Goal: Check status: Check status

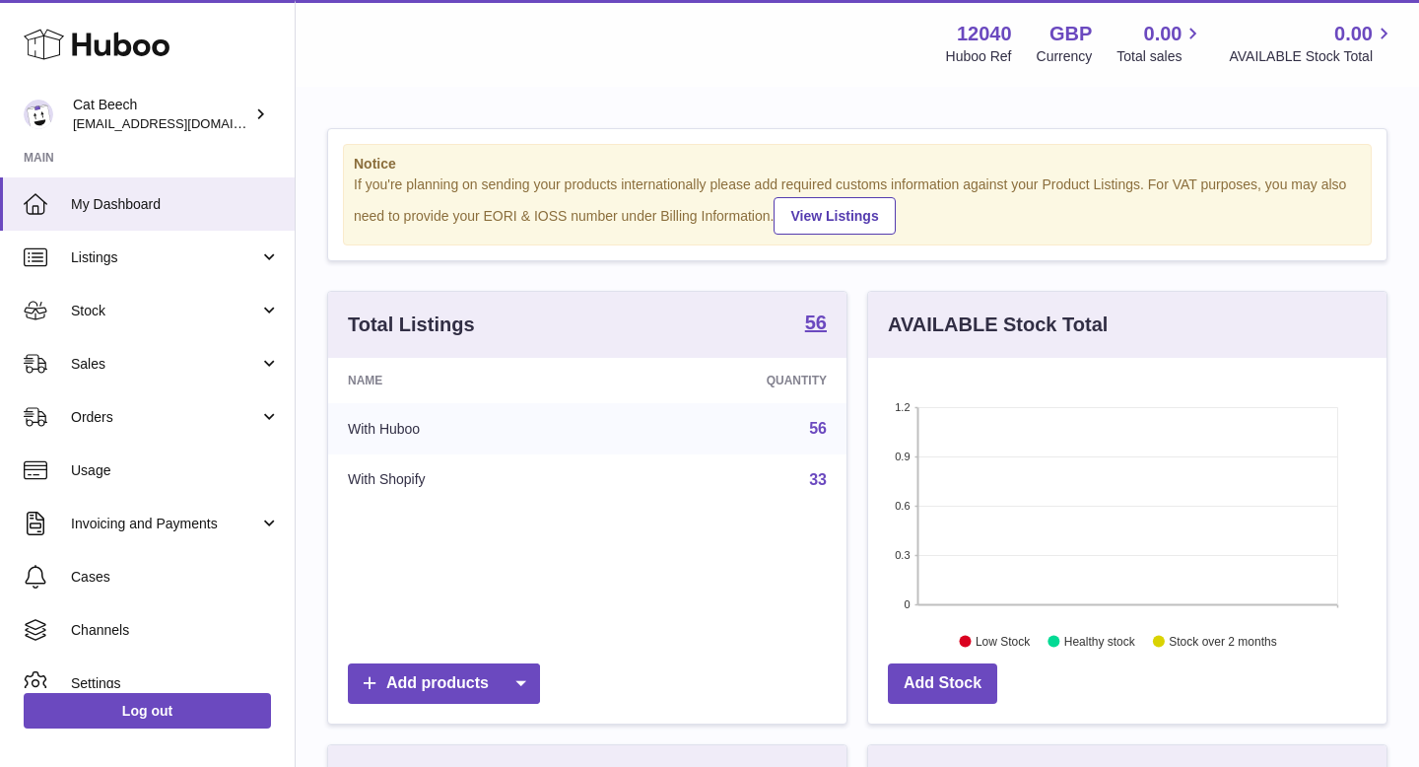
scroll to position [308, 518]
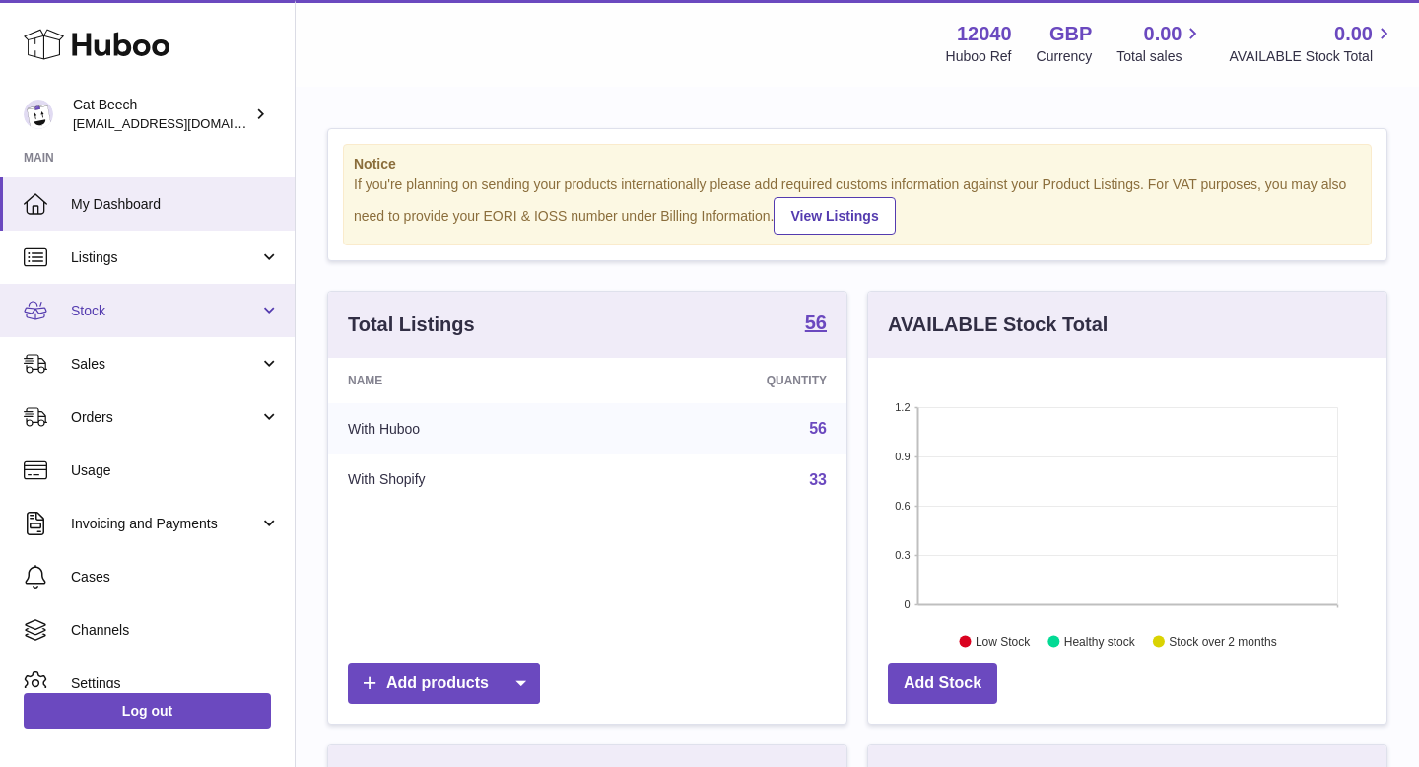
click at [120, 308] on span "Stock" at bounding box center [165, 311] width 188 height 19
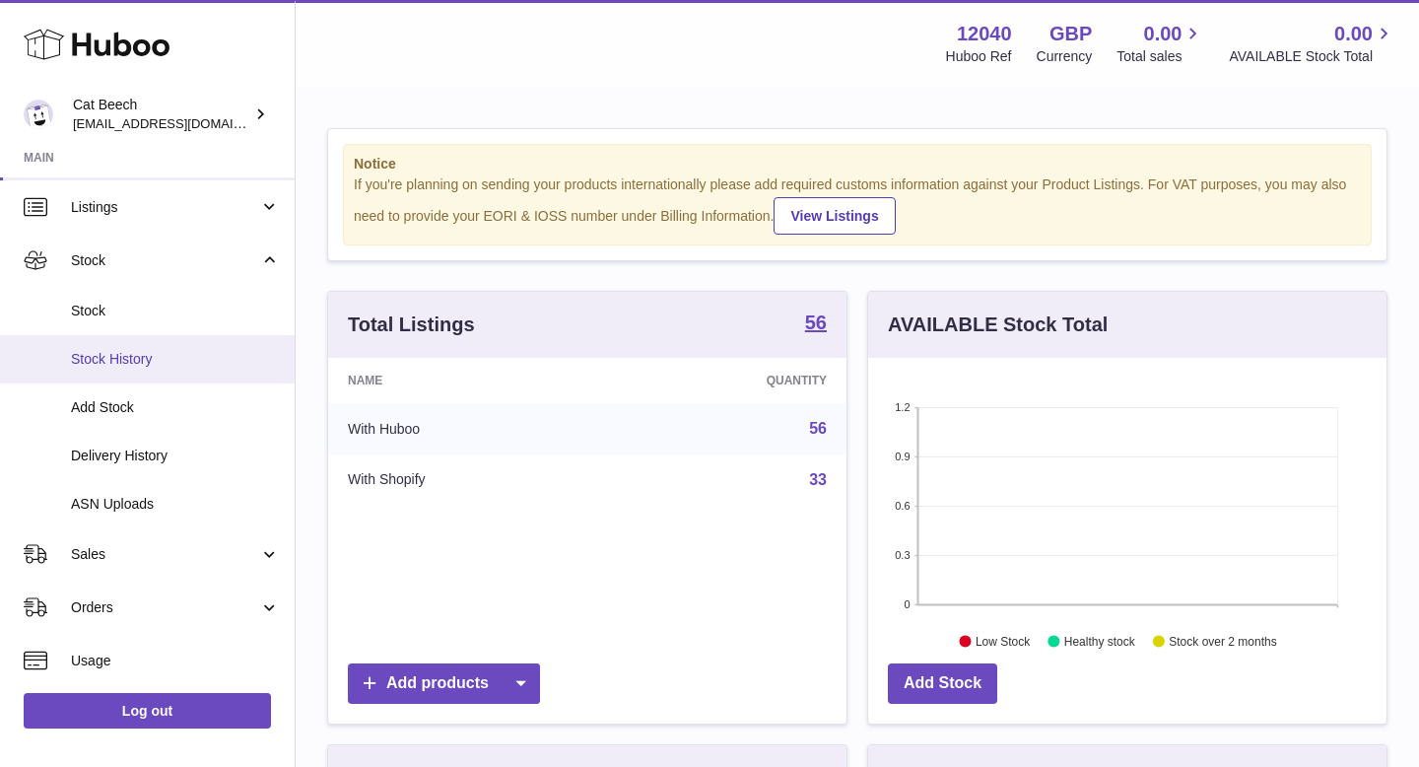
scroll to position [132, 0]
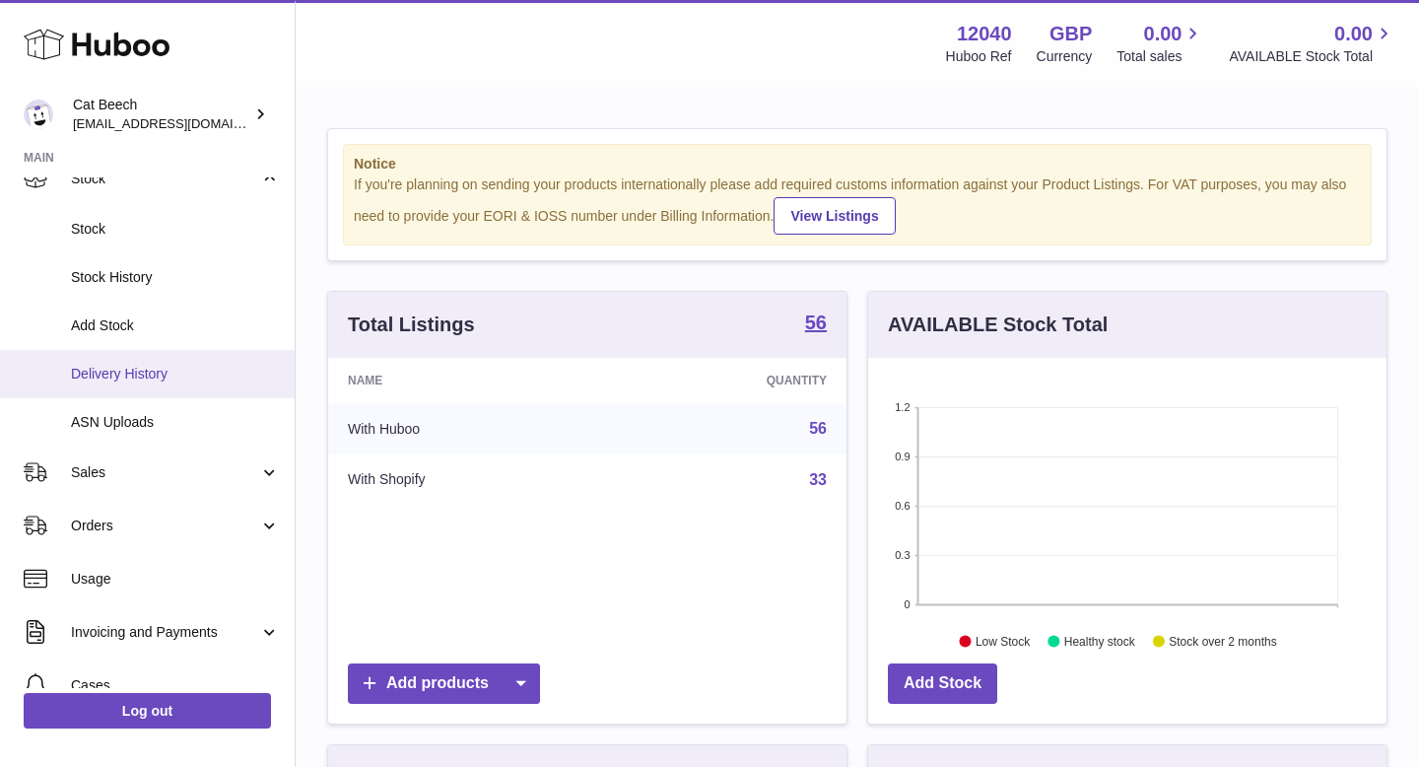
click at [161, 375] on span "Delivery History" at bounding box center [175, 374] width 209 height 19
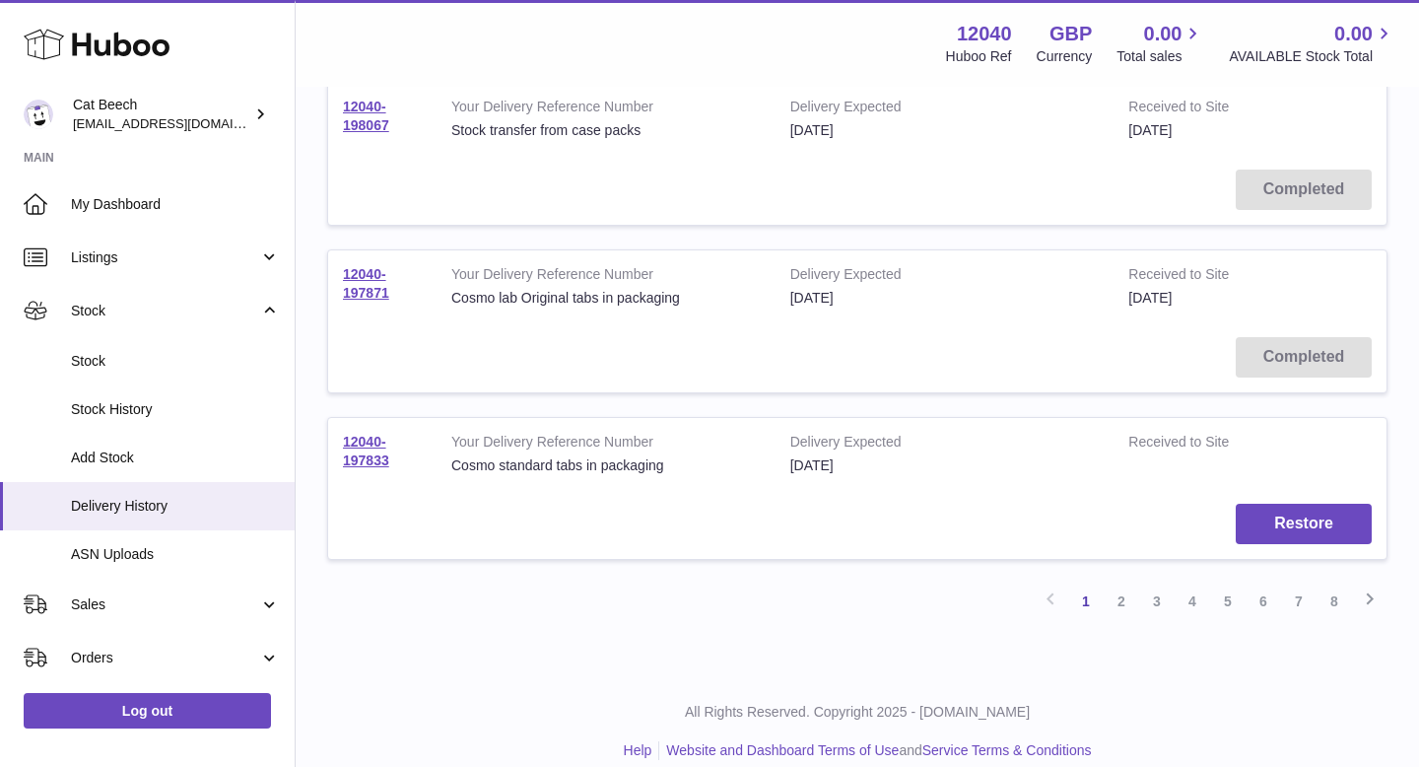
scroll to position [1470, 0]
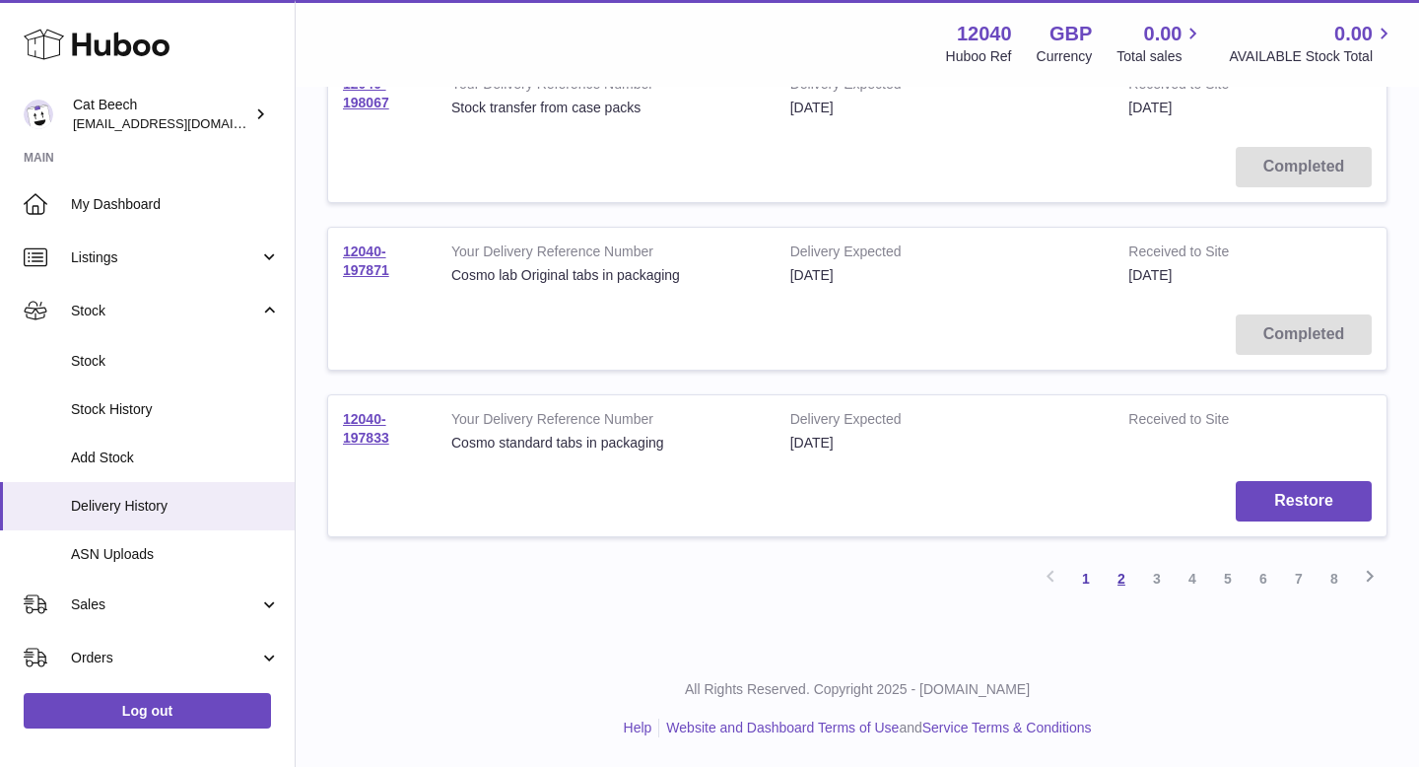
click at [1129, 582] on link "2" at bounding box center [1121, 578] width 35 height 35
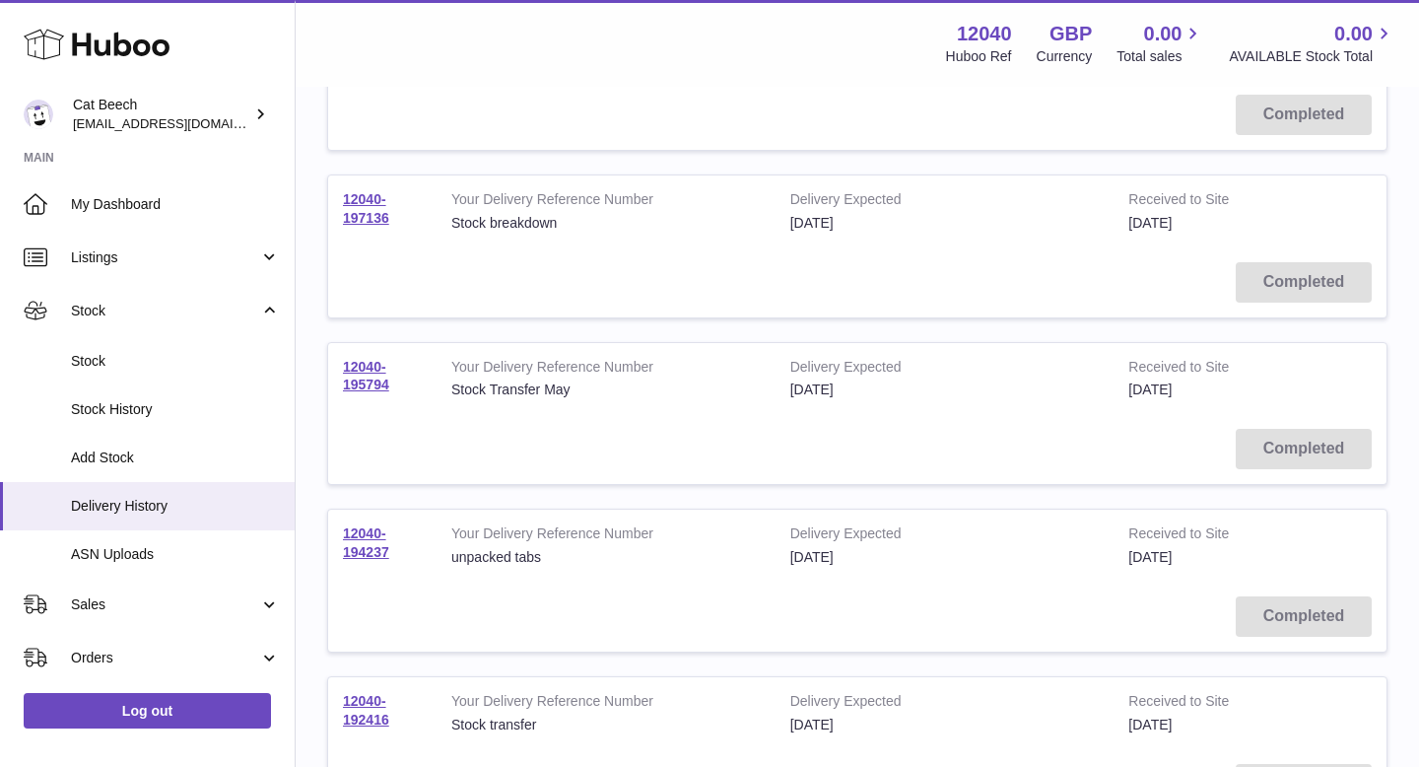
scroll to position [357, 0]
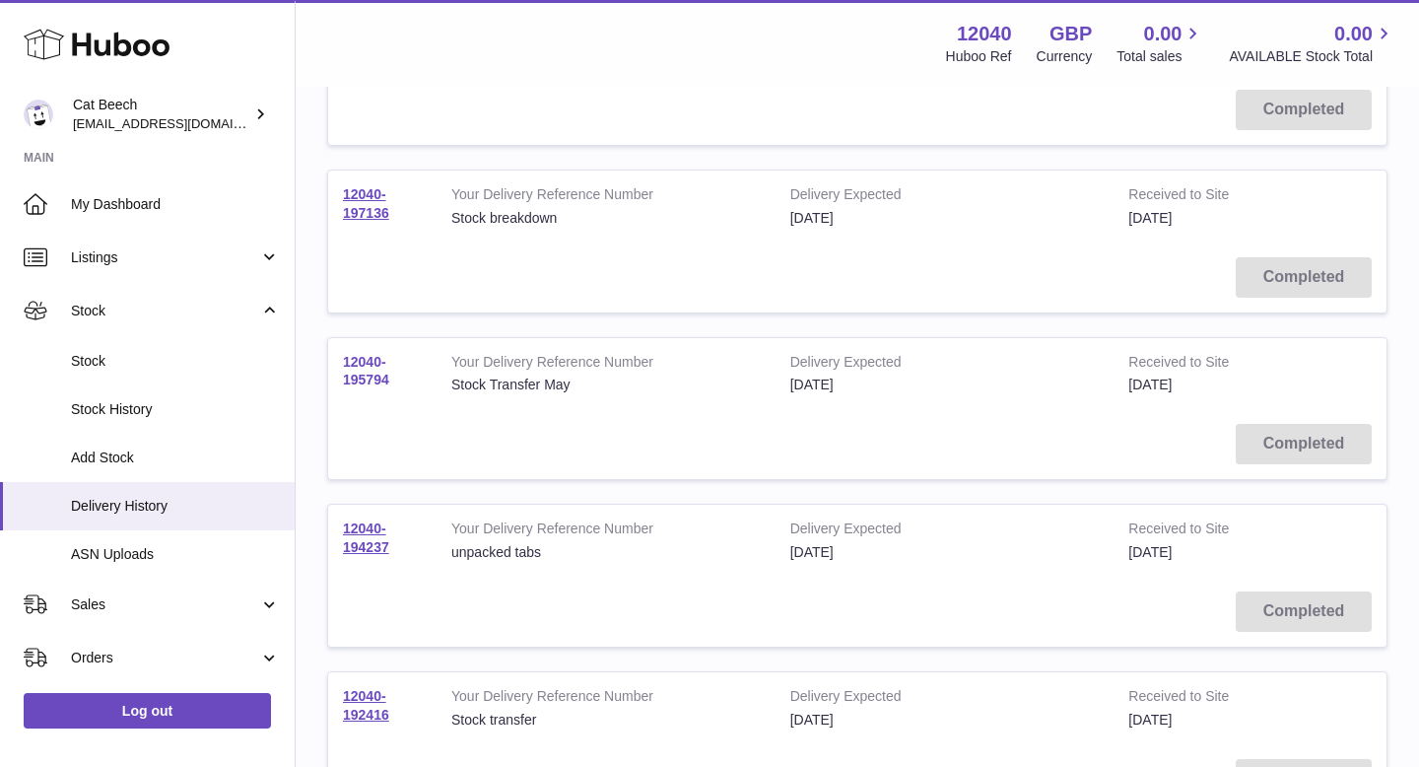
click at [376, 382] on link "12040-195794" at bounding box center [366, 371] width 46 height 34
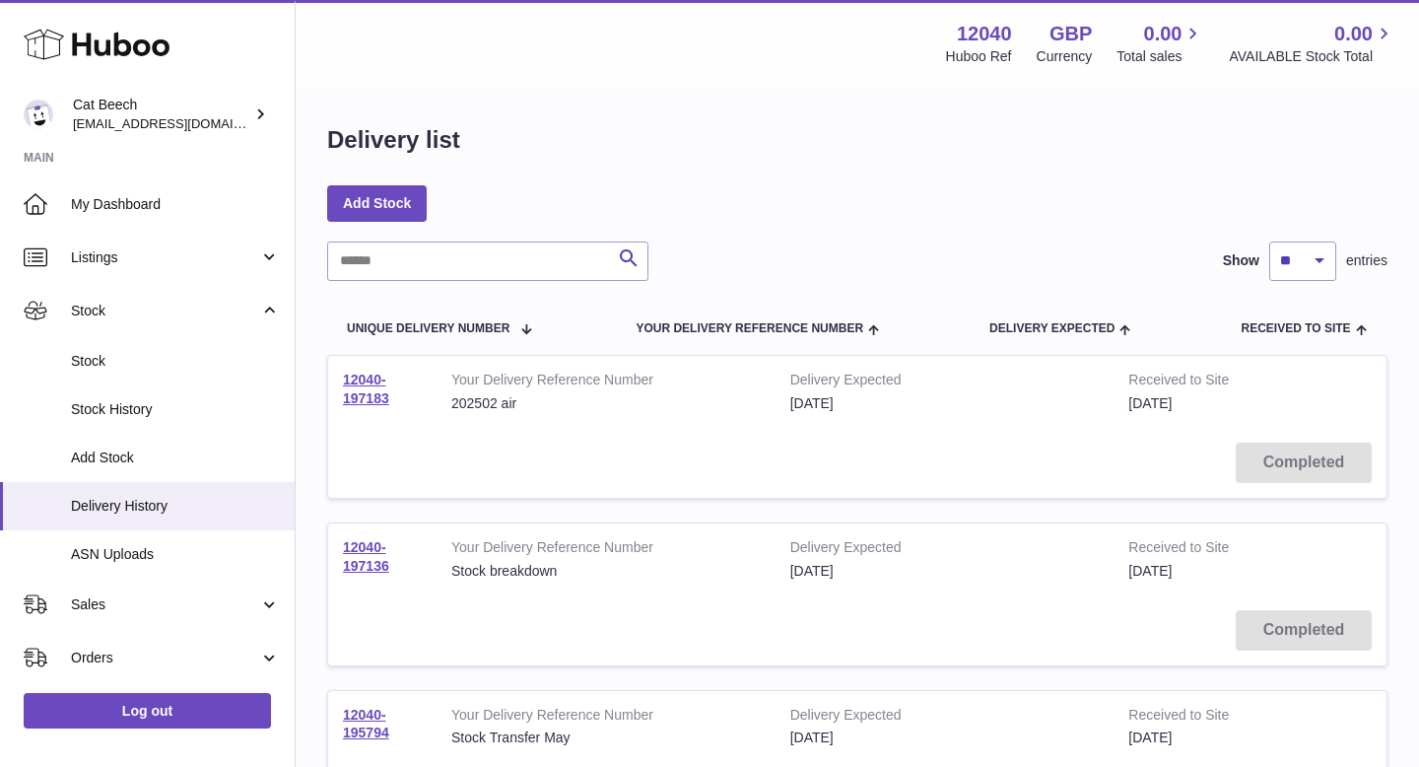
scroll to position [0, 0]
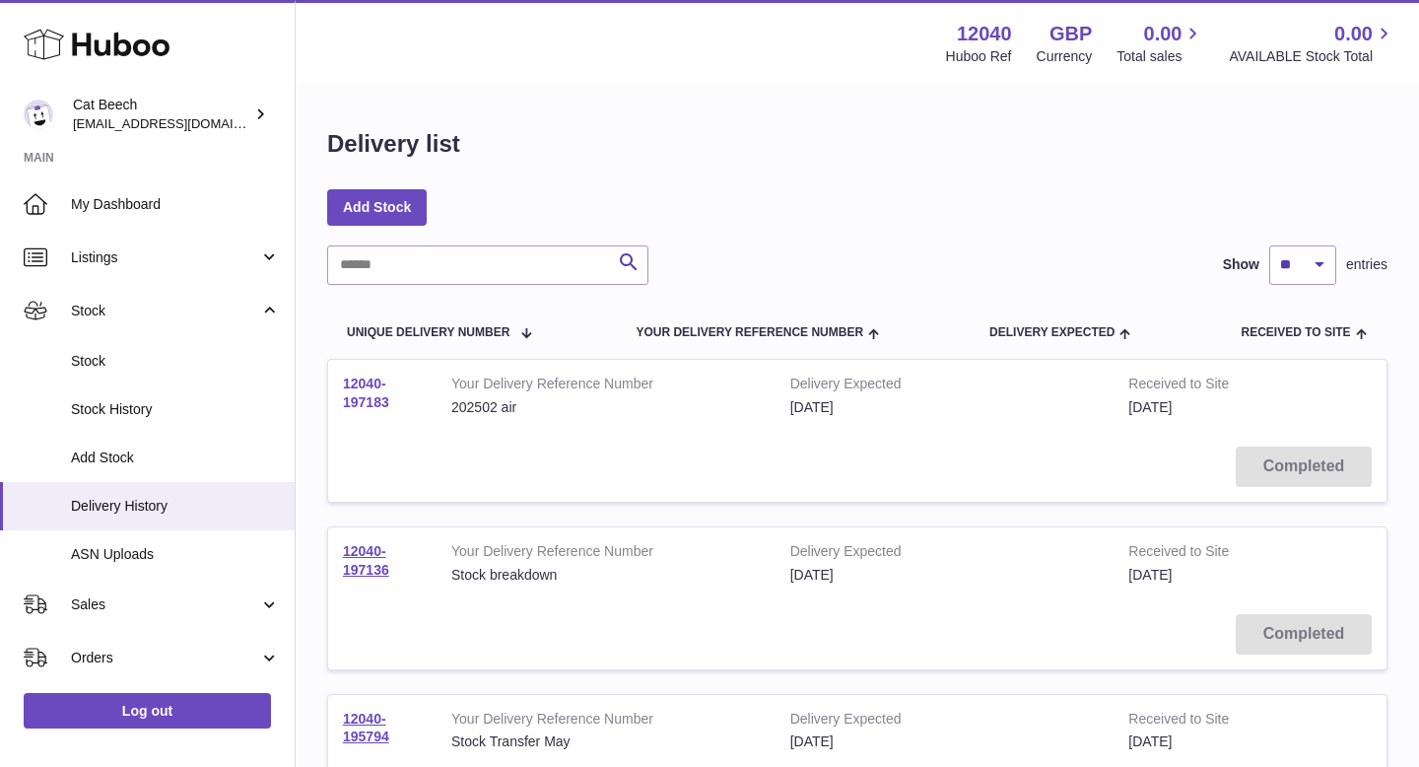
click at [369, 395] on link "12040-197183" at bounding box center [366, 393] width 46 height 34
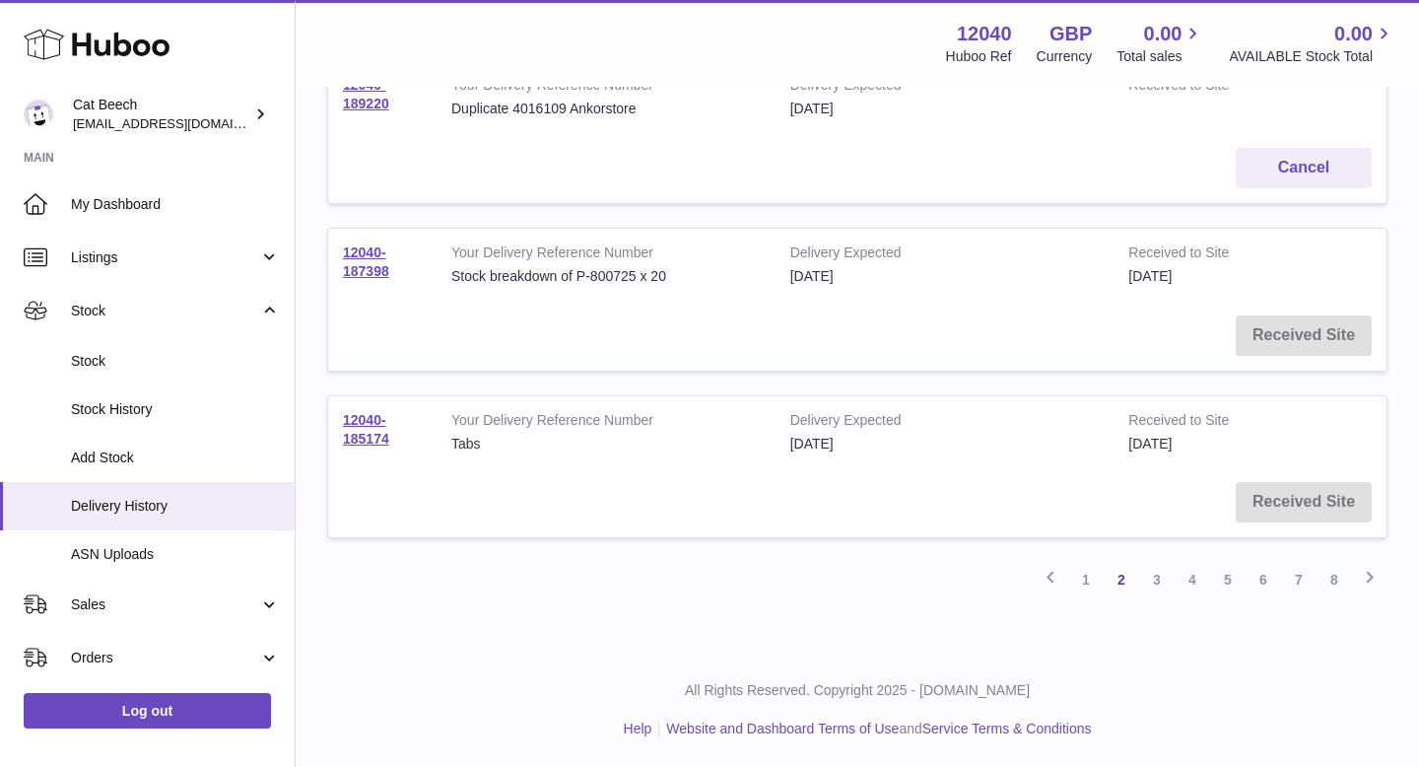
scroll to position [1470, 0]
click at [1092, 586] on link "1" at bounding box center [1085, 578] width 35 height 35
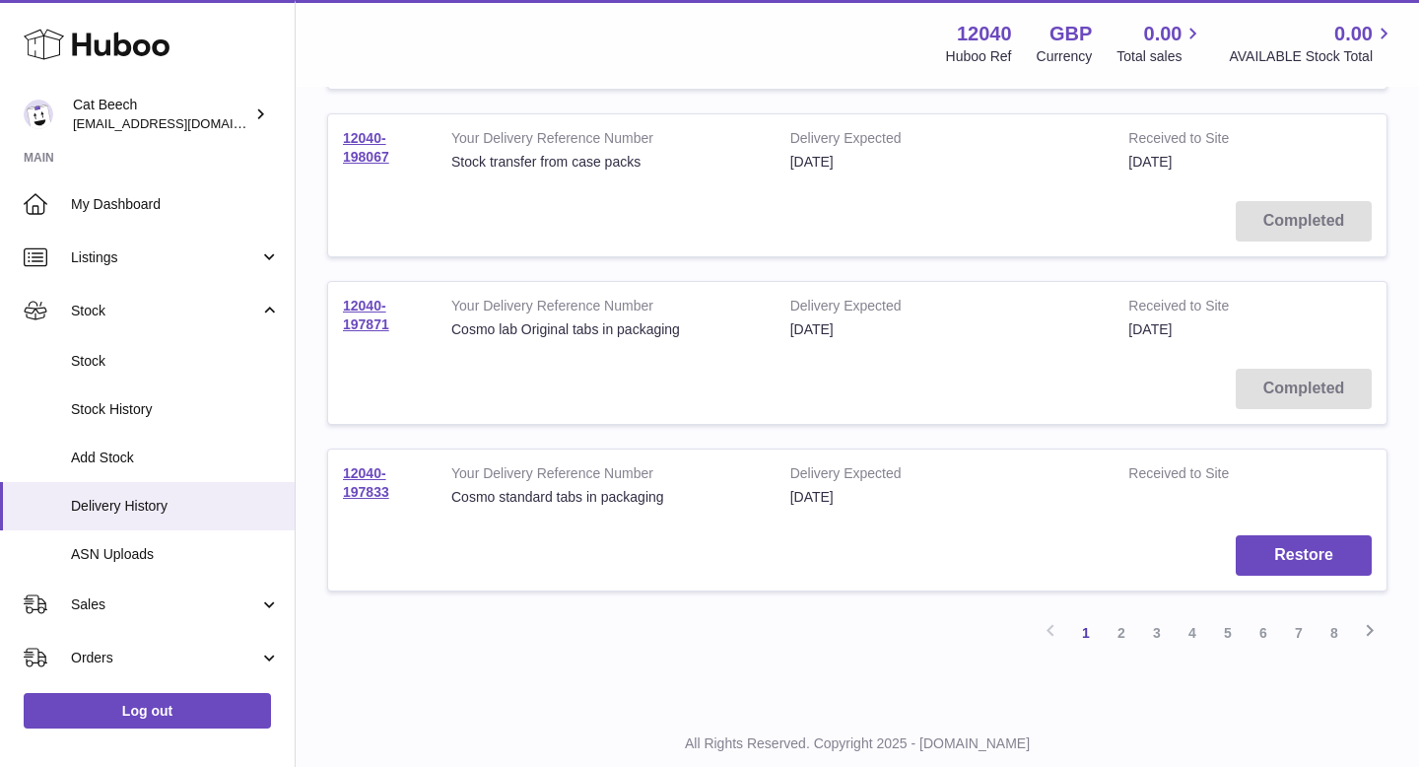
scroll to position [1405, 0]
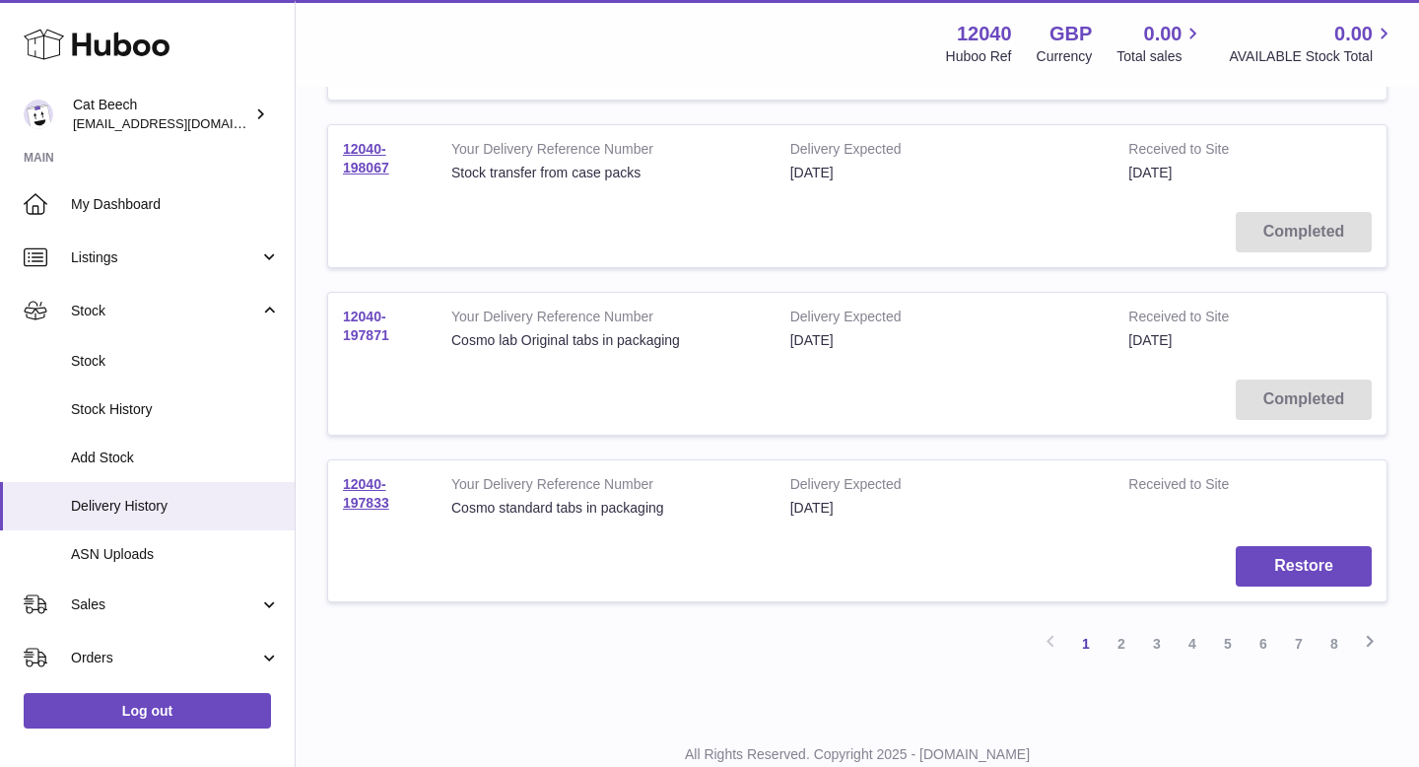
click at [367, 328] on link "12040-197871" at bounding box center [366, 326] width 46 height 34
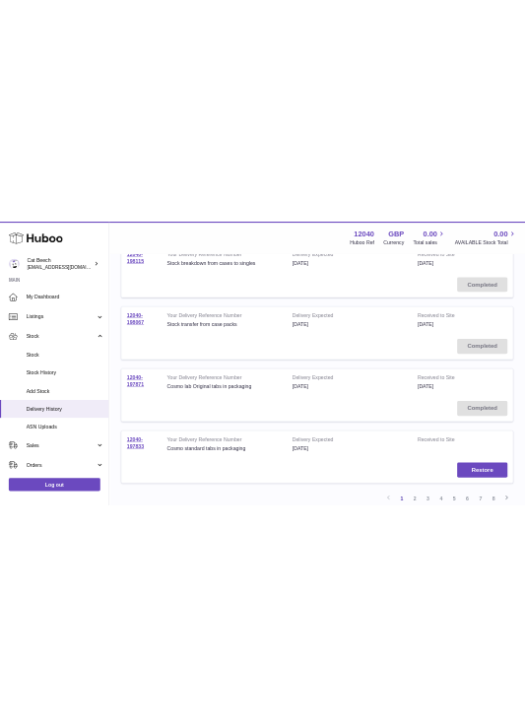
scroll to position [1258, 0]
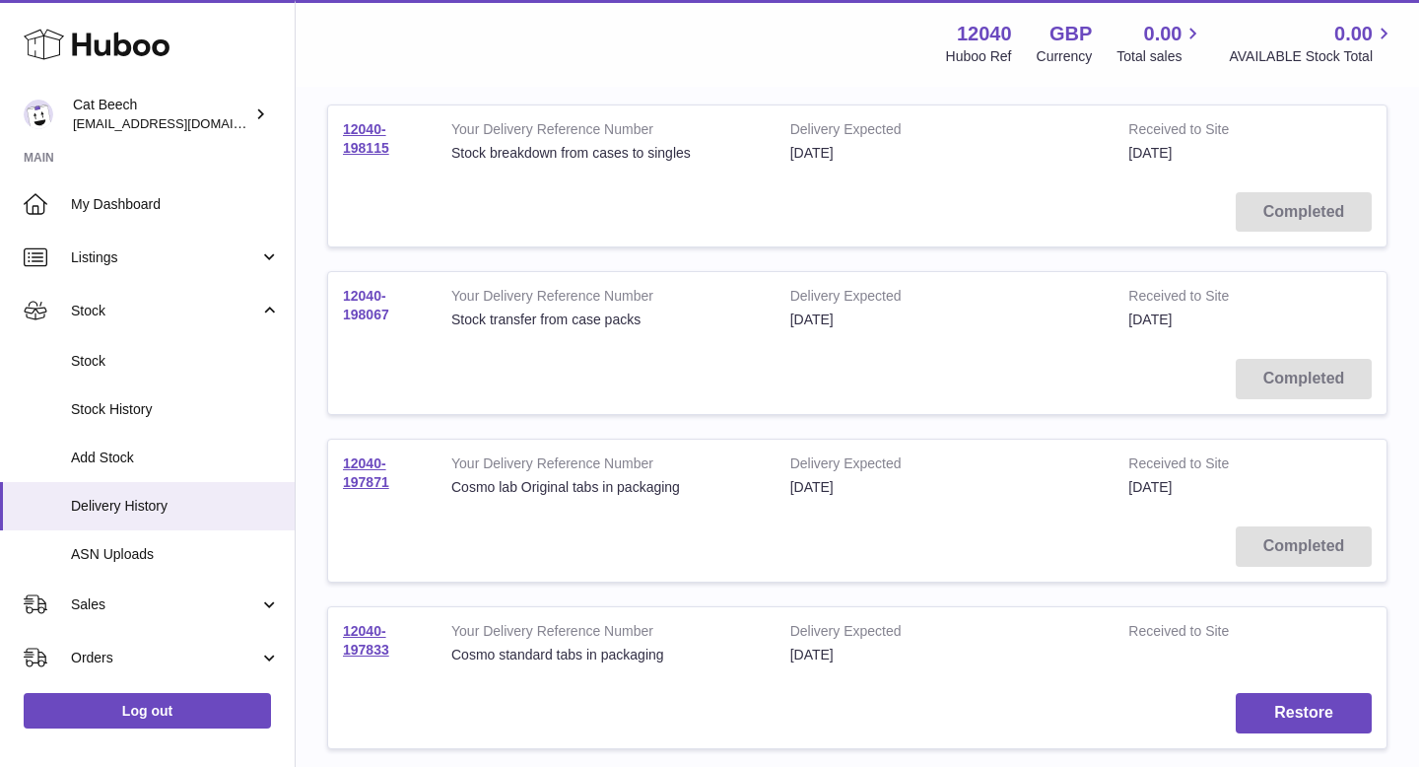
click at [374, 310] on link "12040-198067" at bounding box center [366, 305] width 46 height 34
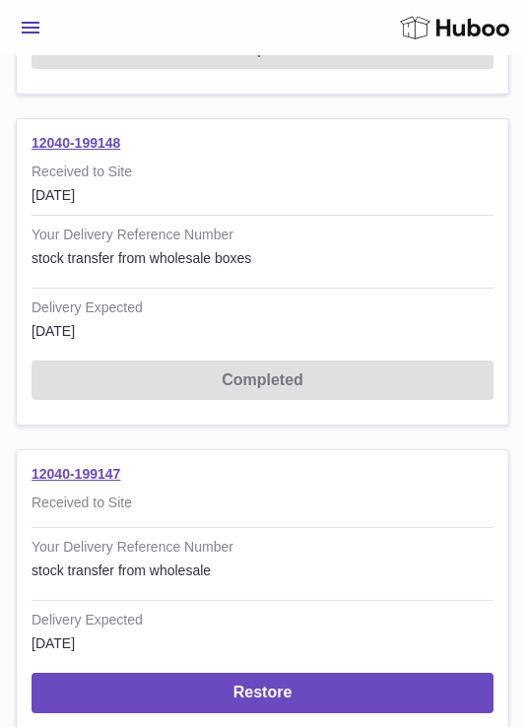
scroll to position [951, 0]
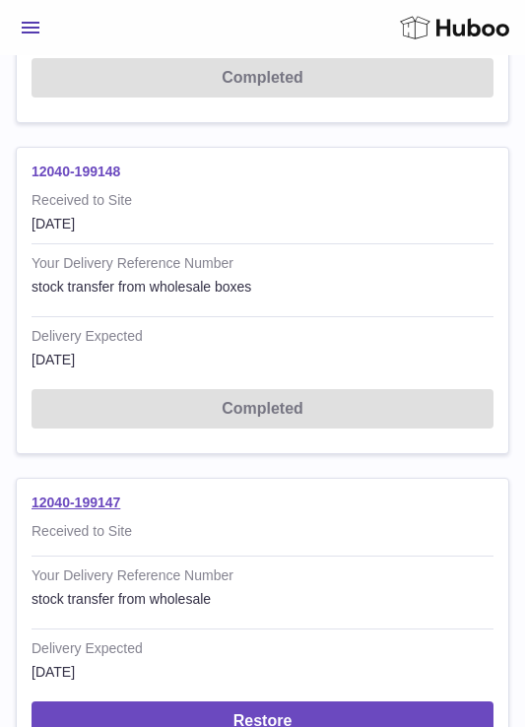
click at [89, 172] on link "12040-199148" at bounding box center [76, 172] width 89 height 16
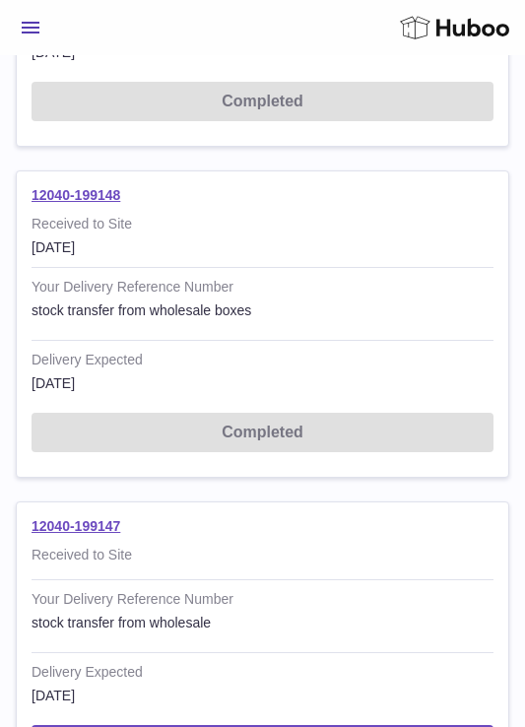
scroll to position [927, 0]
click at [97, 198] on link "12040-199148" at bounding box center [76, 196] width 89 height 16
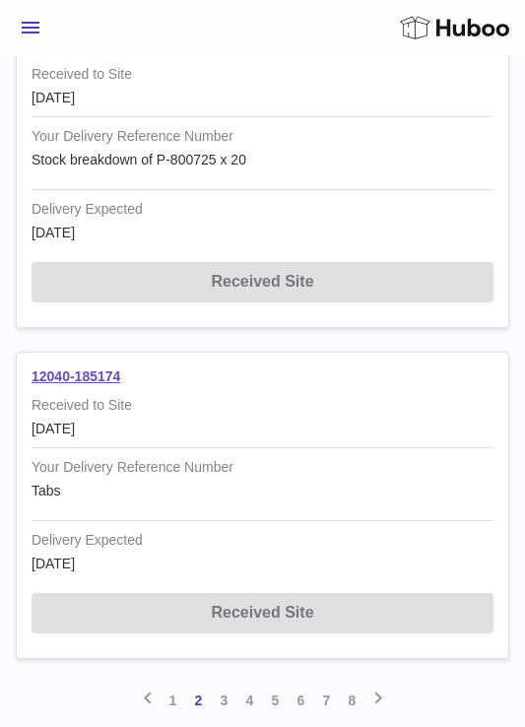
scroll to position [3199, 0]
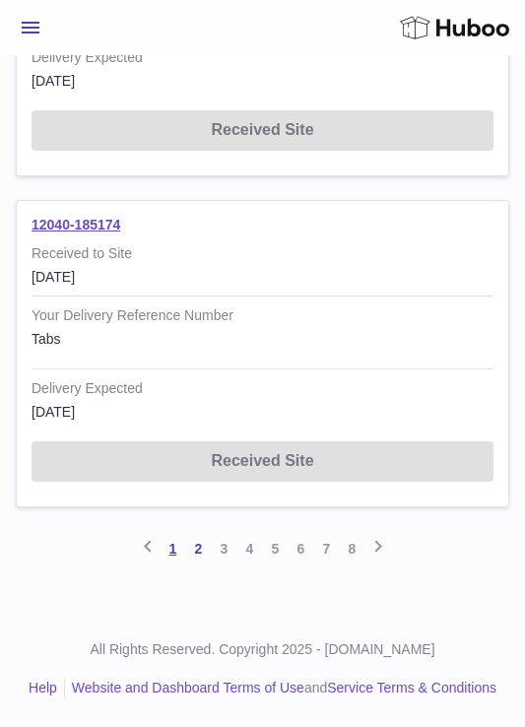
click at [173, 550] on link "1" at bounding box center [174, 548] width 26 height 35
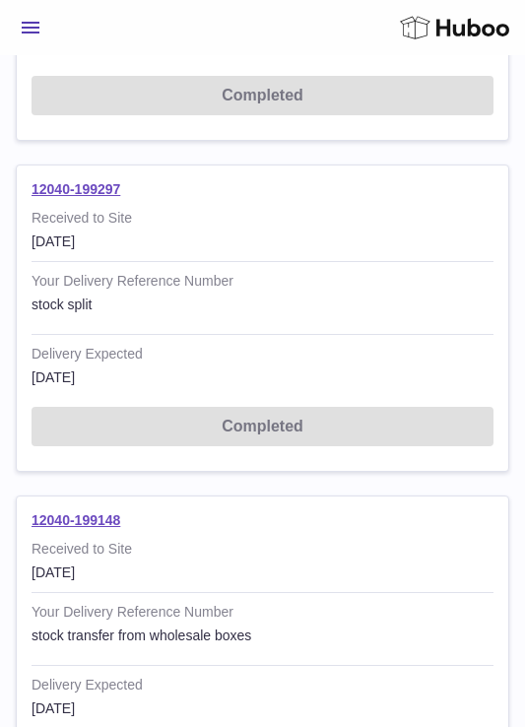
scroll to position [593, 0]
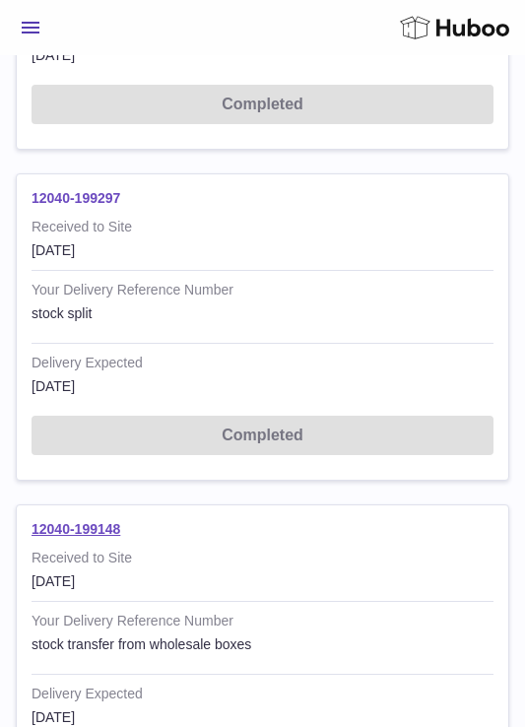
click at [82, 202] on link "12040-199297" at bounding box center [76, 198] width 89 height 16
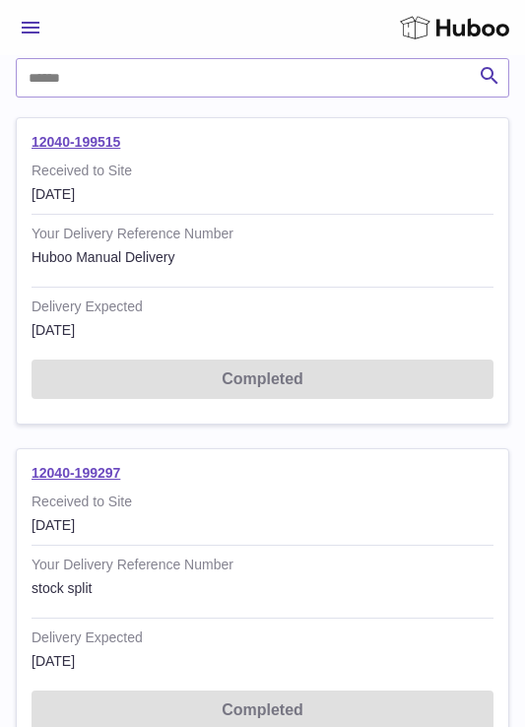
scroll to position [371, 0]
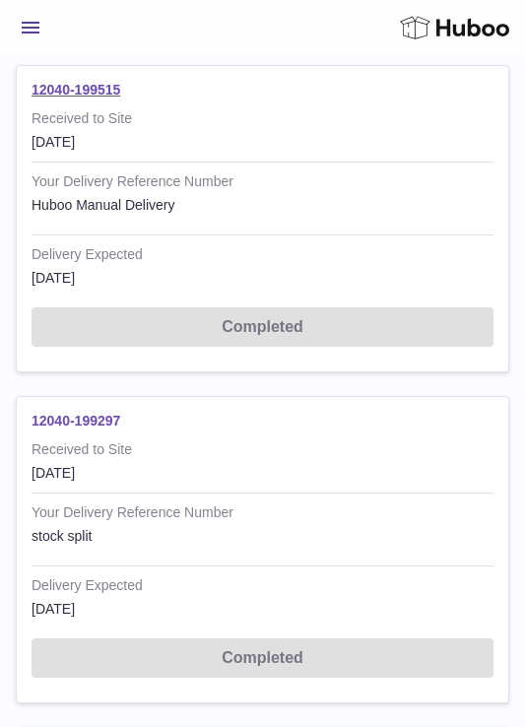
click at [87, 419] on link "12040-199297" at bounding box center [76, 421] width 89 height 16
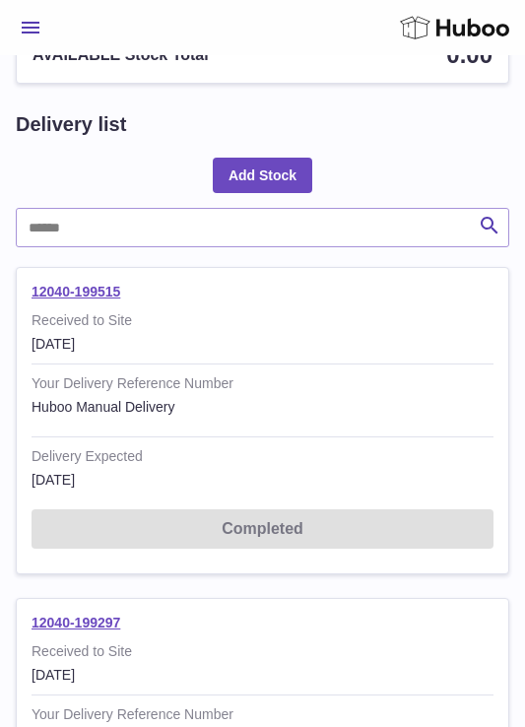
scroll to position [68, 0]
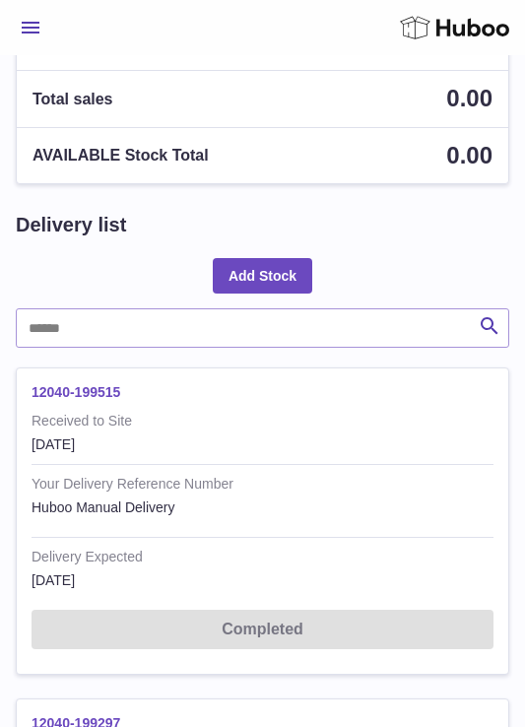
click at [84, 391] on link "12040-199515" at bounding box center [76, 392] width 89 height 16
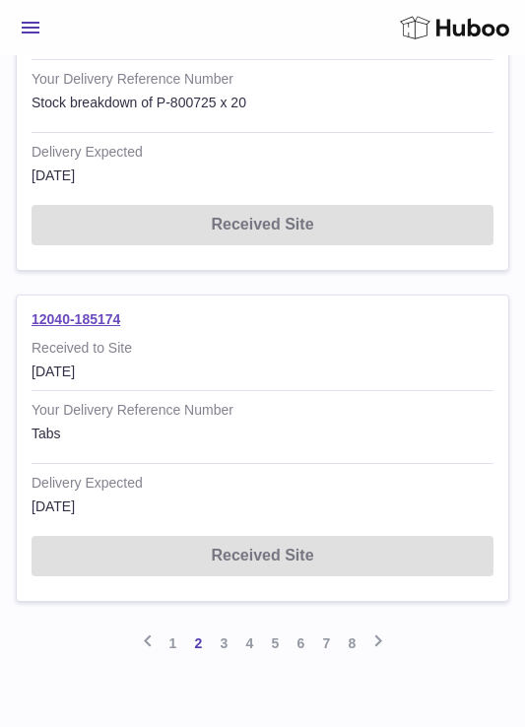
scroll to position [3199, 0]
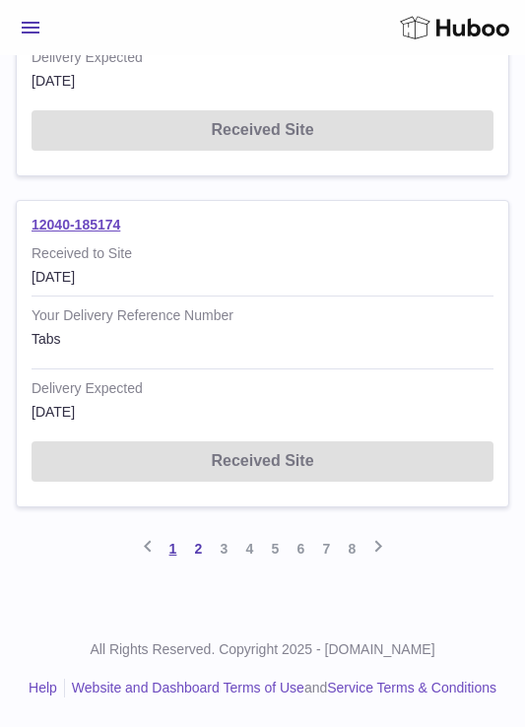
click at [172, 548] on link "1" at bounding box center [174, 548] width 26 height 35
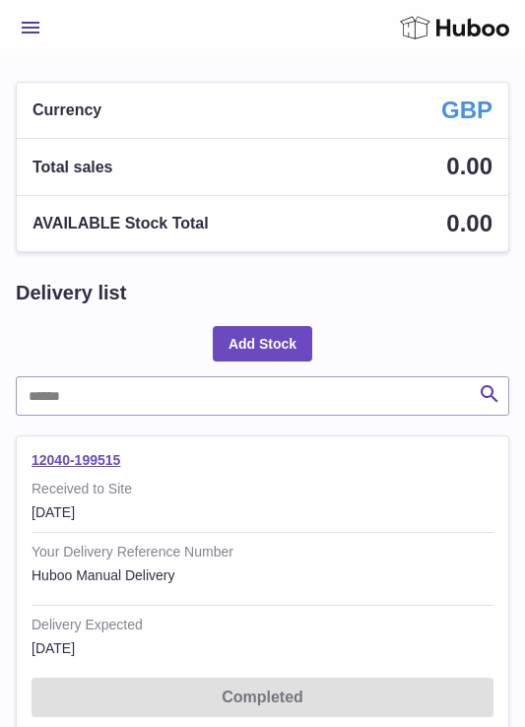
click at [35, 33] on span "Menu" at bounding box center [31, 28] width 18 height 12
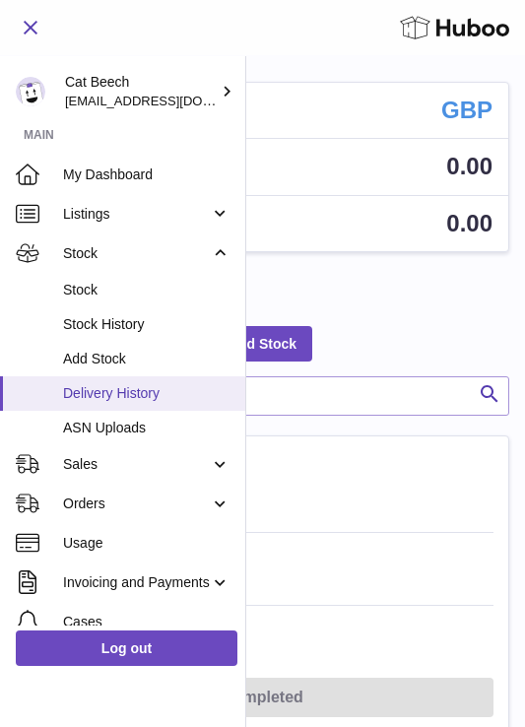
click at [137, 395] on span "Delivery History" at bounding box center [147, 393] width 168 height 19
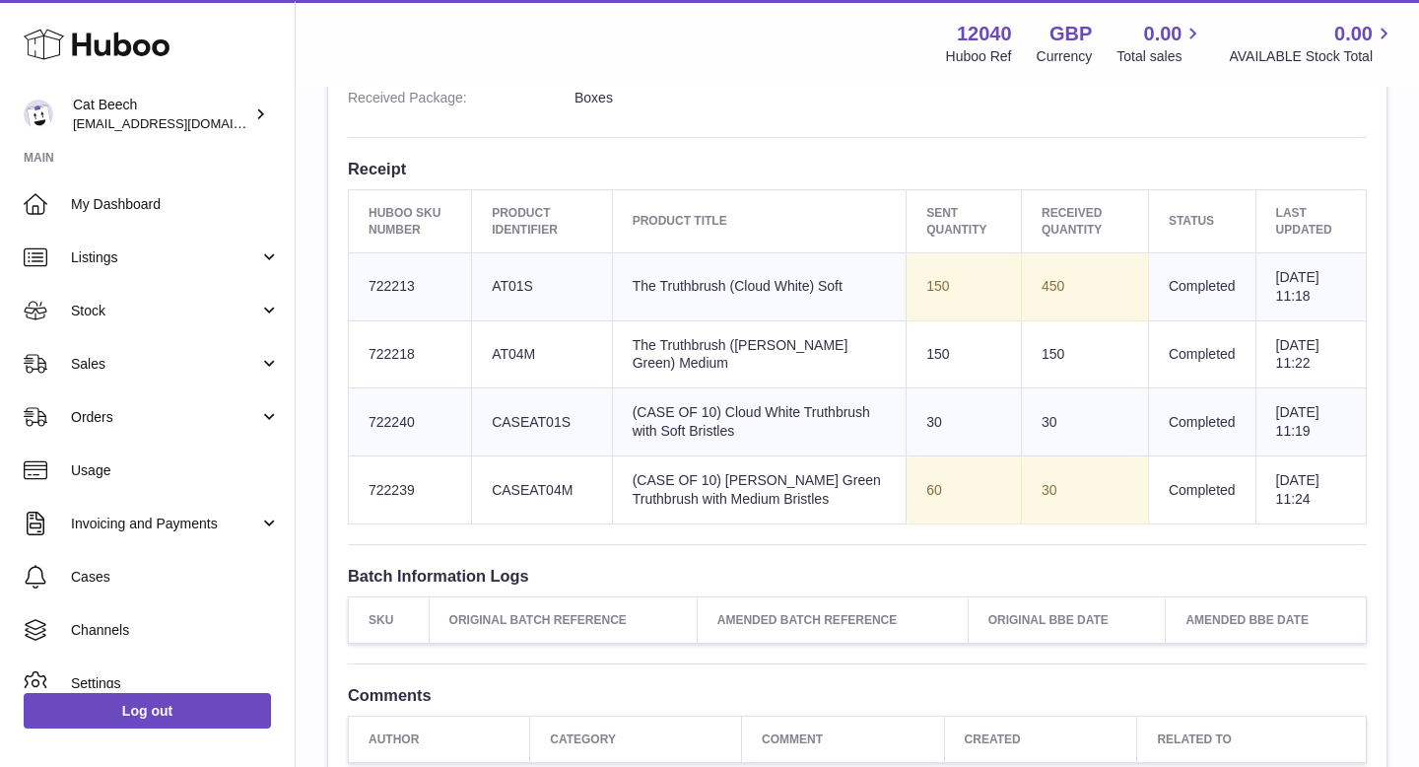
scroll to position [921, 0]
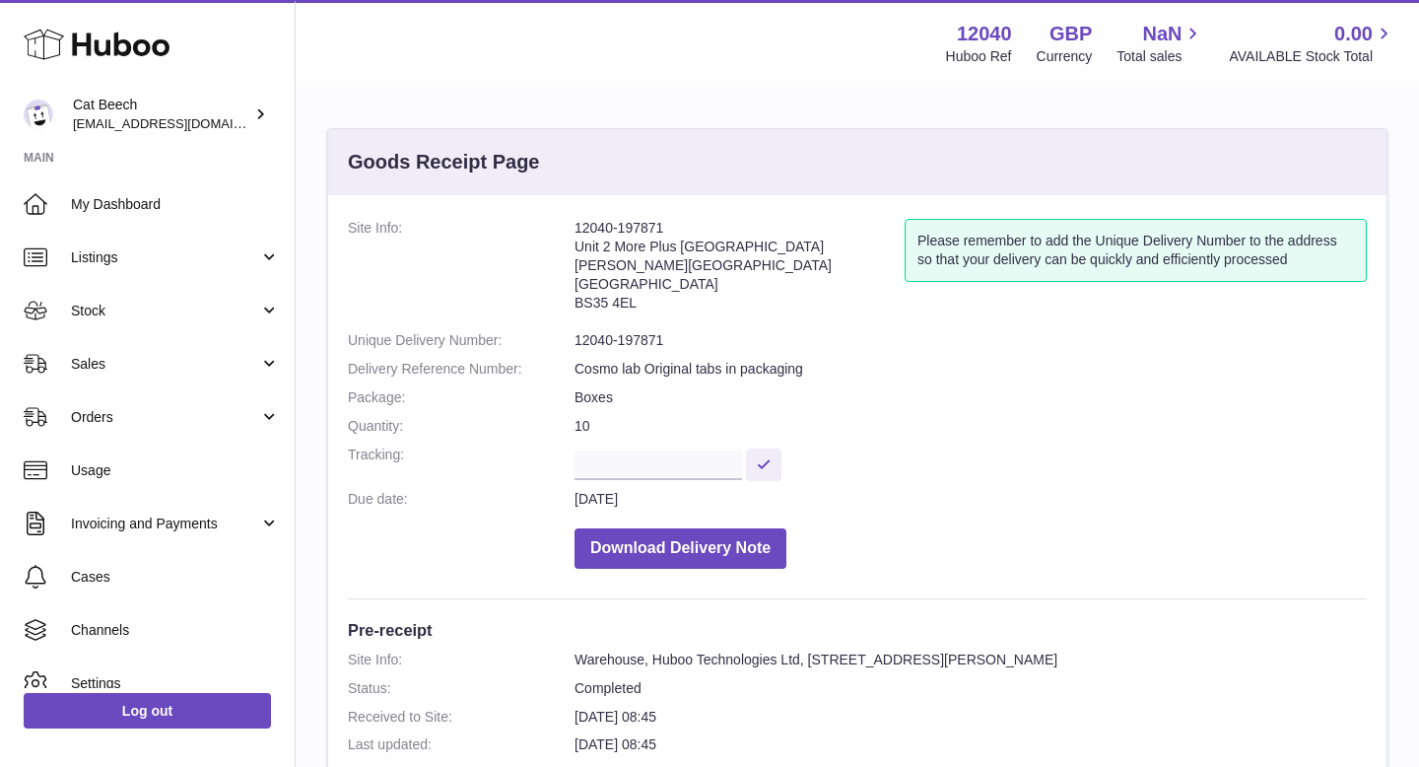
scroll to position [27, 0]
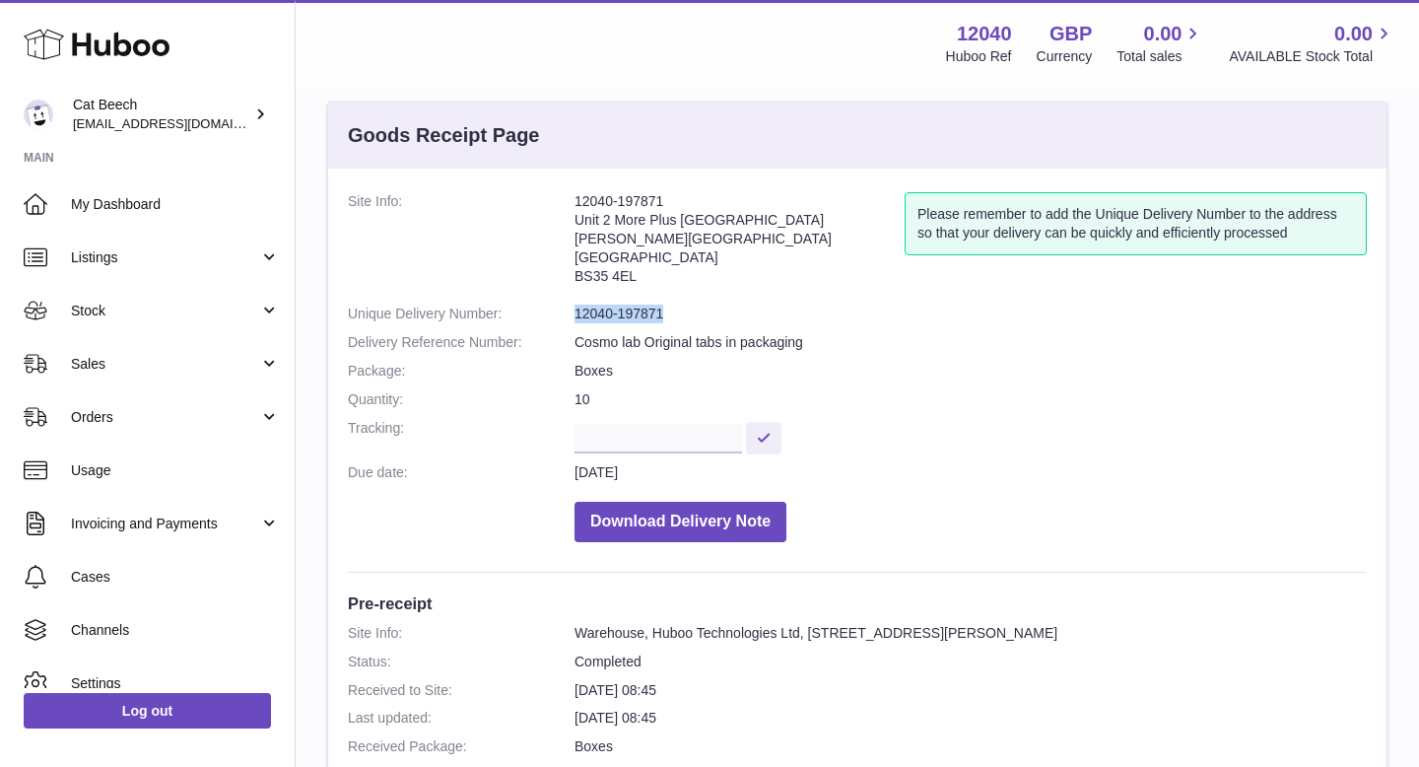
drag, startPoint x: 672, startPoint y: 314, endPoint x: 573, endPoint y: 316, distance: 99.6
click at [573, 316] on dl "Site Info: 12040-197871 Unit 2 More Plus Central Park Hudson Ave Severn Beach B…" at bounding box center [857, 372] width 1019 height 360
copy dl "12040-197871"
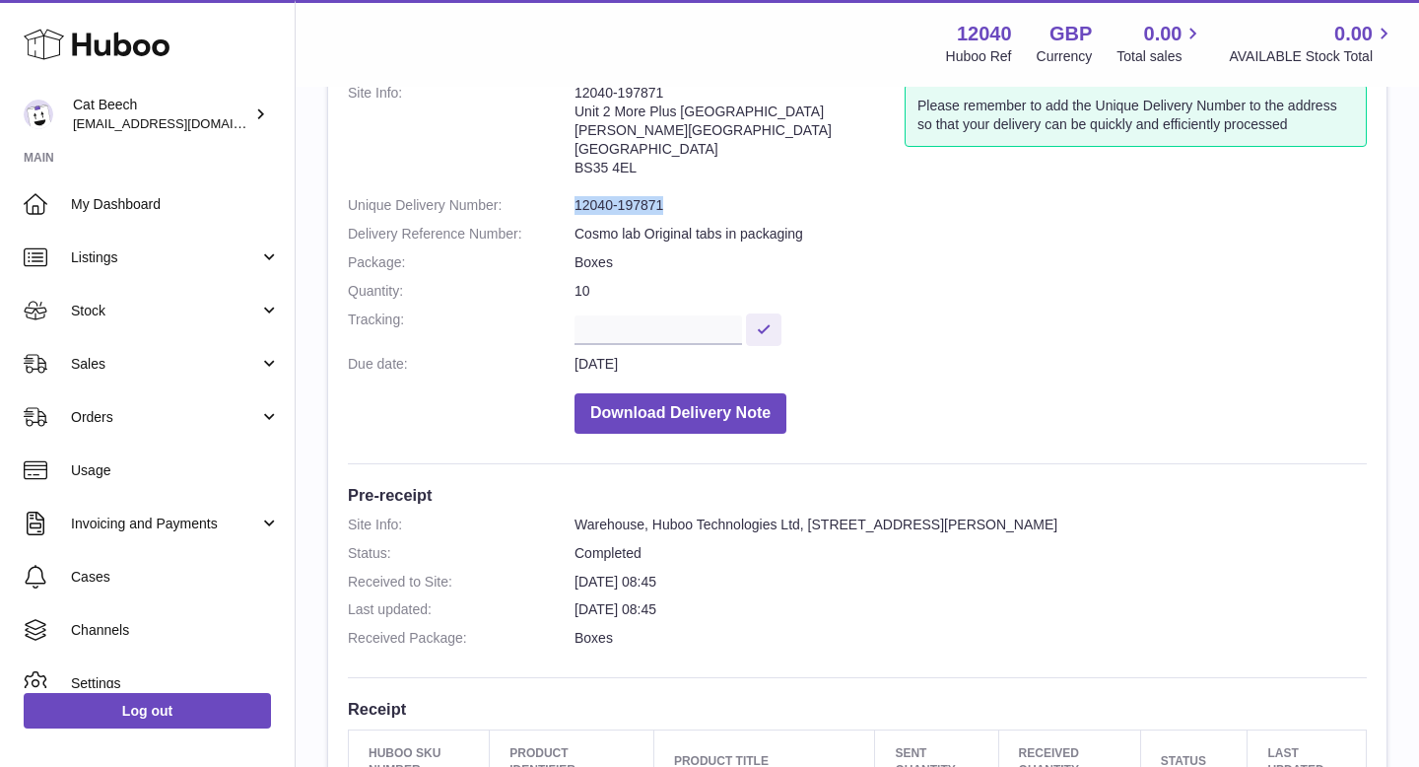
scroll to position [122, 0]
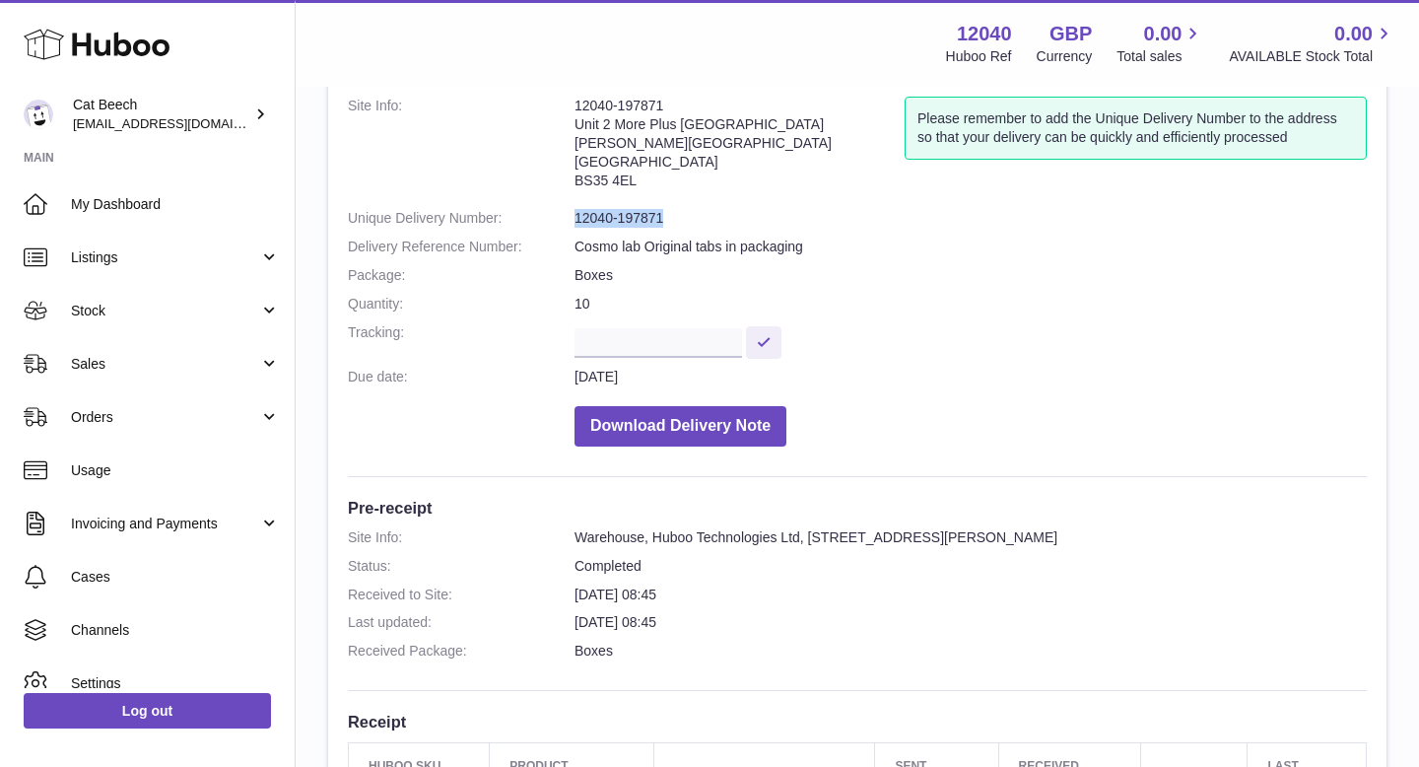
copy dl "12040-197871"
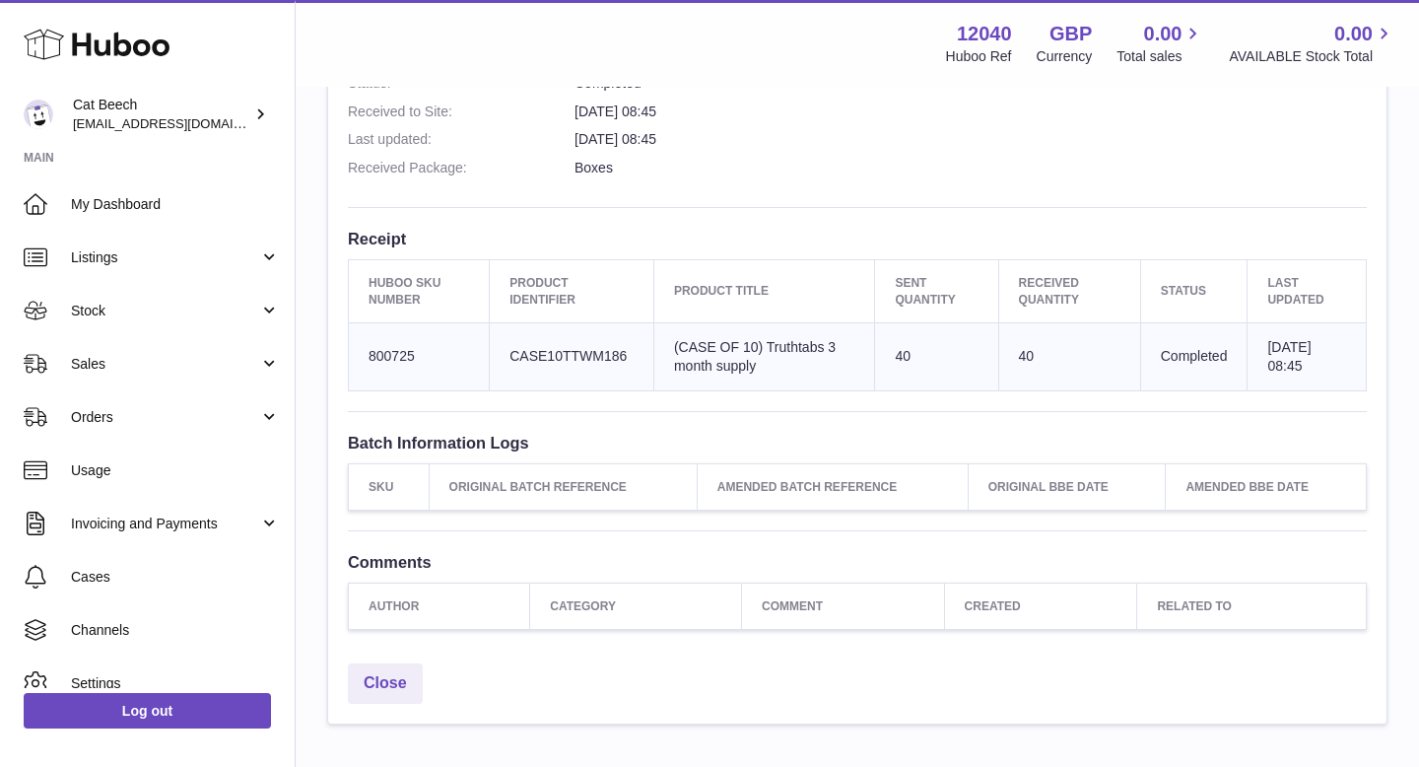
scroll to position [686, 0]
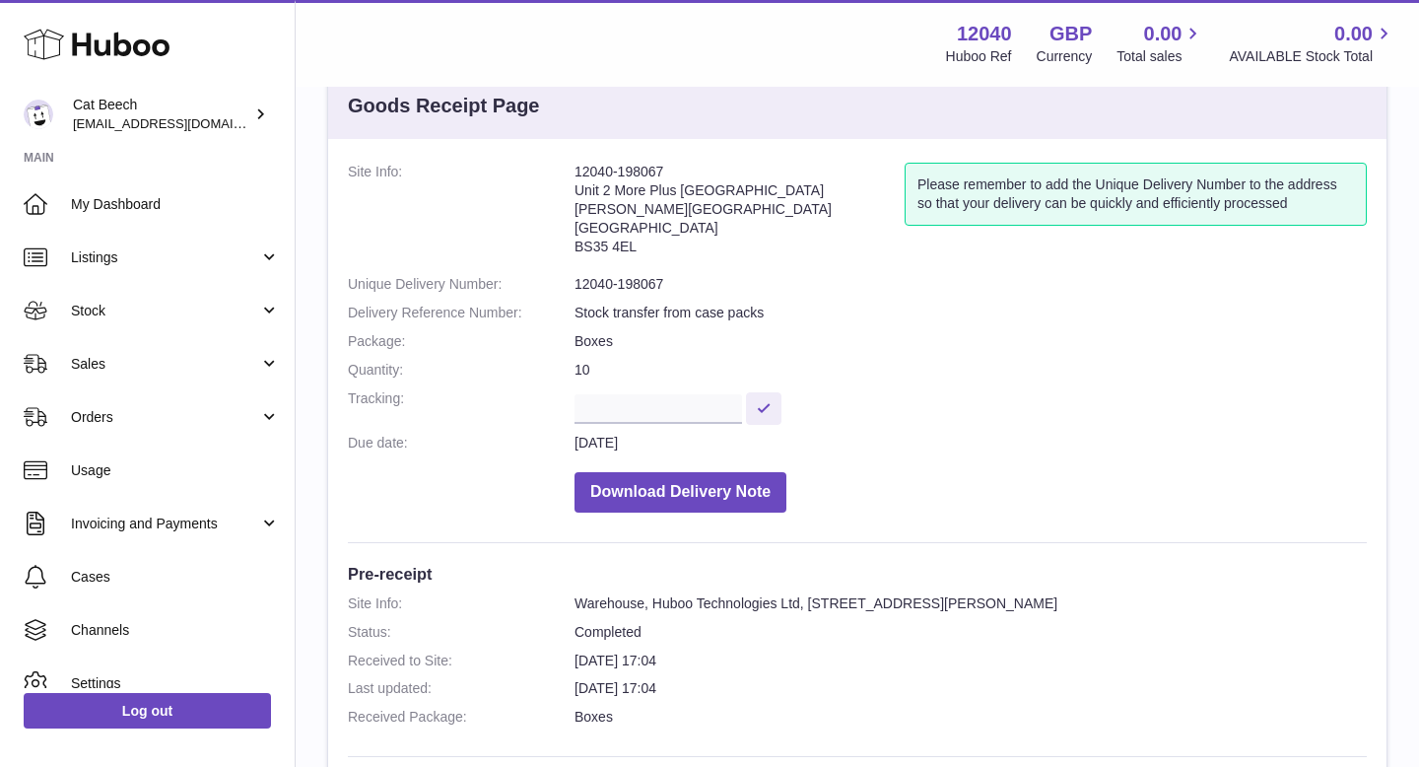
scroll to position [59, 0]
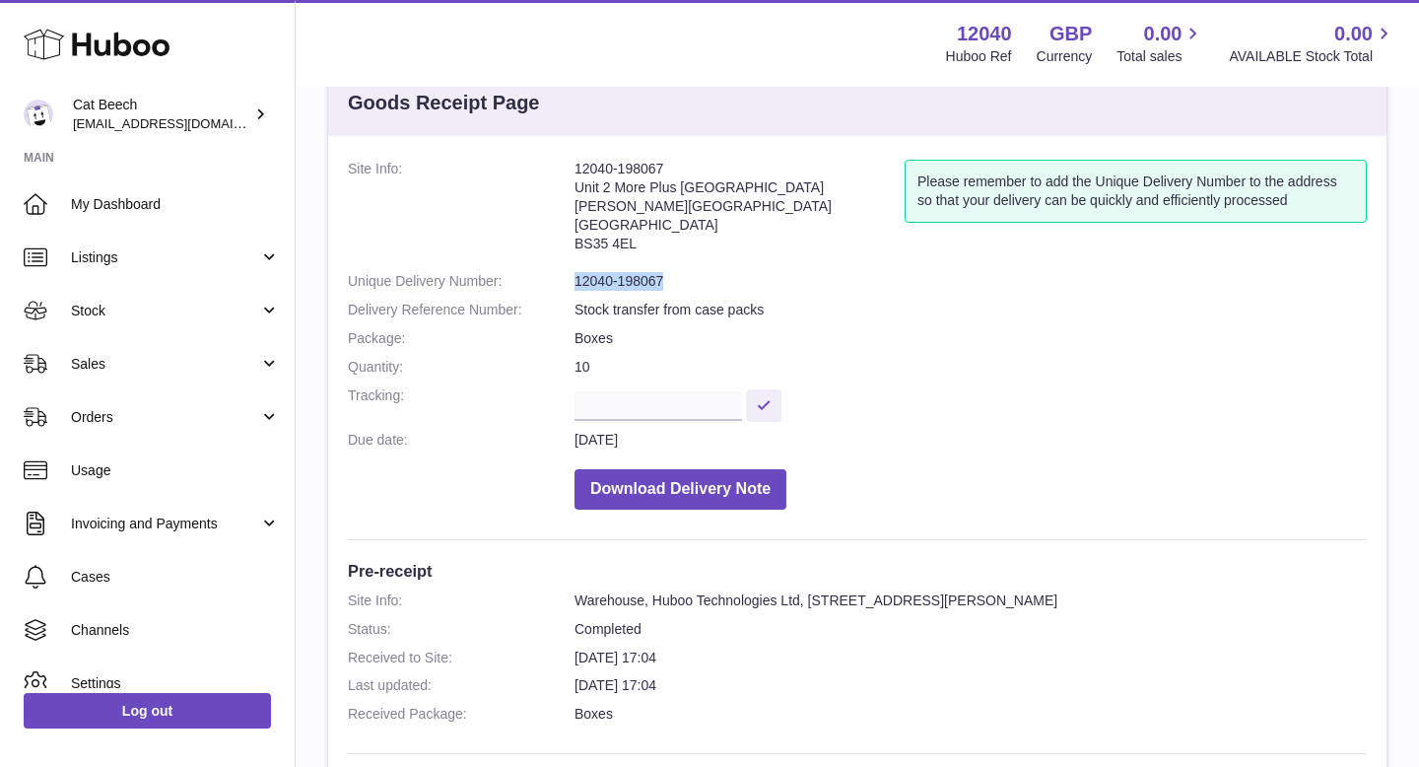
drag, startPoint x: 671, startPoint y: 282, endPoint x: 575, endPoint y: 279, distance: 96.6
click at [574, 279] on dl "Site Info: 12040-198067 Unit 2 More Plus Central Park Hudson Ave Severn Beach B…" at bounding box center [857, 340] width 1019 height 360
copy dl "12040-198067"
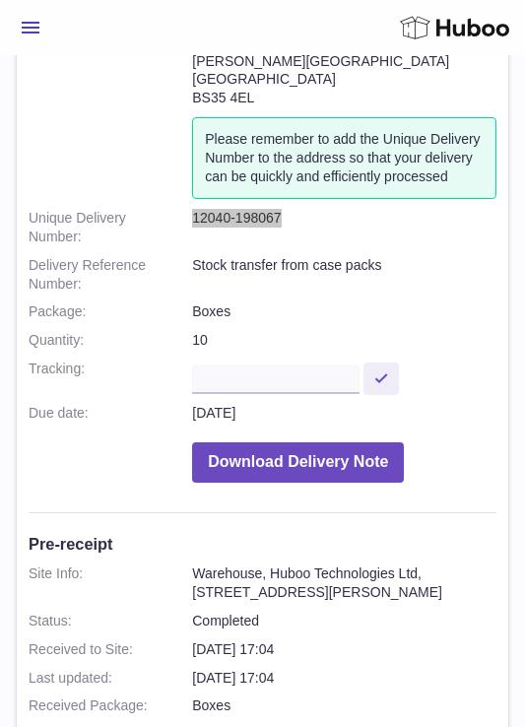
scroll to position [334, 0]
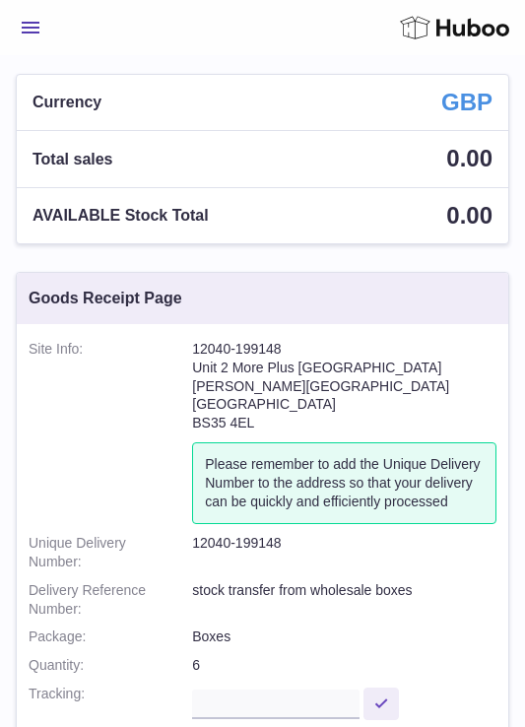
scroll to position [11, 0]
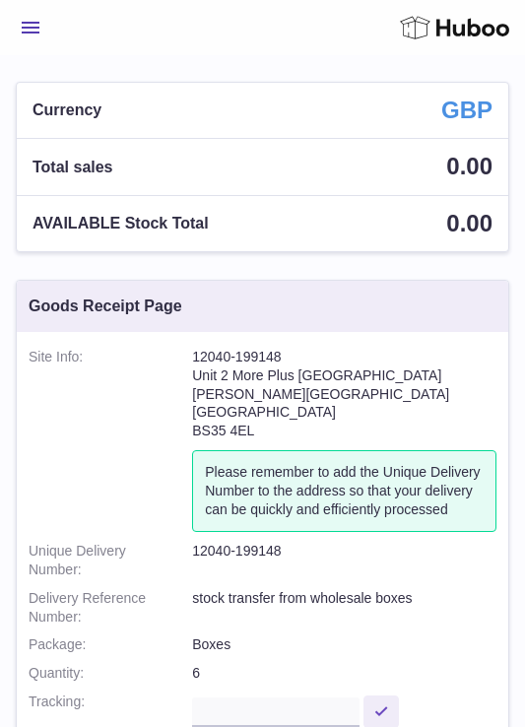
drag, startPoint x: 287, startPoint y: 359, endPoint x: 194, endPoint y: 357, distance: 92.7
click at [194, 357] on address "12040-199148 Unit 2 [GEOGRAPHIC_DATA][PERSON_NAME][STREET_ADDRESS]" at bounding box center [344, 399] width 305 height 103
copy address "12040-199148"
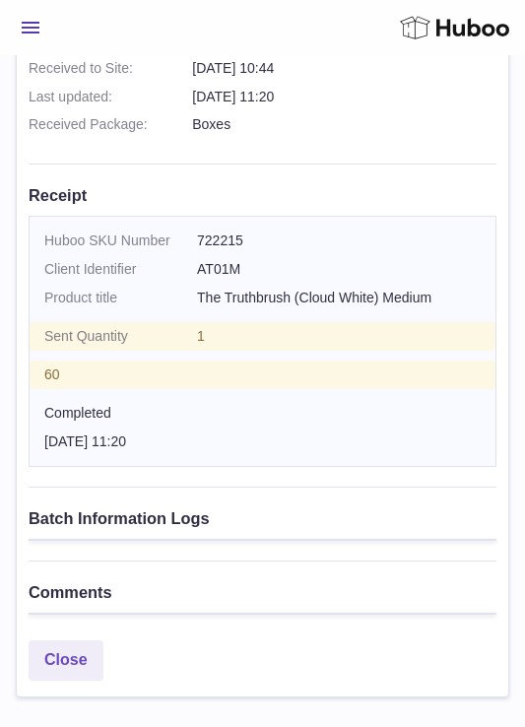
scroll to position [906, 0]
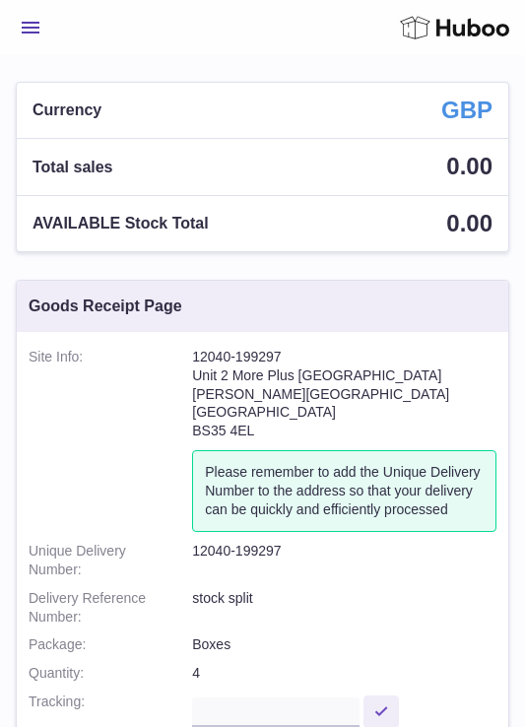
scroll to position [72, 0]
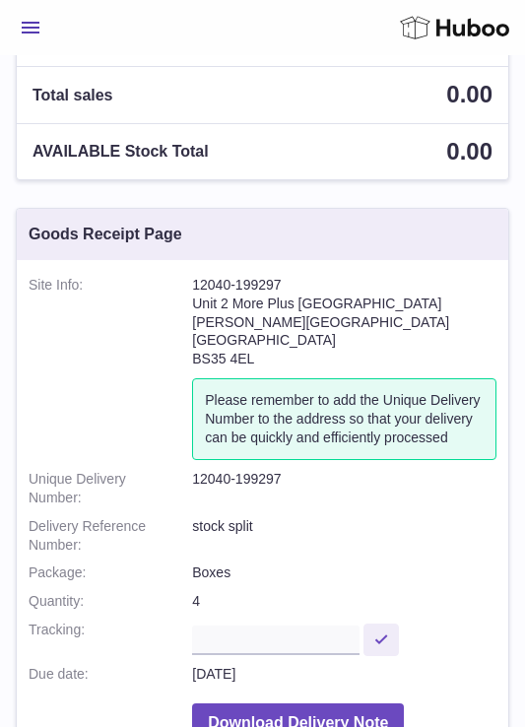
drag, startPoint x: 286, startPoint y: 287, endPoint x: 193, endPoint y: 286, distance: 92.7
click at [192, 286] on address "12040-199297 Unit 2 More Plus Central Park Hudson Ave Severn Beach BS35 4EL" at bounding box center [344, 327] width 305 height 103
copy address "12040-199297"
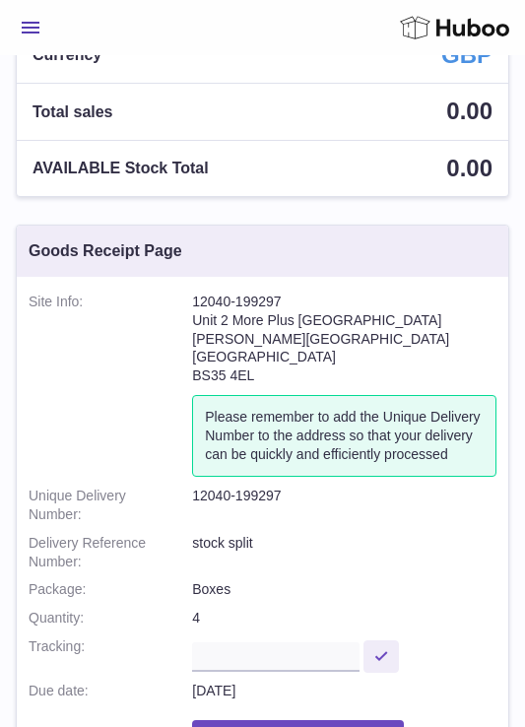
scroll to position [0, 0]
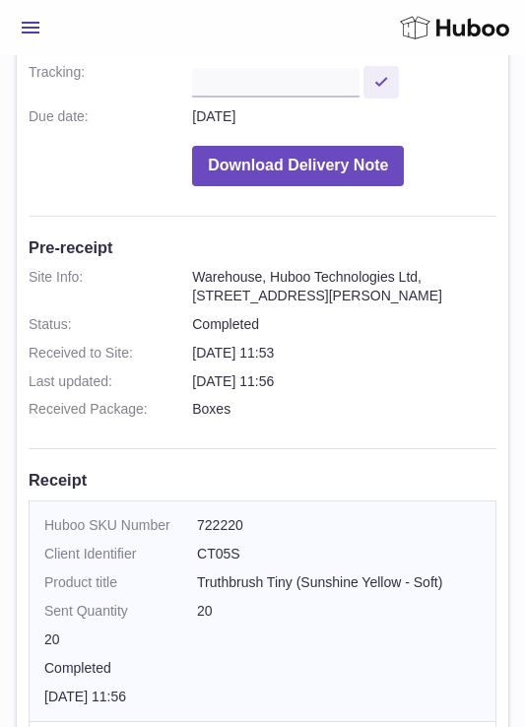
scroll to position [16, 0]
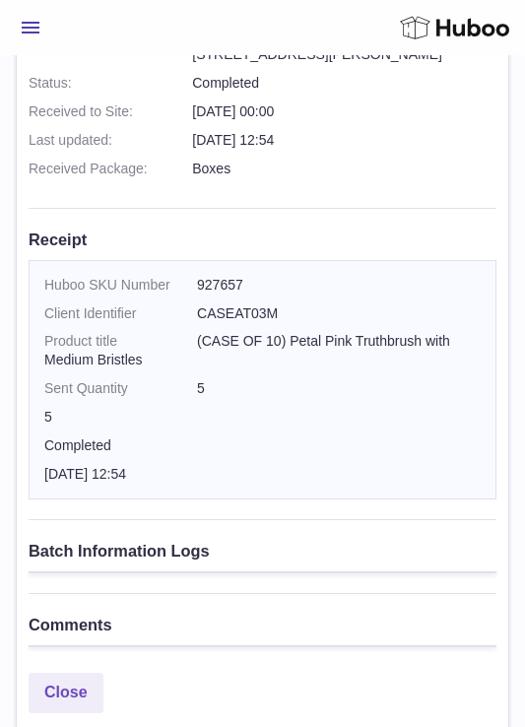
scroll to position [742, 0]
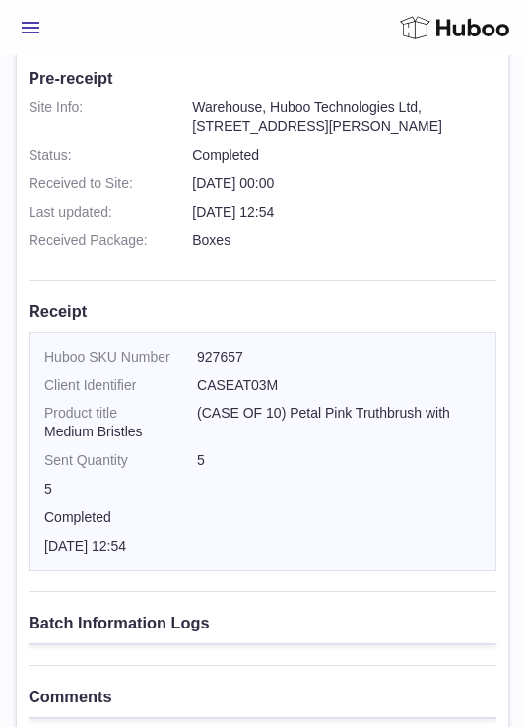
drag, startPoint x: 287, startPoint y: 400, endPoint x: 197, endPoint y: 400, distance: 89.7
click at [197, 399] on td "Client Identifier CASEAT03M" at bounding box center [263, 386] width 466 height 29
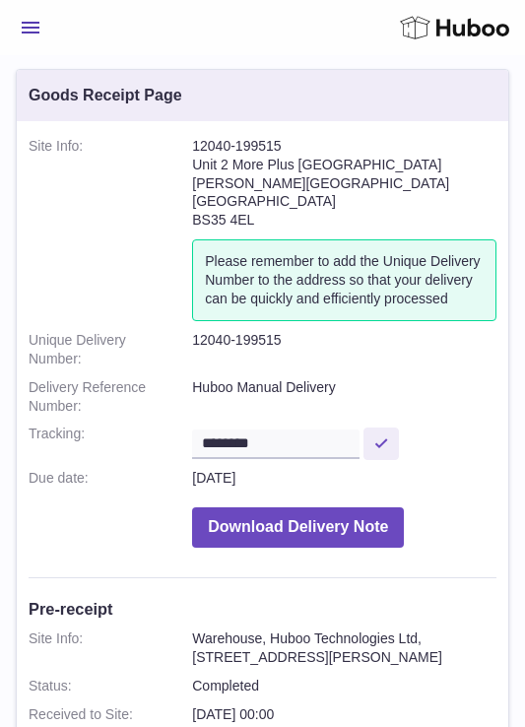
scroll to position [196, 0]
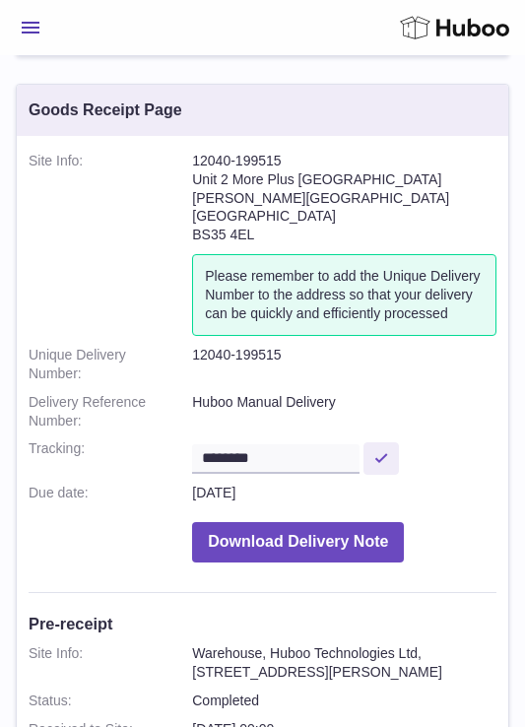
click at [191, 159] on dt "Site Info:" at bounding box center [111, 244] width 164 height 184
drag, startPoint x: 196, startPoint y: 160, endPoint x: 293, endPoint y: 160, distance: 96.6
click at [293, 160] on address "12040-199515 Unit 2 More Plus Central Park Hudson Ave Severn Beach BS35 4EL" at bounding box center [344, 203] width 305 height 103
click at [337, 159] on address "12040-199515 Unit 2 More Plus Central Park Hudson Ave Severn Beach BS35 4EL" at bounding box center [344, 203] width 305 height 103
drag, startPoint x: 314, startPoint y: 159, endPoint x: 192, endPoint y: 159, distance: 122.2
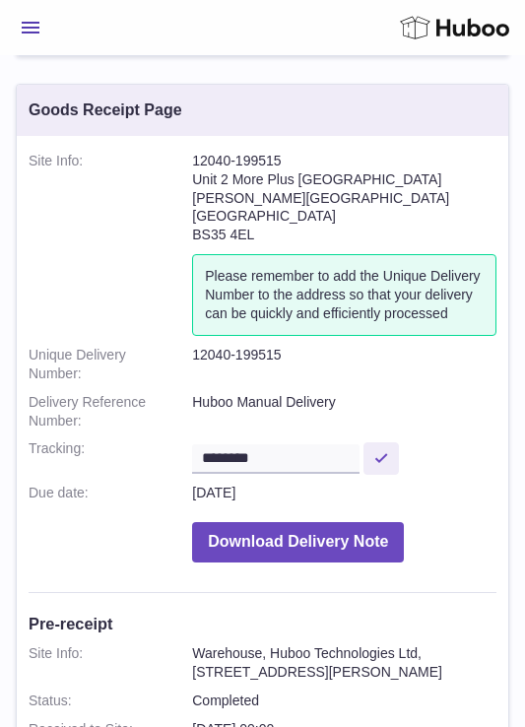
click at [192, 159] on address "12040-199515 Unit 2 More Plus Central Park Hudson Ave Severn Beach BS35 4EL" at bounding box center [344, 203] width 305 height 103
copy address "12040-199515"
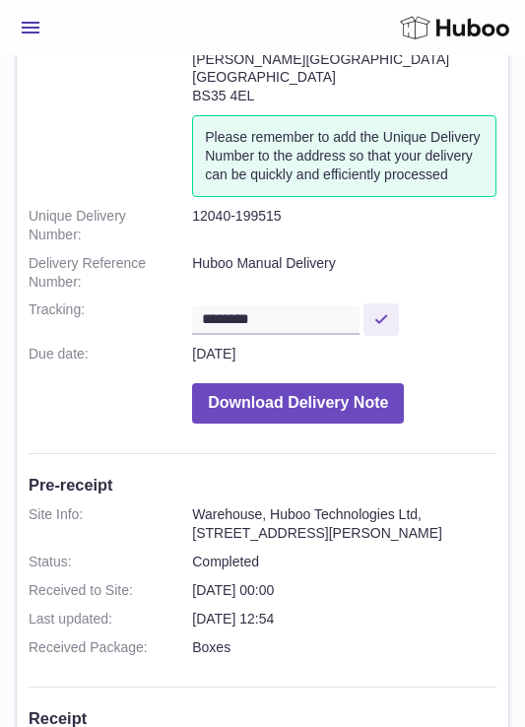
scroll to position [406, 0]
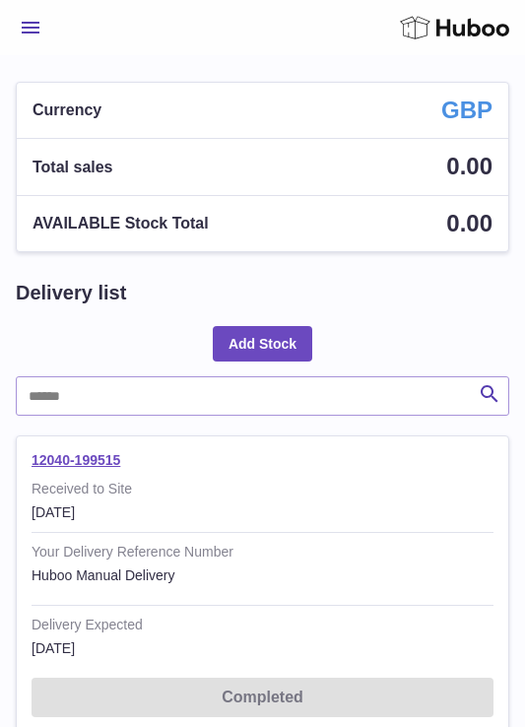
click at [31, 33] on span "Menu" at bounding box center [31, 28] width 18 height 12
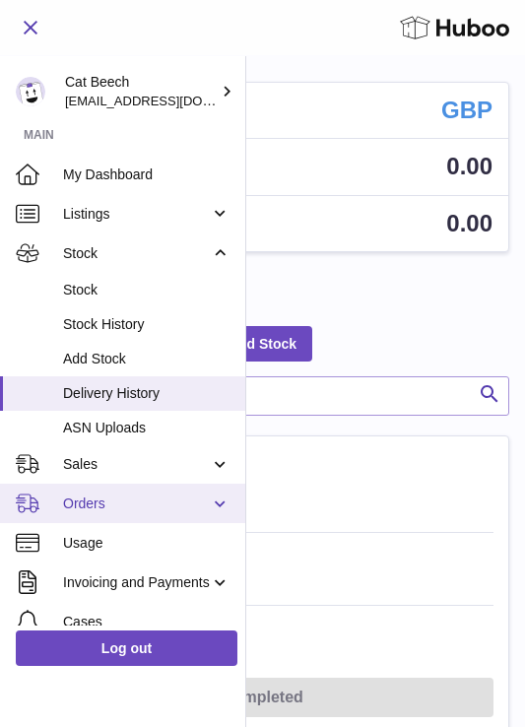
click at [108, 509] on span "Orders" at bounding box center [136, 504] width 147 height 19
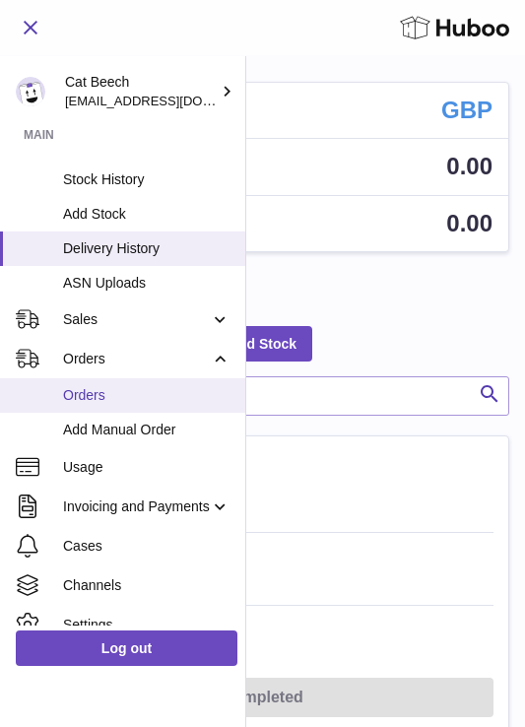
scroll to position [217, 0]
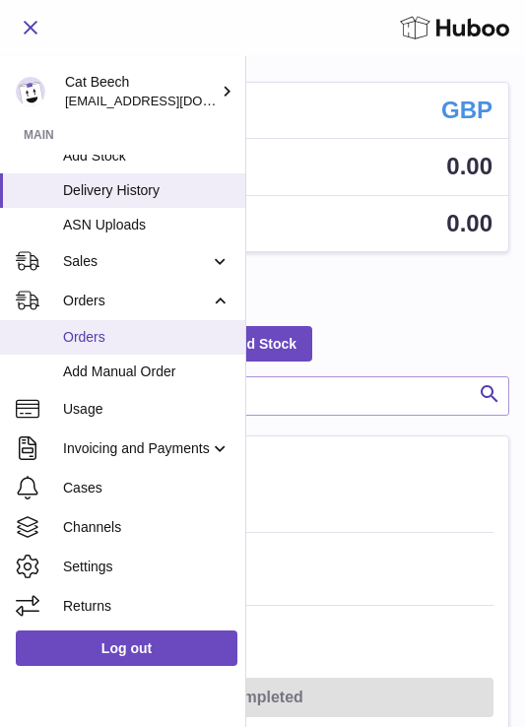
click at [133, 328] on span "Orders" at bounding box center [147, 337] width 168 height 19
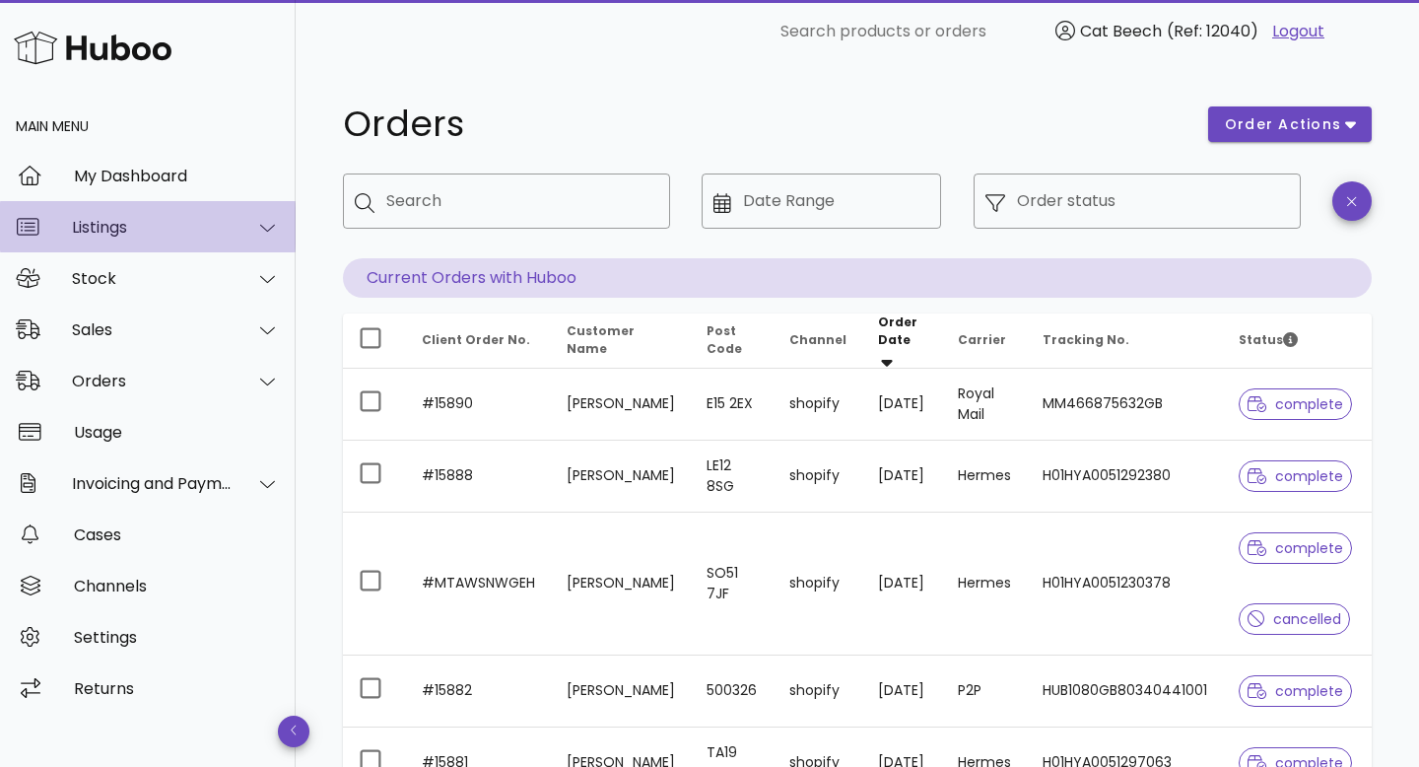
click at [116, 226] on div "Listings" at bounding box center [152, 227] width 161 height 19
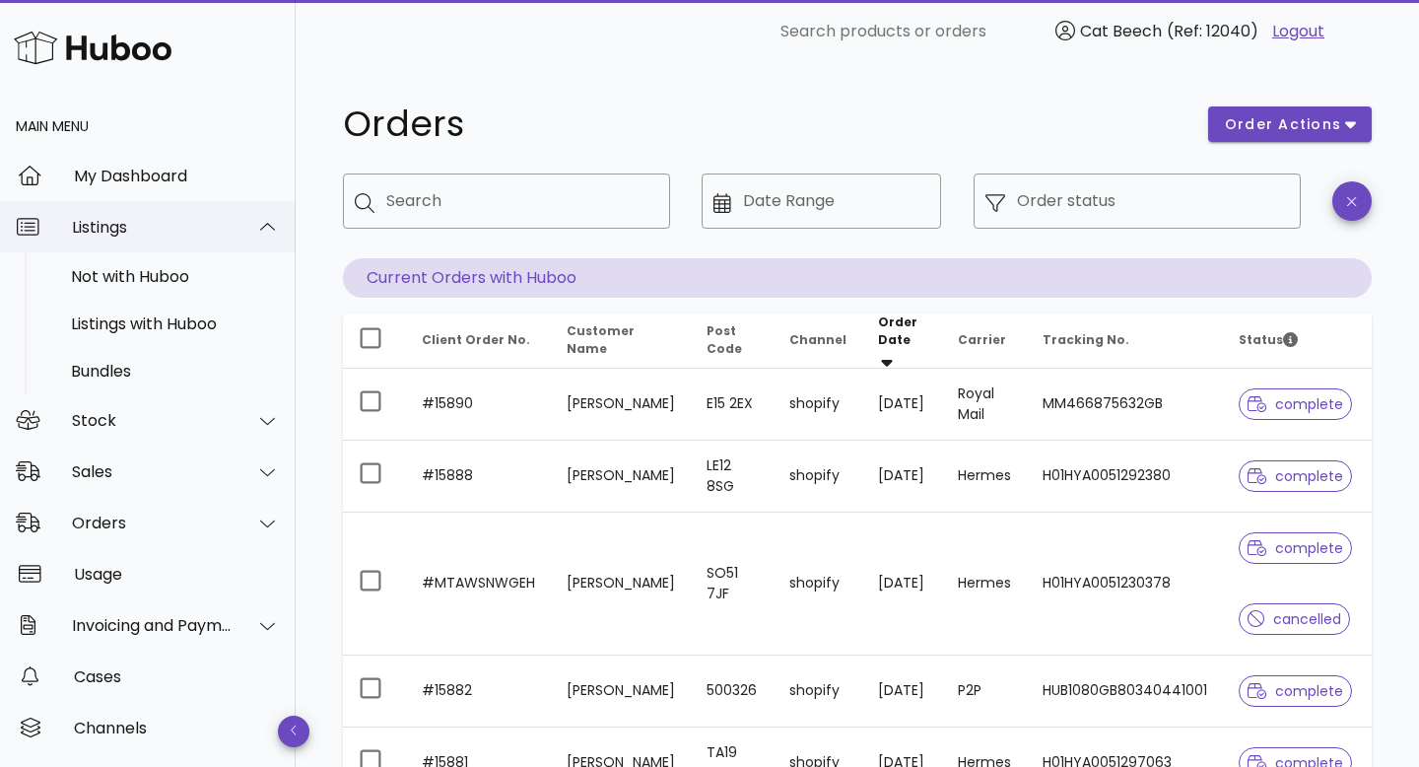
click at [116, 226] on div "Listings" at bounding box center [152, 227] width 161 height 19
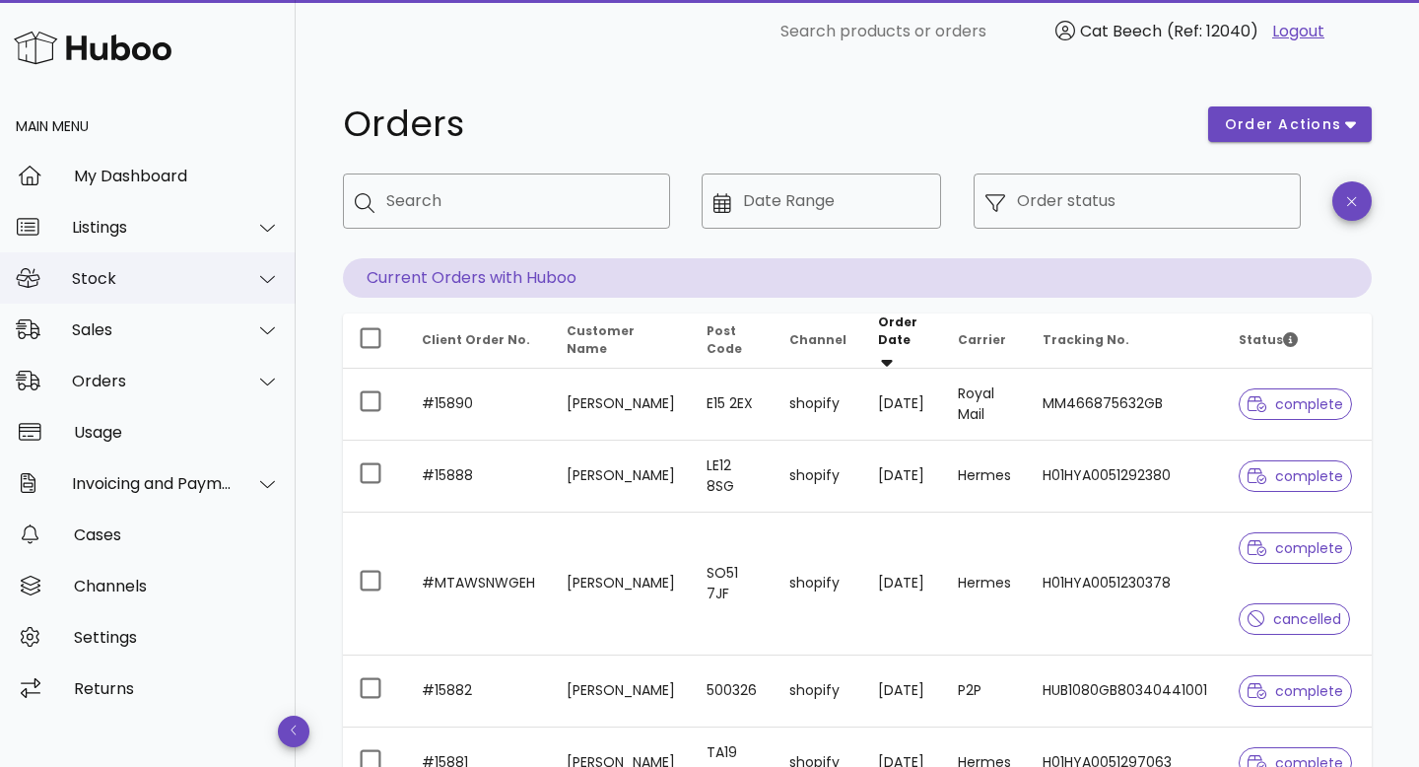
click at [157, 268] on div "Stock" at bounding box center [148, 277] width 296 height 51
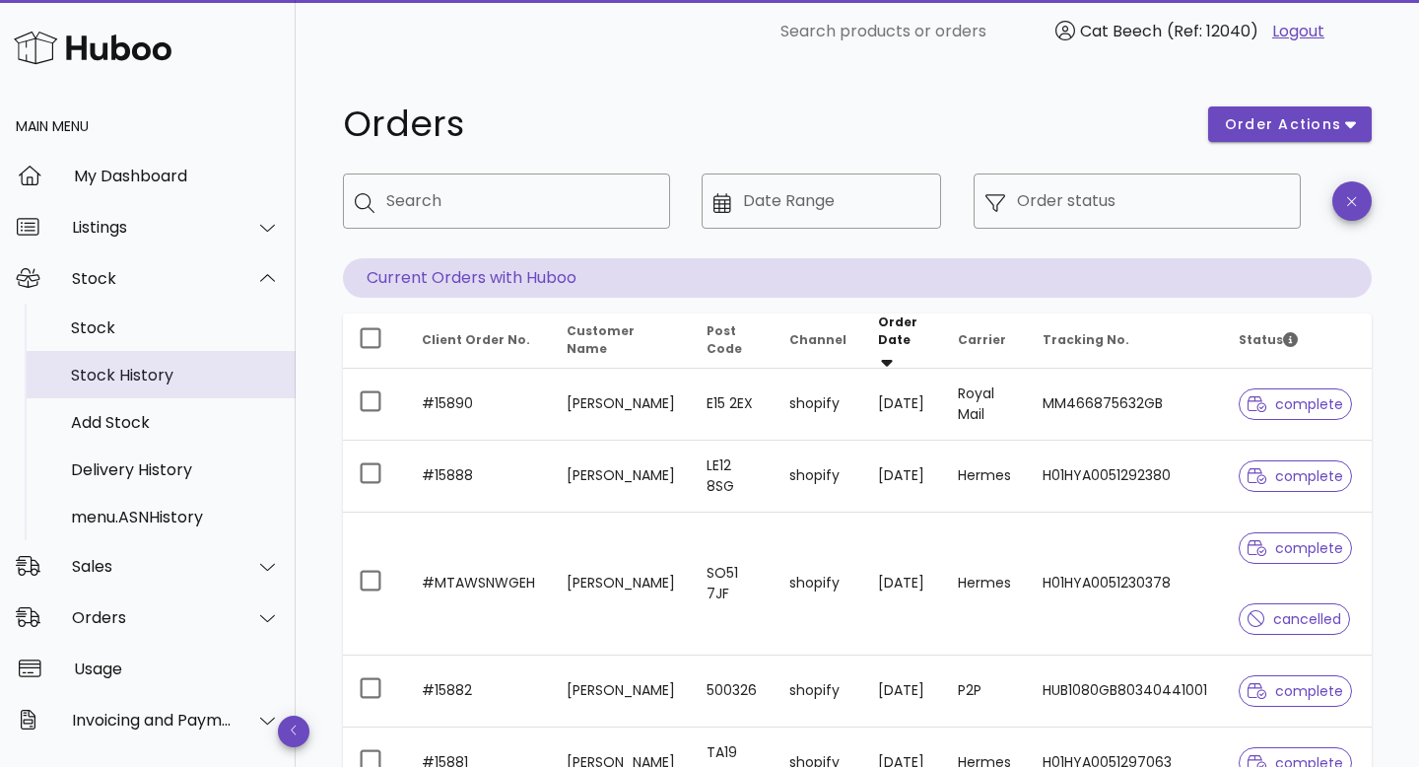
click at [164, 375] on div "Stock History" at bounding box center [175, 375] width 209 height 19
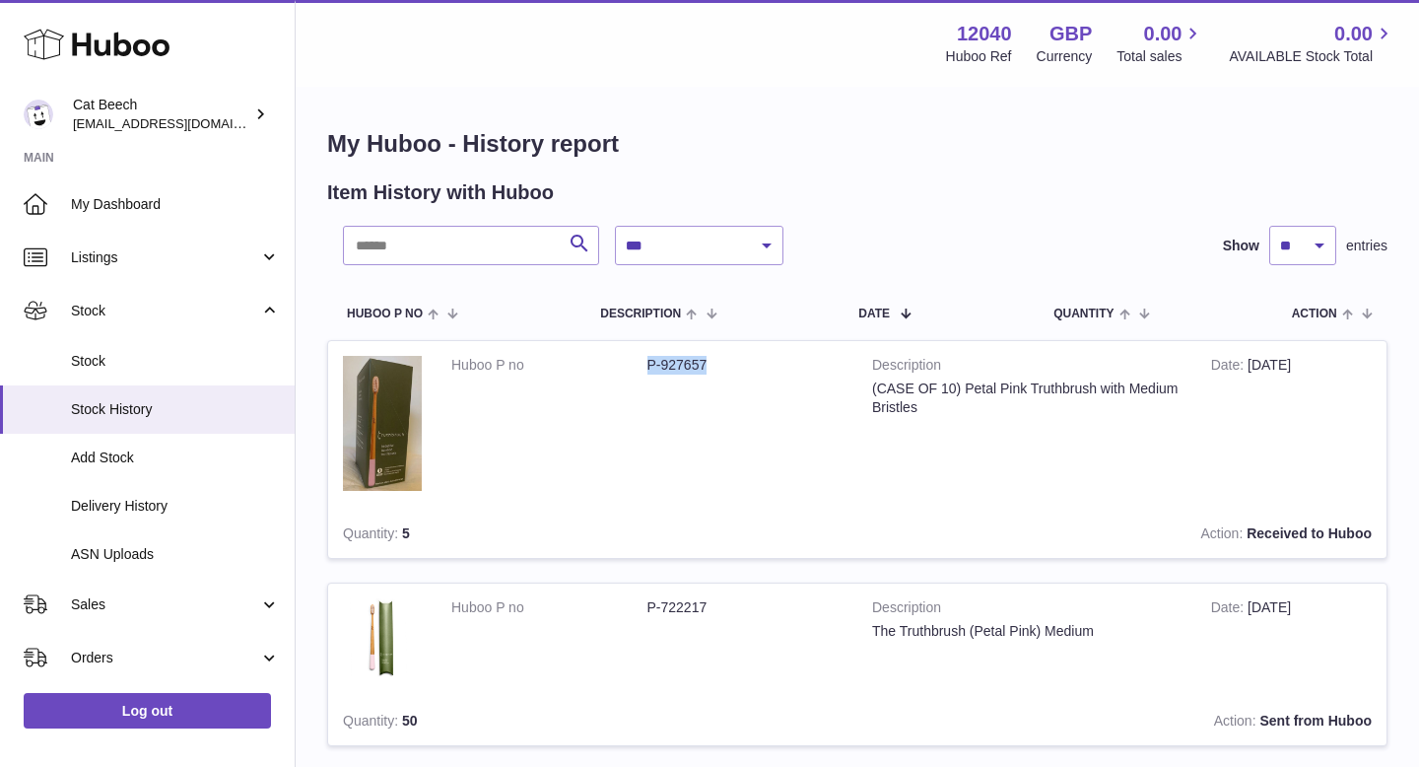
drag, startPoint x: 714, startPoint y: 362, endPoint x: 641, endPoint y: 362, distance: 72.9
click at [641, 362] on dl "Huboo P no P-927657" at bounding box center [646, 370] width 391 height 29
copy dl "P-927657"
click at [452, 241] on input "text" at bounding box center [471, 245] width 256 height 39
paste input "********"
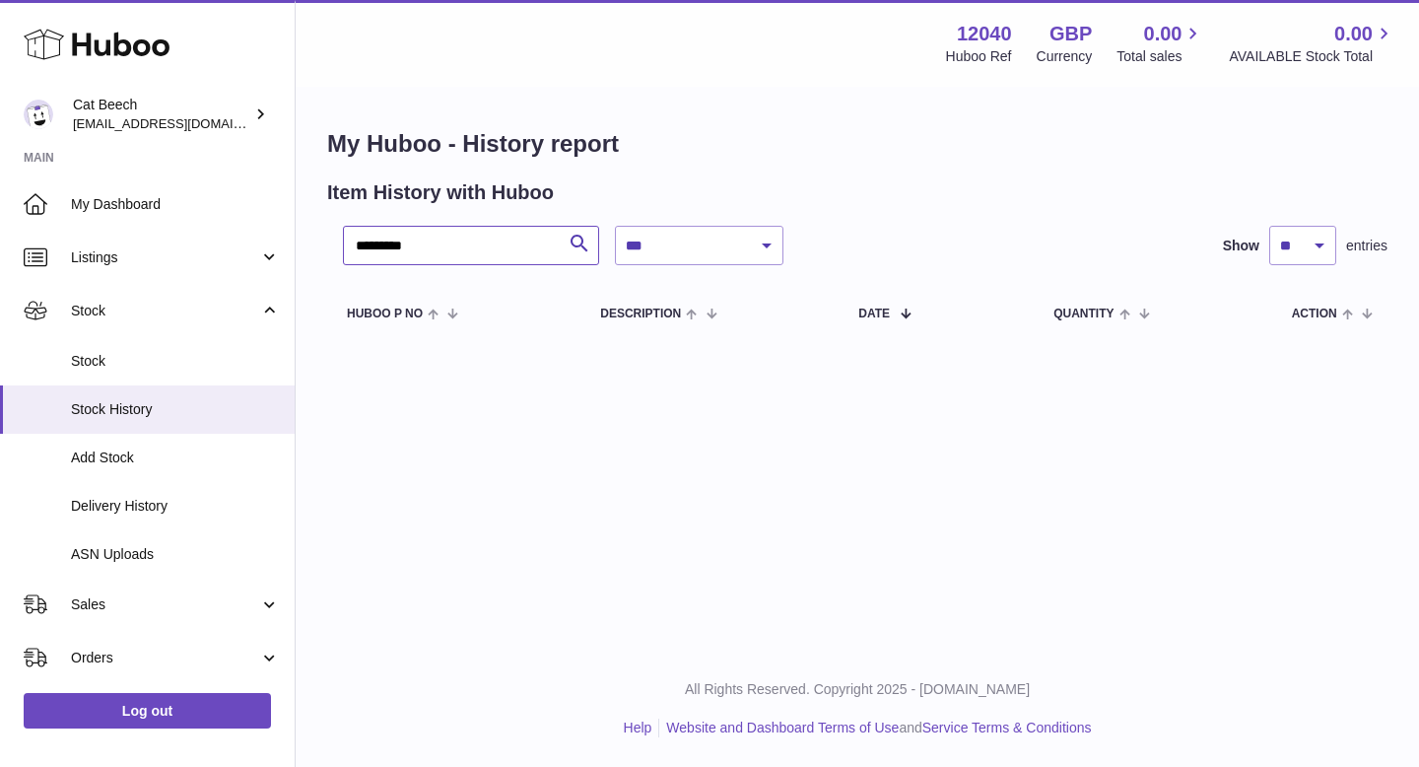
click at [469, 246] on input "********" at bounding box center [471, 245] width 256 height 39
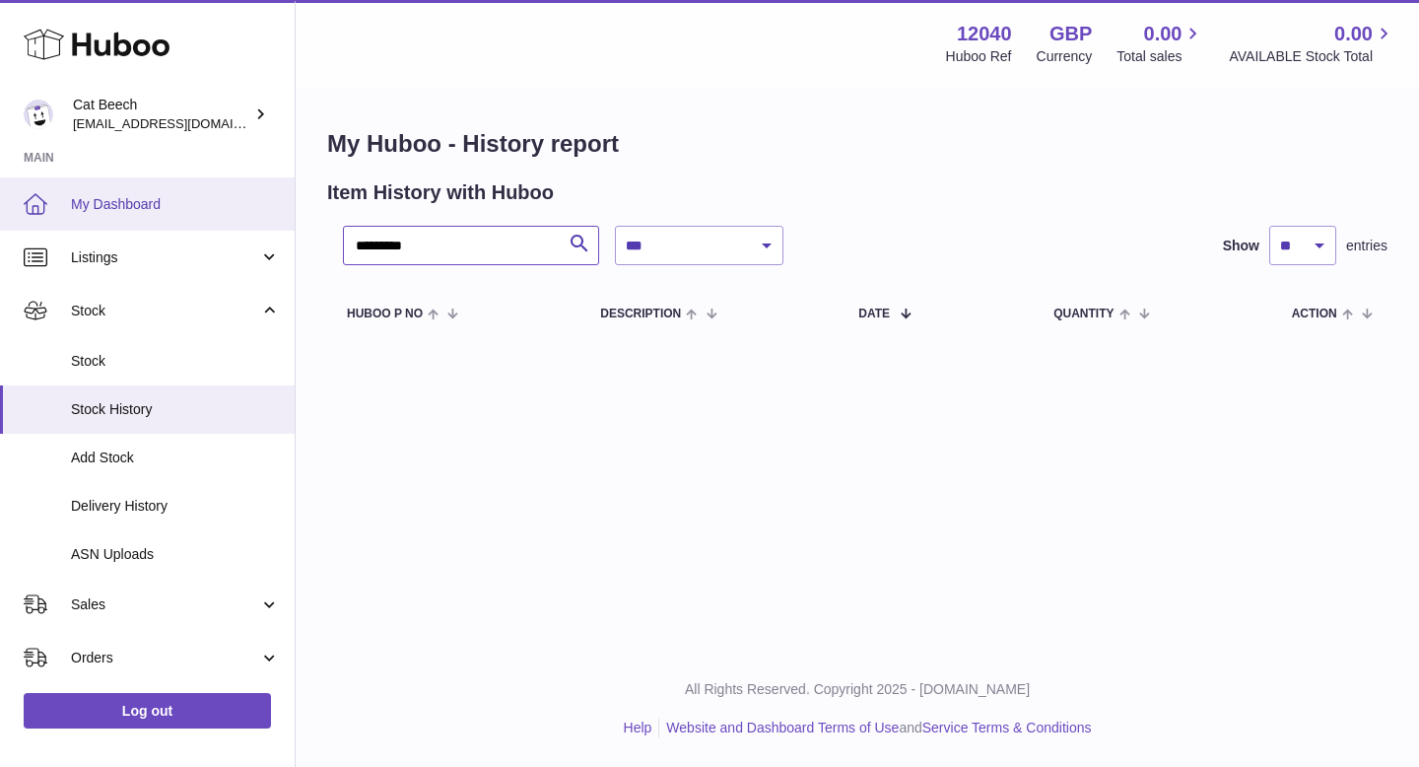
drag, startPoint x: 376, startPoint y: 245, endPoint x: 234, endPoint y: 215, distance: 145.2
click at [234, 215] on div "**********" at bounding box center [709, 383] width 1419 height 767
type input "******"
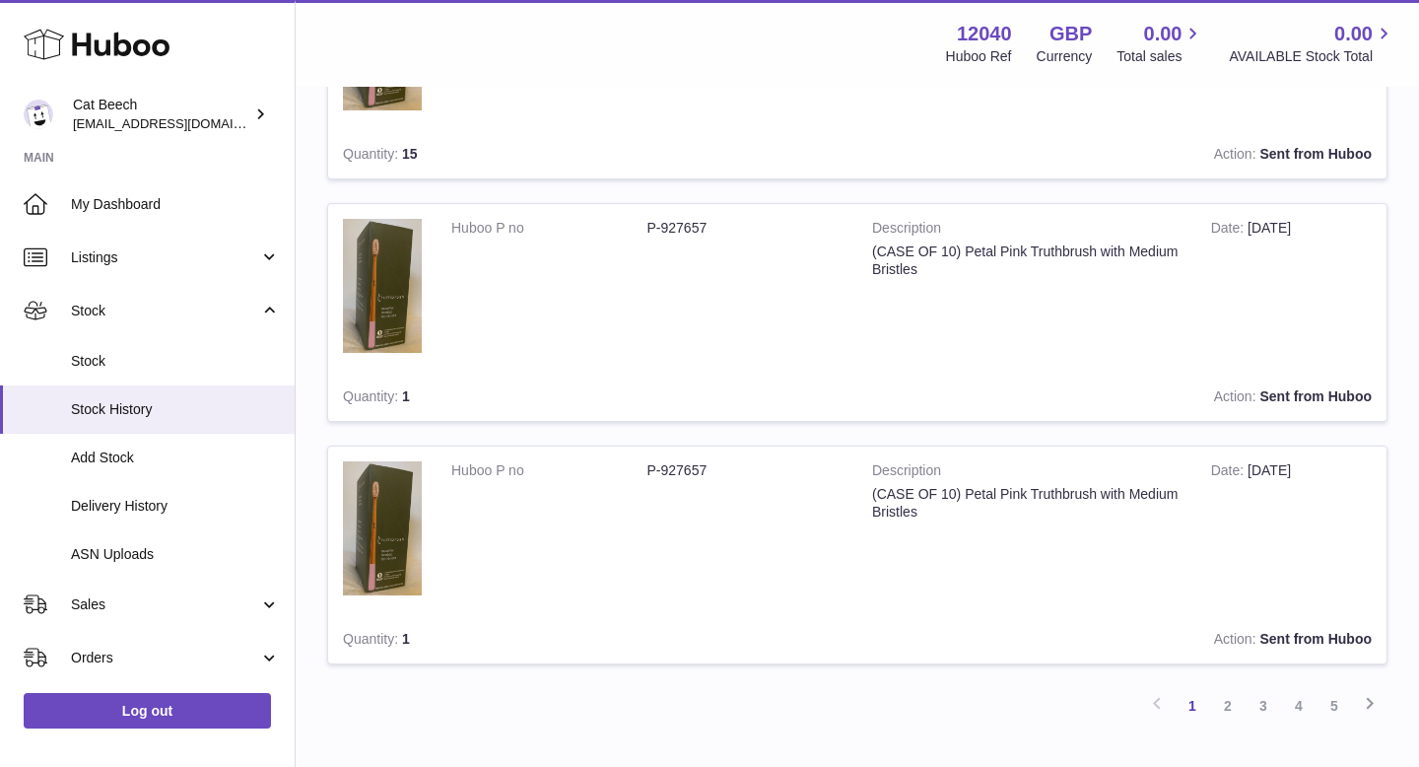
scroll to position [2204, 0]
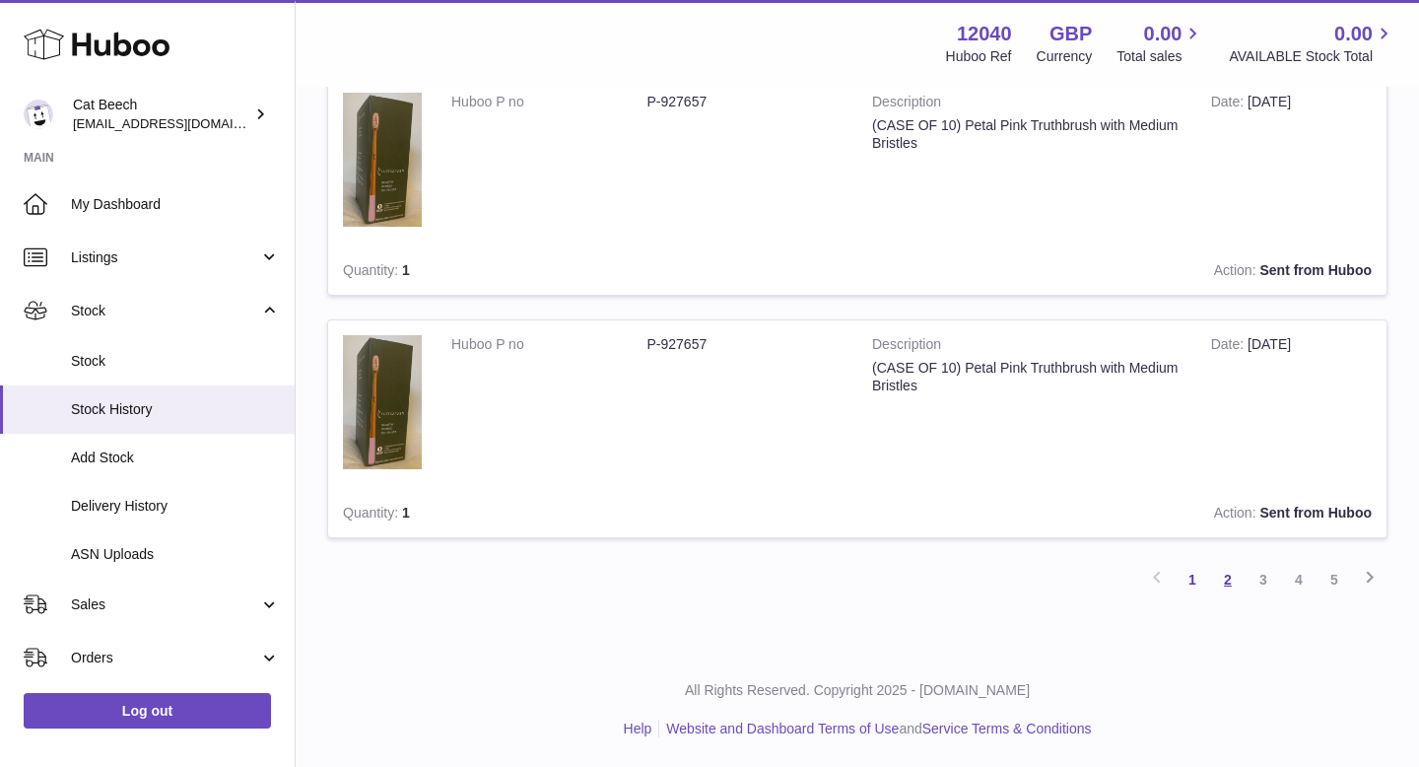
click at [1235, 582] on link "2" at bounding box center [1227, 579] width 35 height 35
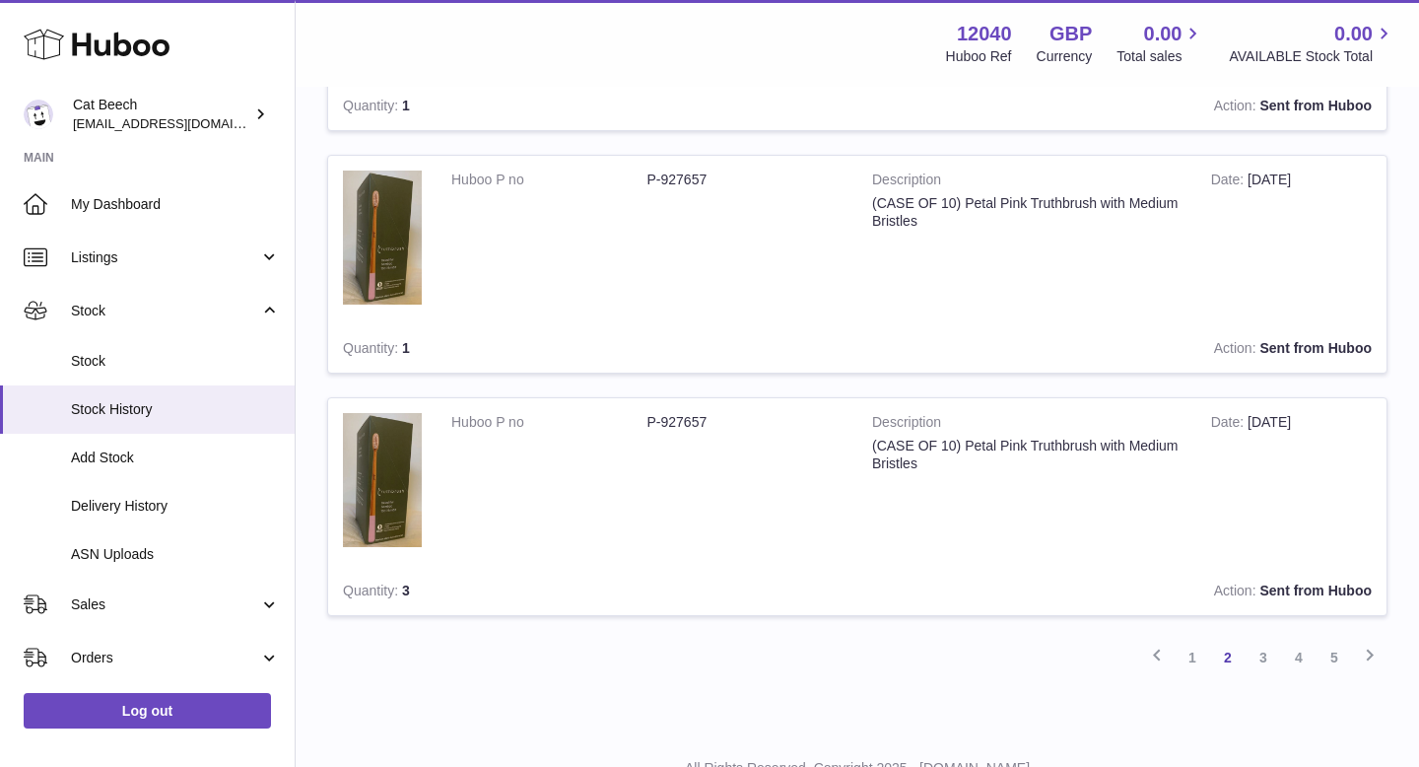
scroll to position [2204, 0]
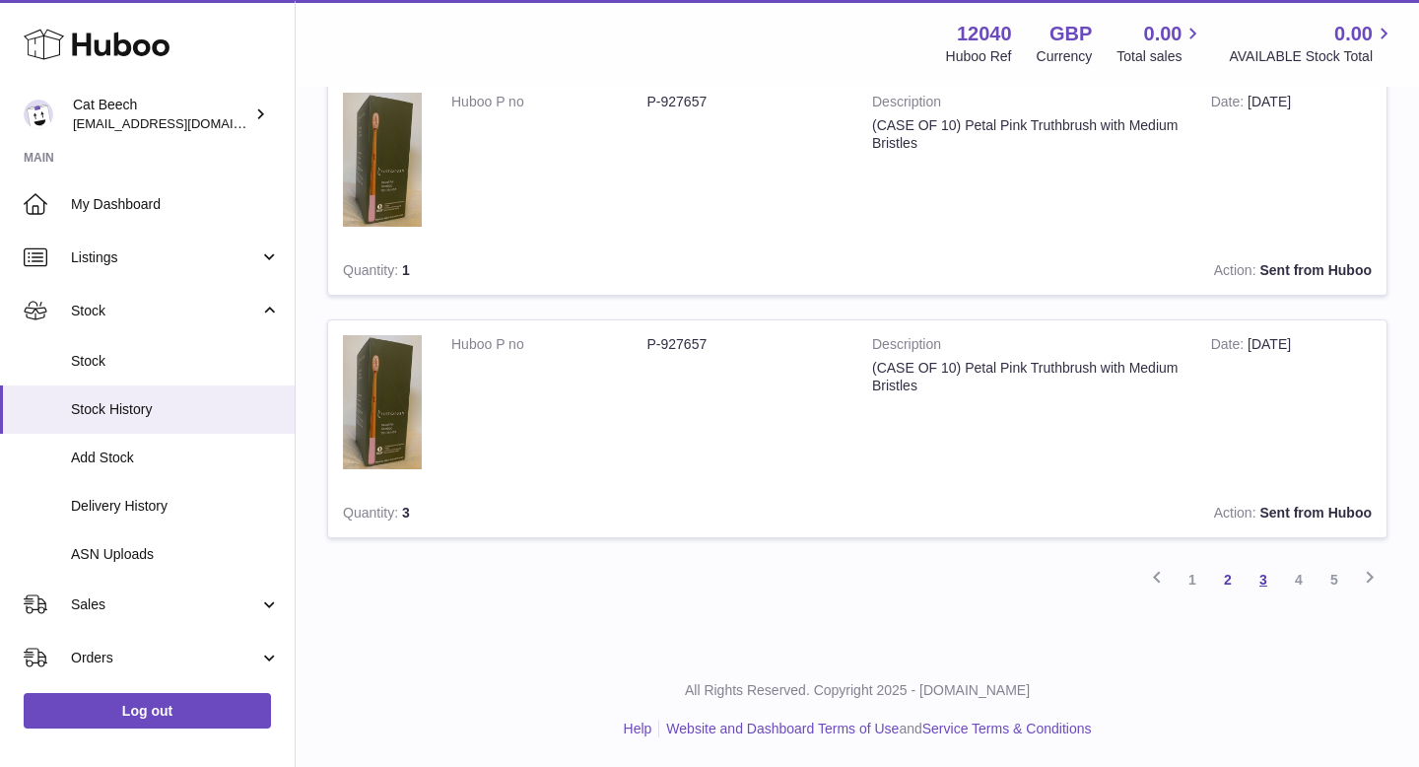
click at [1266, 585] on link "3" at bounding box center [1263, 579] width 35 height 35
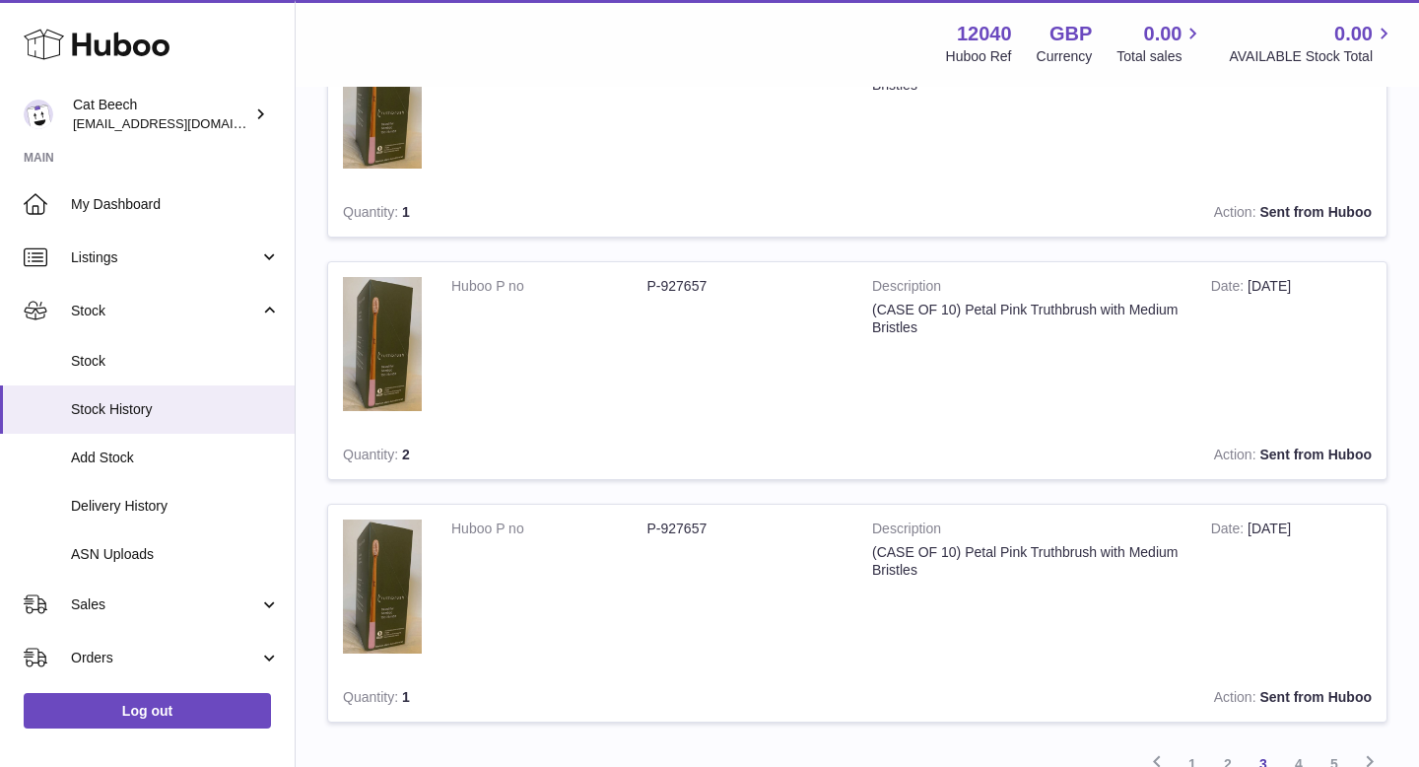
scroll to position [2204, 0]
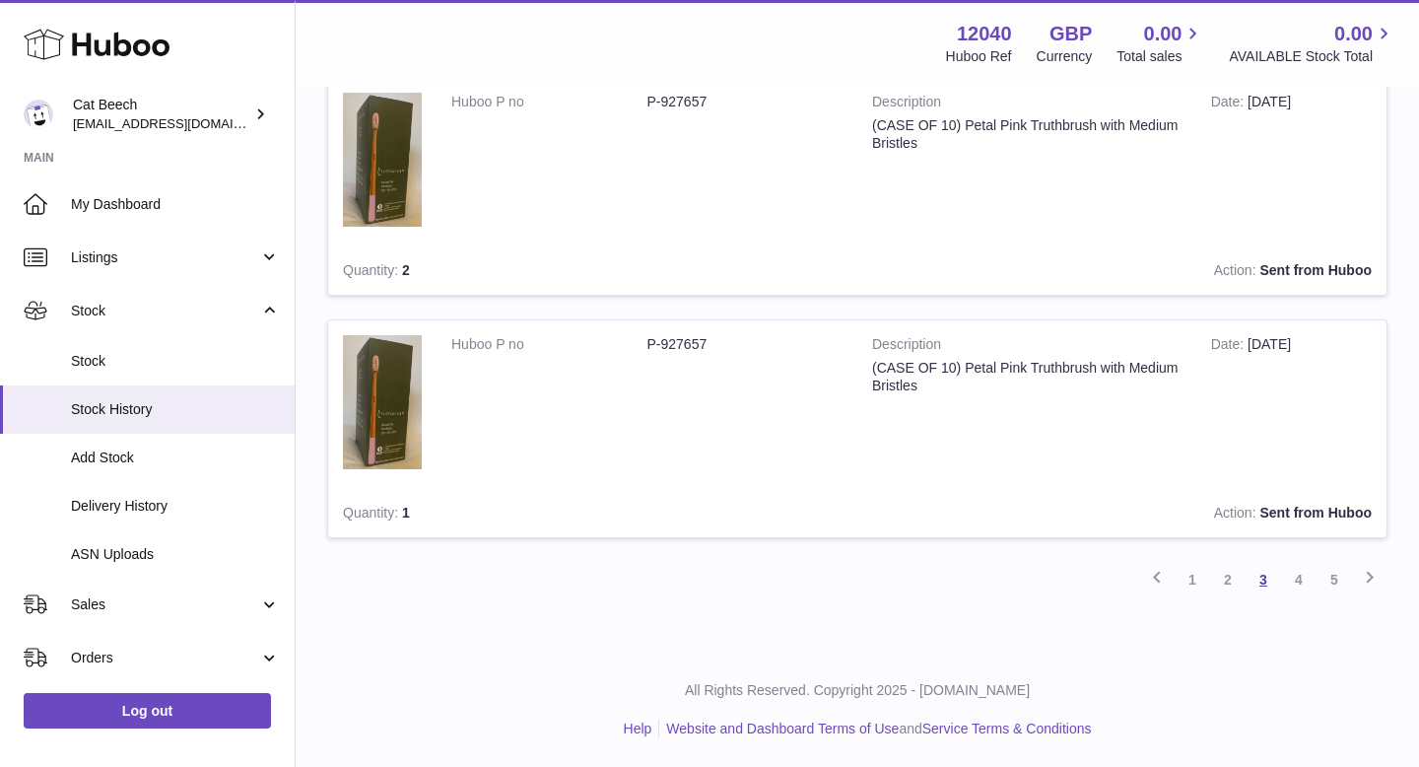
click at [1270, 590] on link "3" at bounding box center [1263, 579] width 35 height 35
click at [1314, 579] on link "4" at bounding box center [1298, 579] width 35 height 35
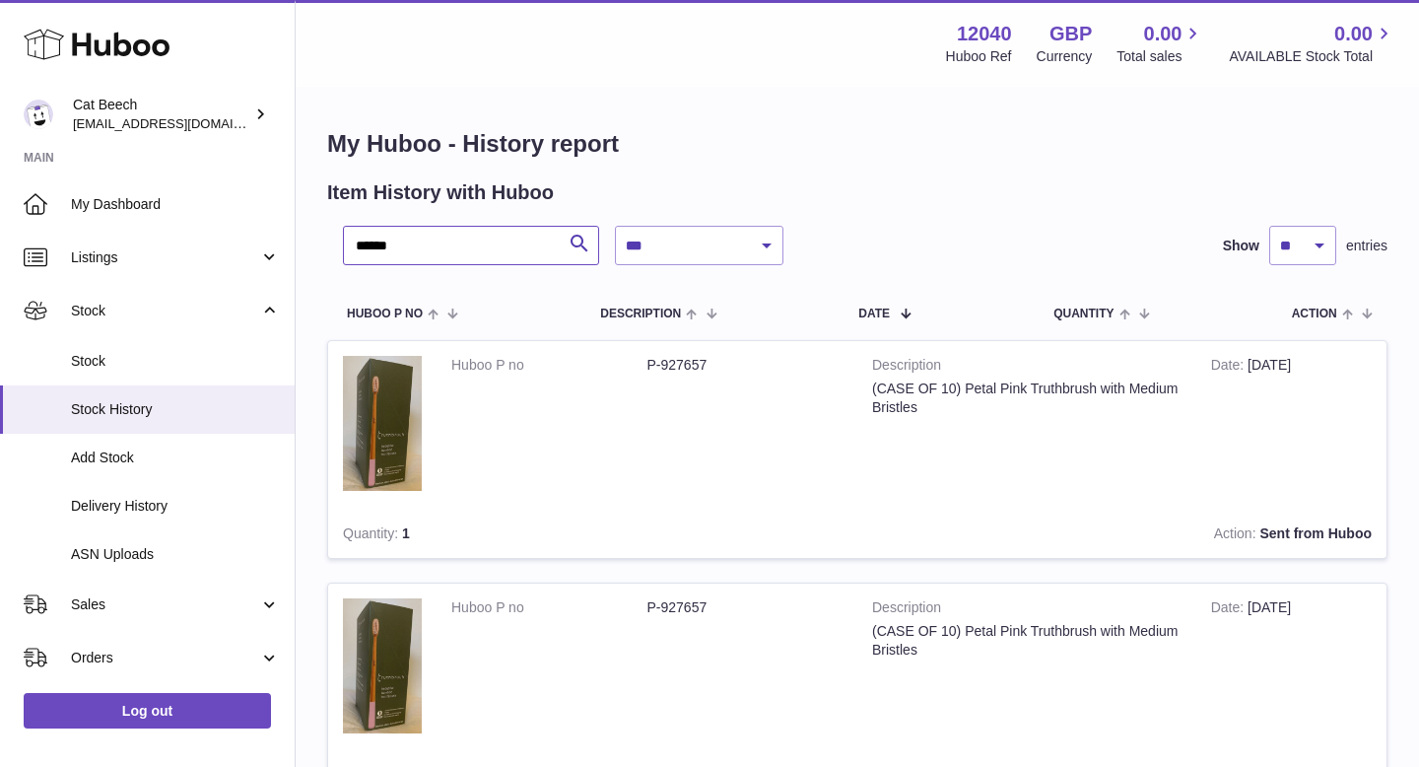
drag, startPoint x: 481, startPoint y: 249, endPoint x: 331, endPoint y: 247, distance: 149.8
click at [331, 247] on div "**********" at bounding box center [857, 245] width 1061 height 39
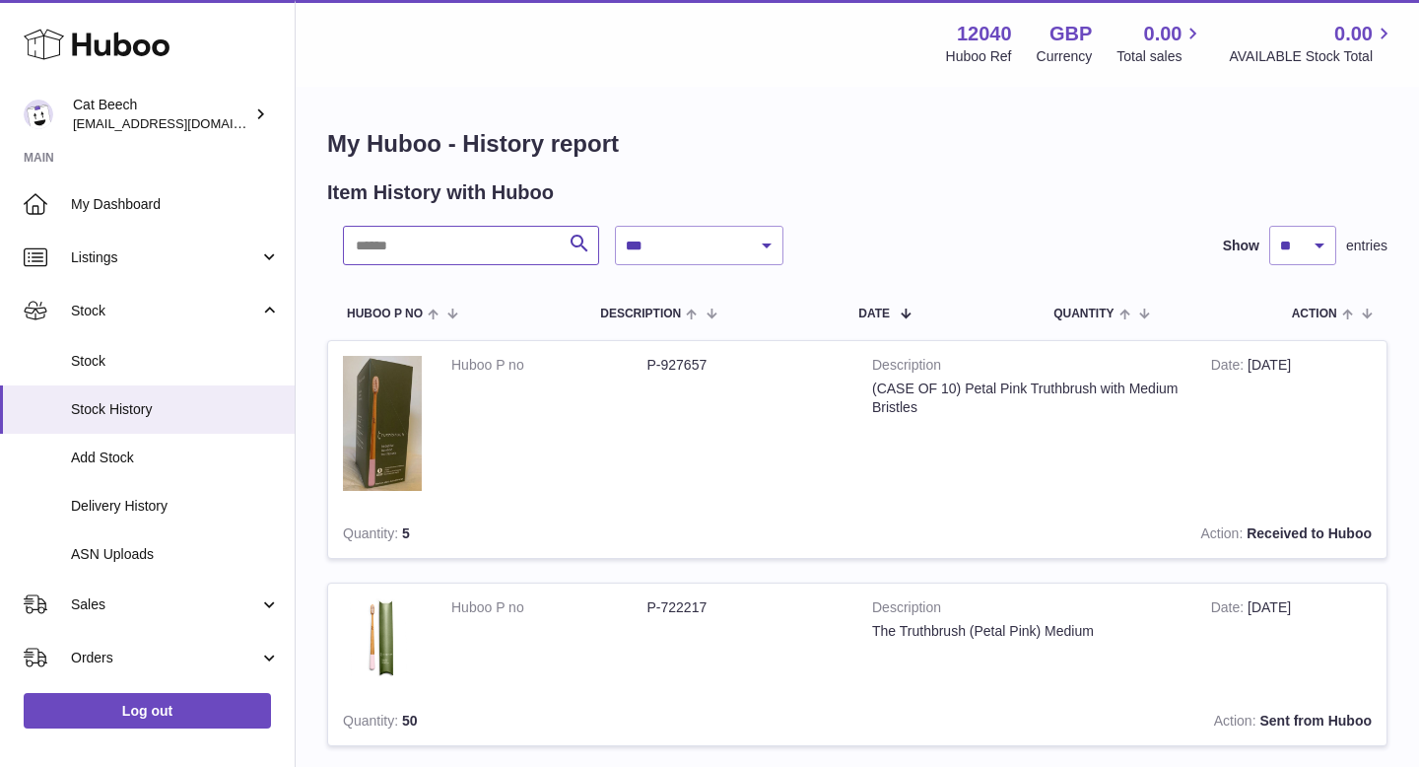
click at [443, 251] on input "text" at bounding box center [471, 245] width 256 height 39
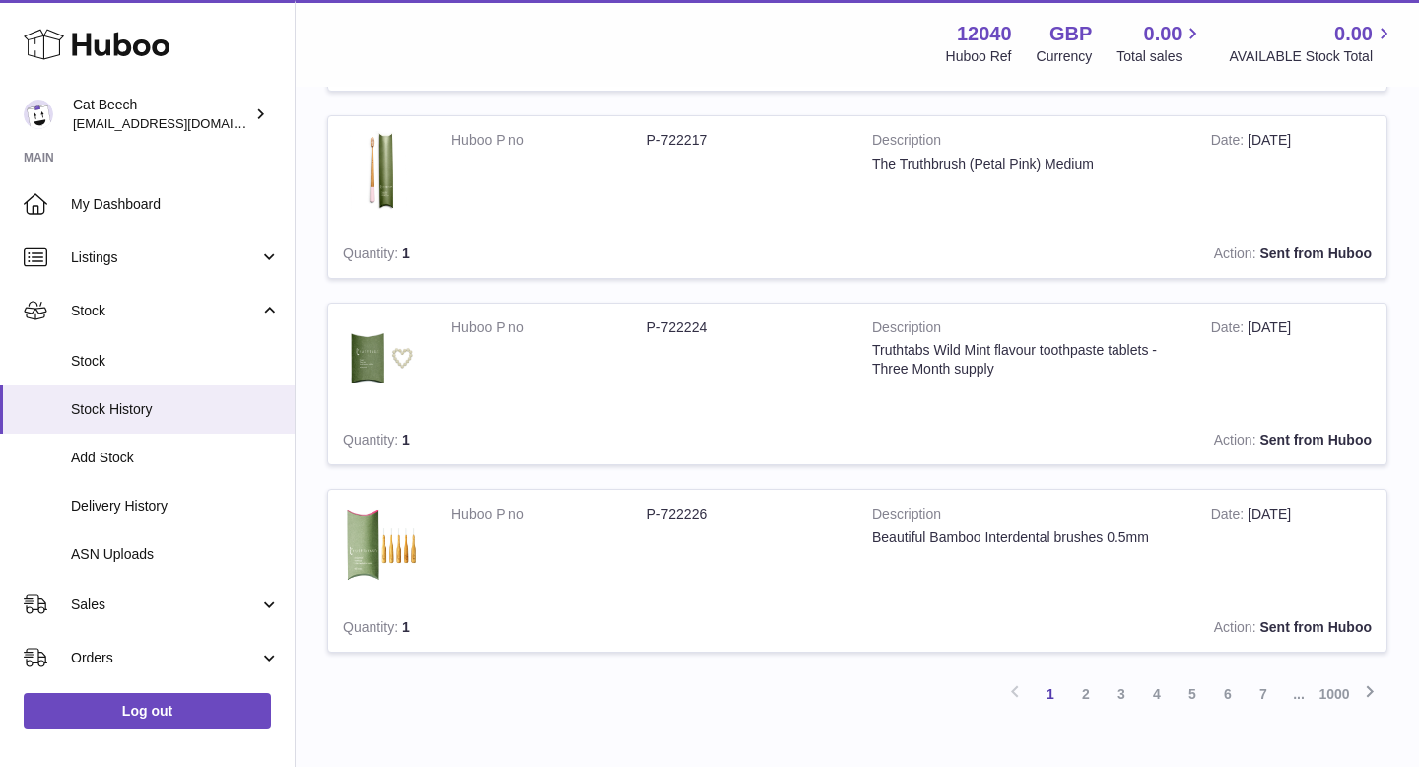
scroll to position [1698, 0]
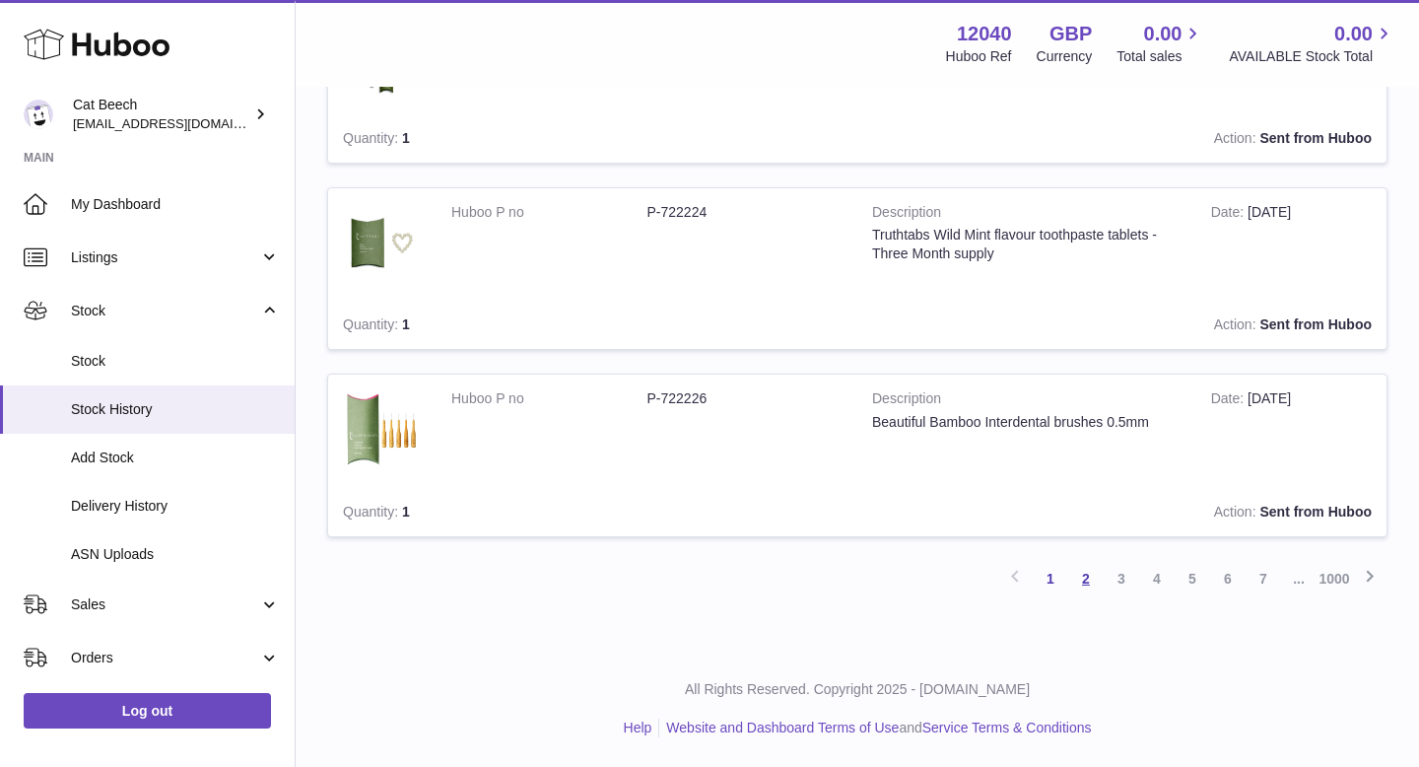
click at [1087, 588] on link "2" at bounding box center [1085, 578] width 35 height 35
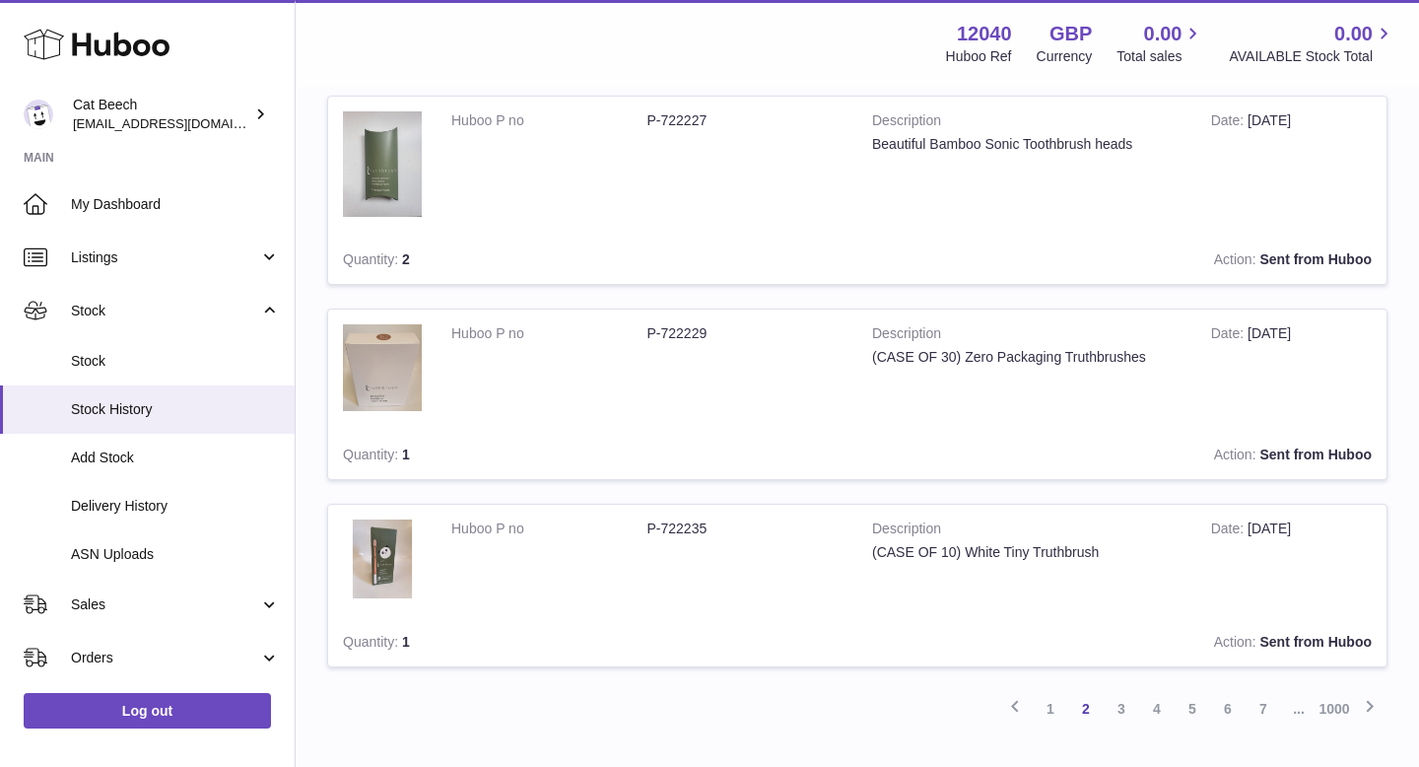
scroll to position [1697, 0]
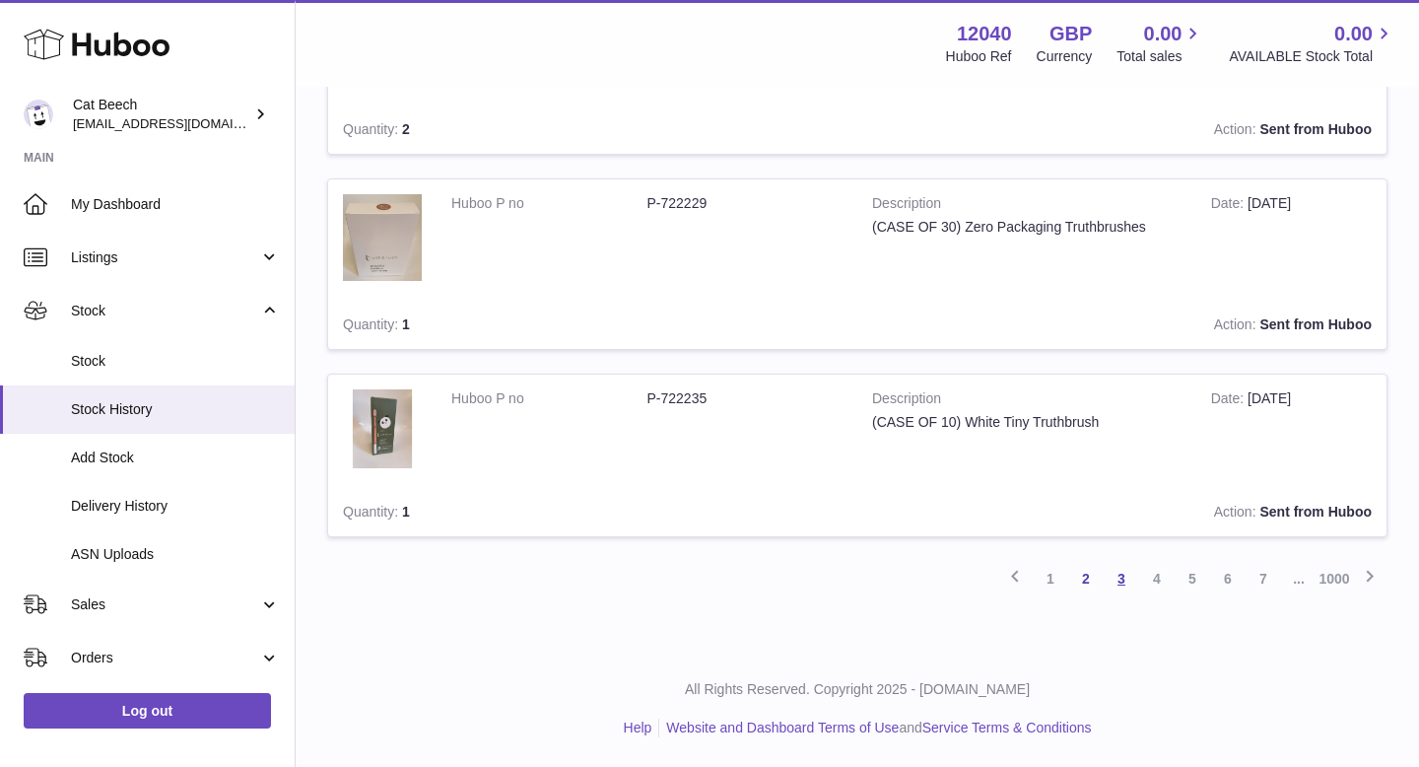
click at [1120, 587] on link "3" at bounding box center [1121, 578] width 35 height 35
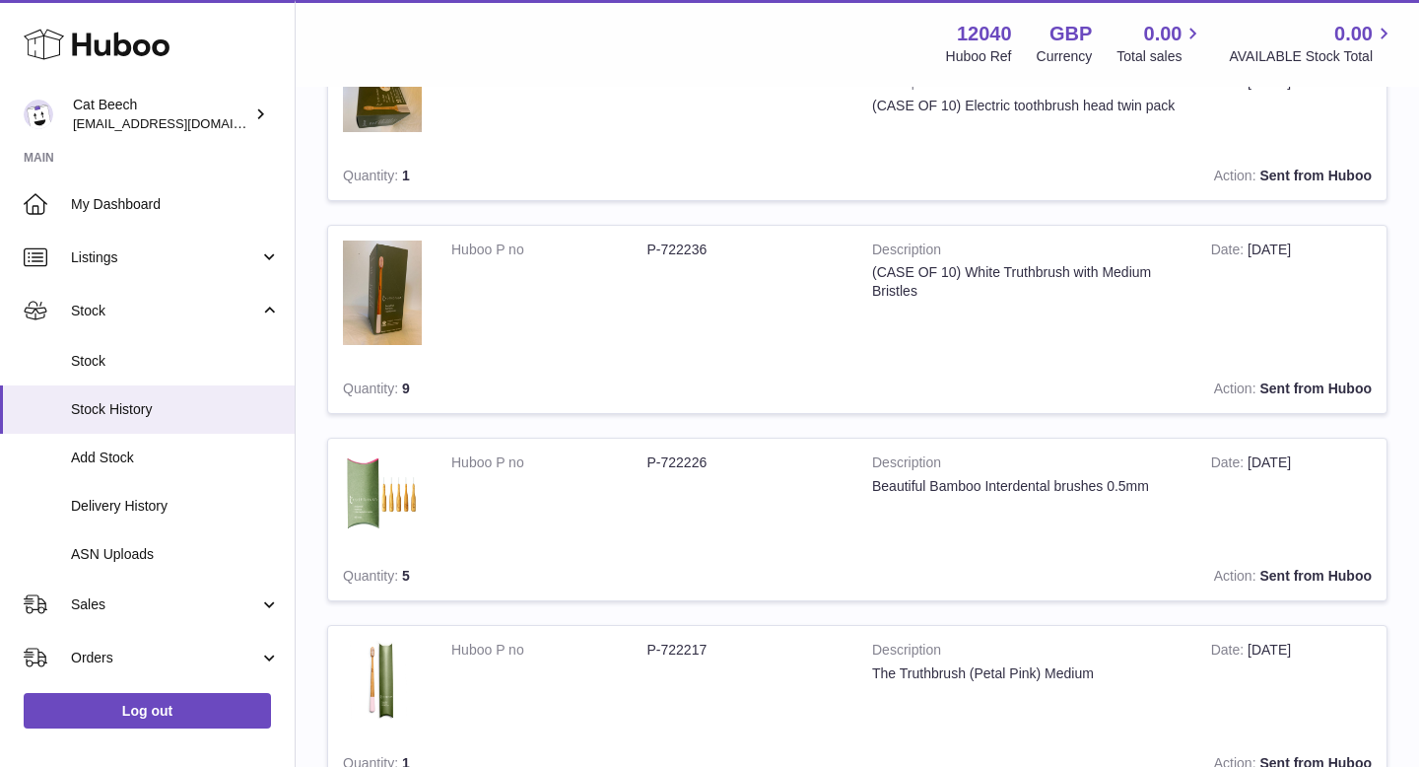
scroll to position [389, 0]
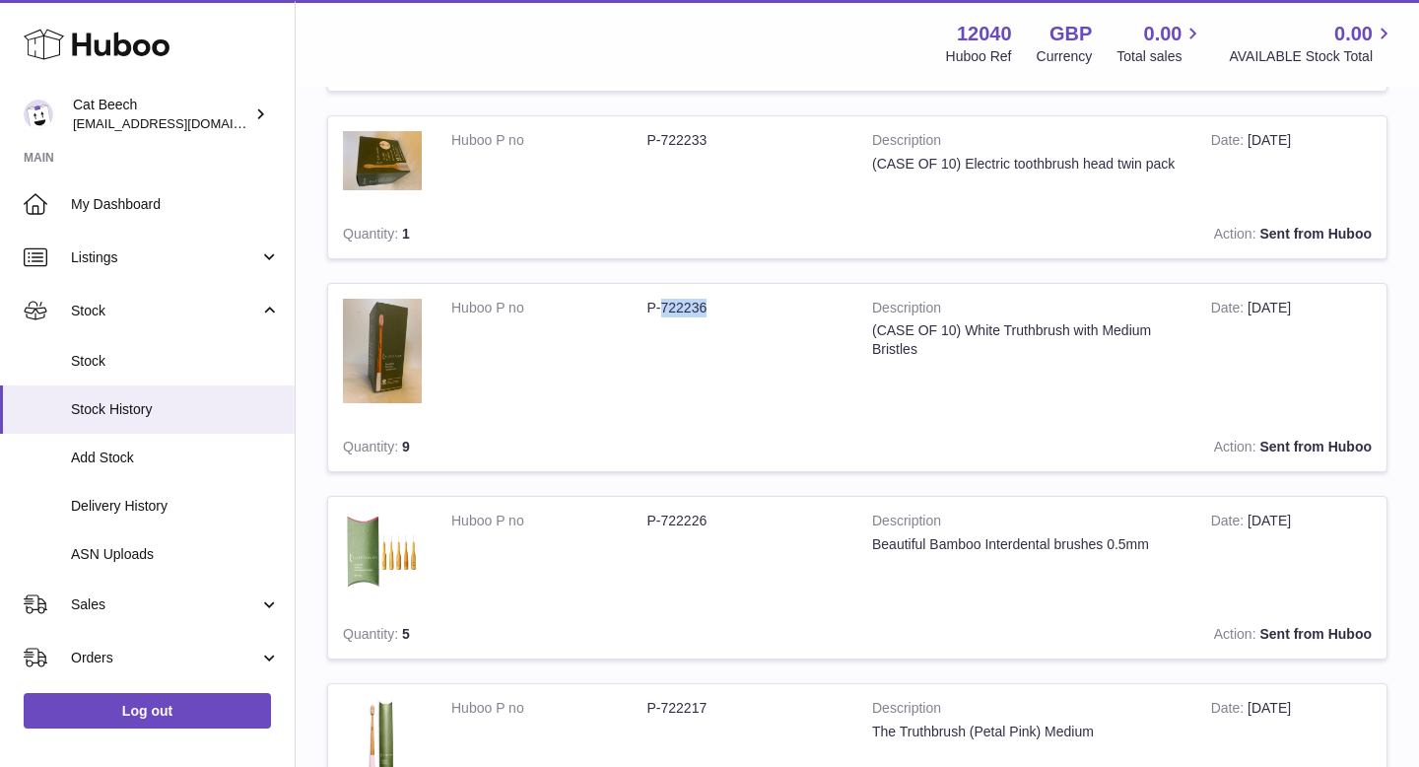
drag, startPoint x: 711, startPoint y: 311, endPoint x: 664, endPoint y: 310, distance: 46.4
click at [663, 310] on dd "P-722236" at bounding box center [746, 308] width 196 height 19
copy dd "722236"
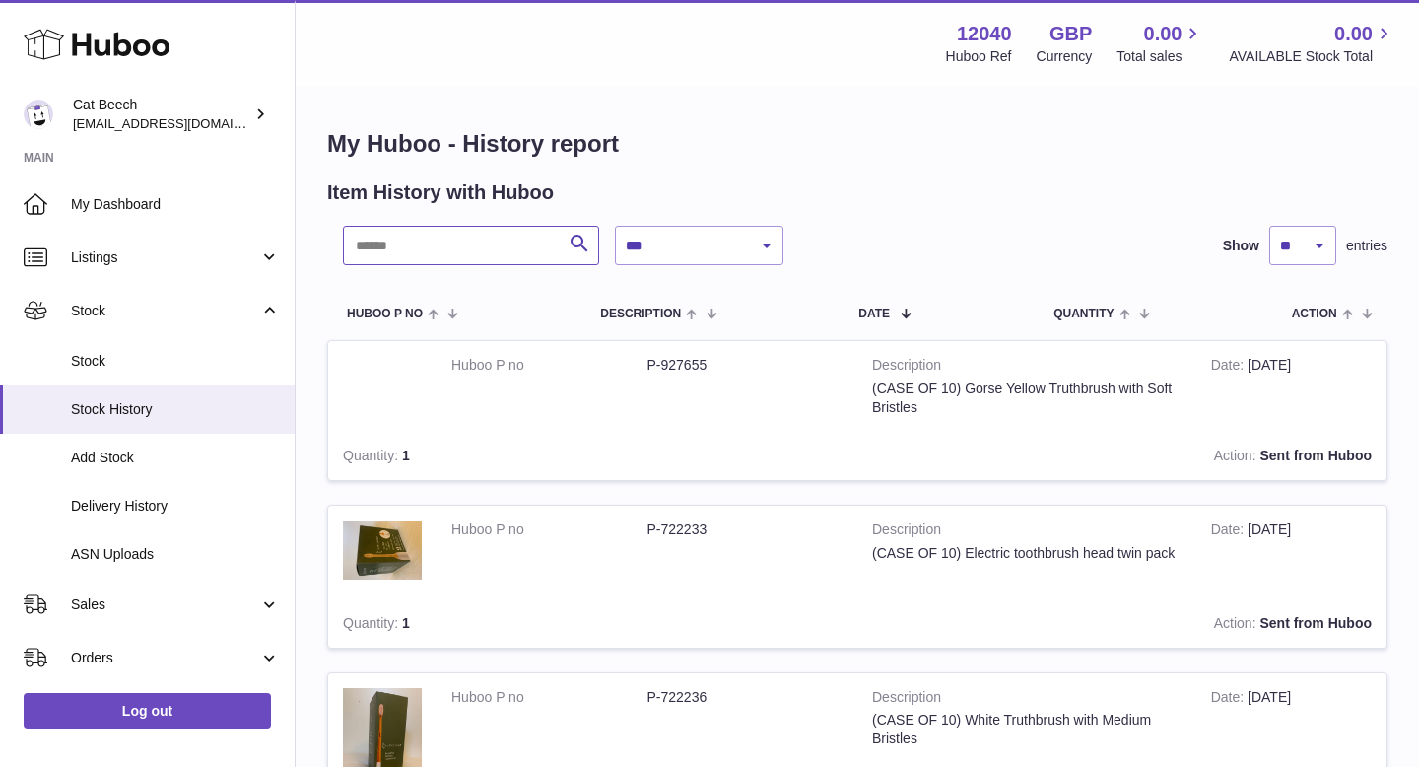
click at [401, 252] on input "text" at bounding box center [471, 245] width 256 height 39
paste input "******"
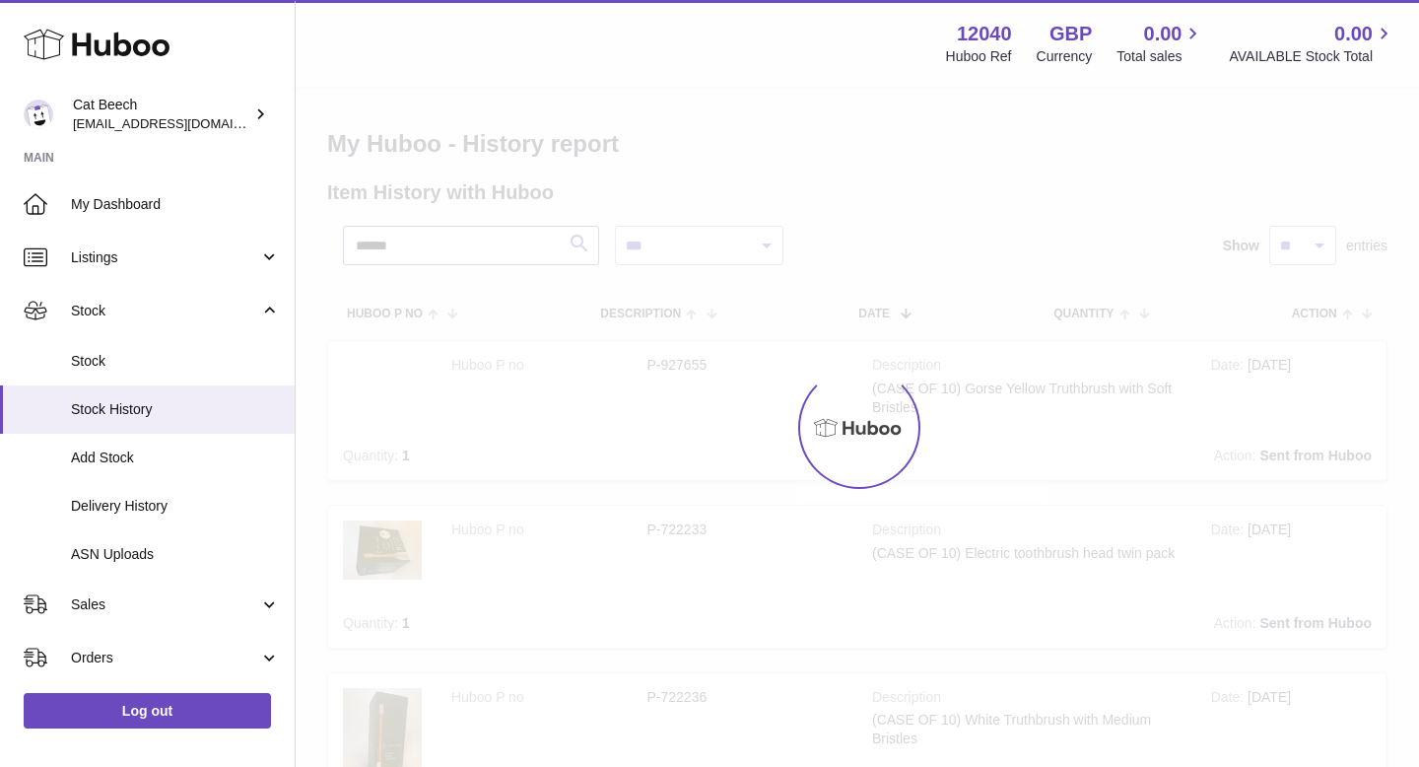
type input "******"
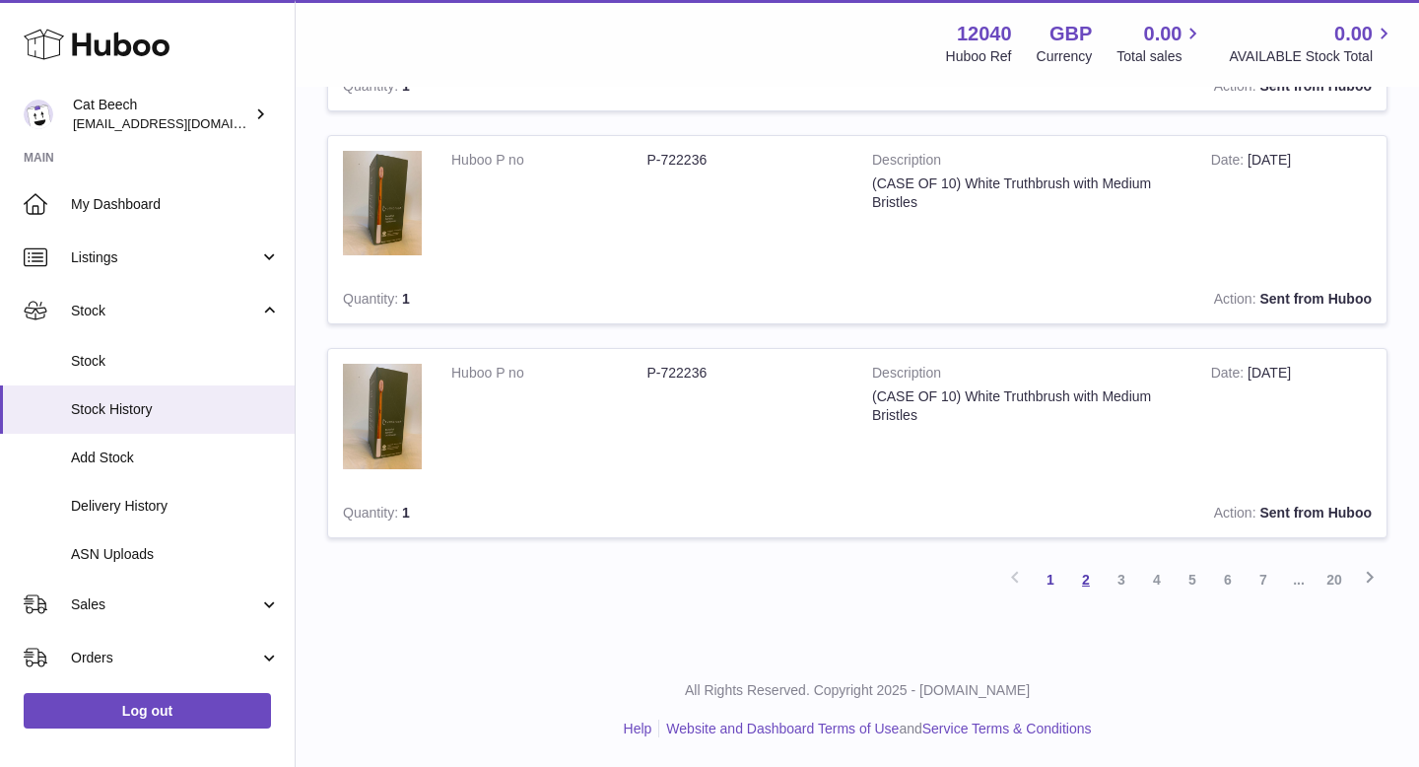
click at [1091, 587] on link "2" at bounding box center [1085, 579] width 35 height 35
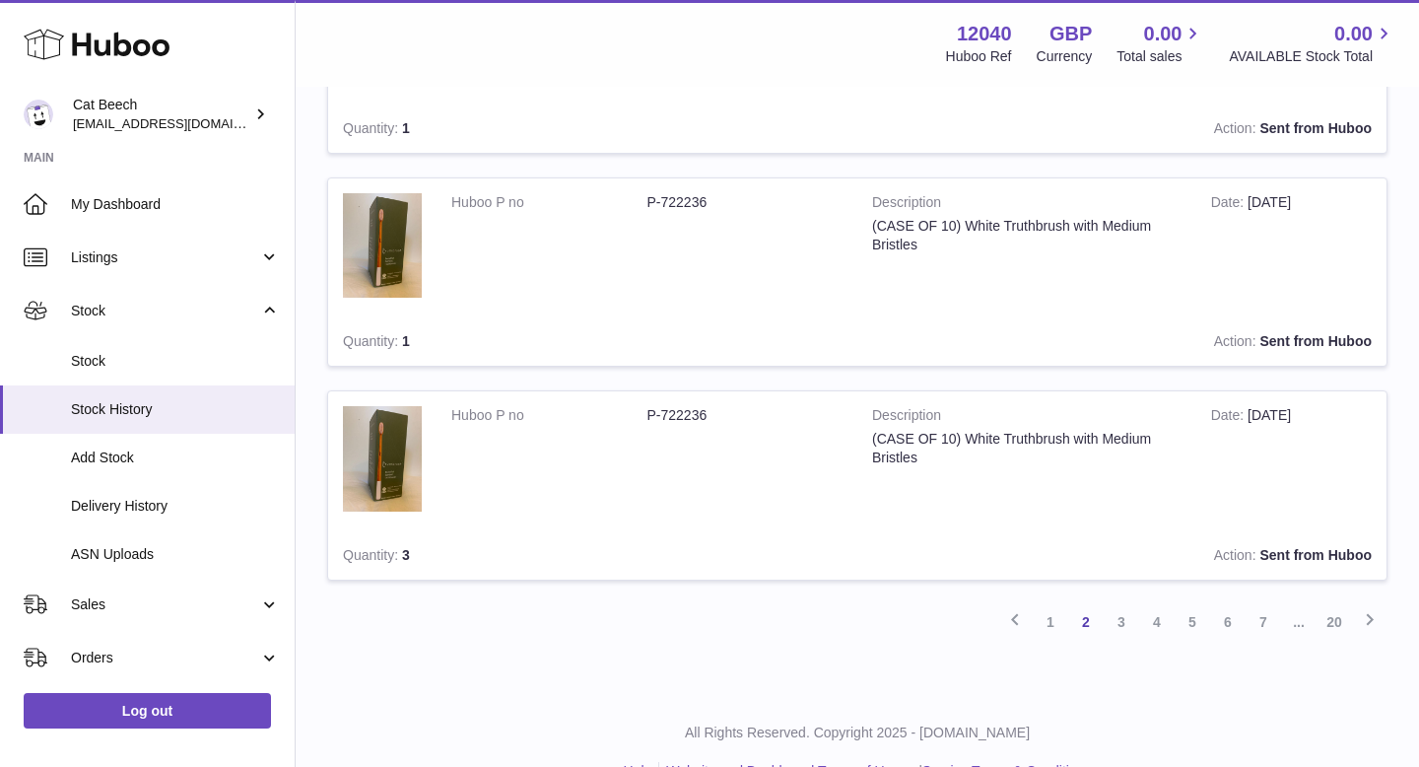
scroll to position [1912, 0]
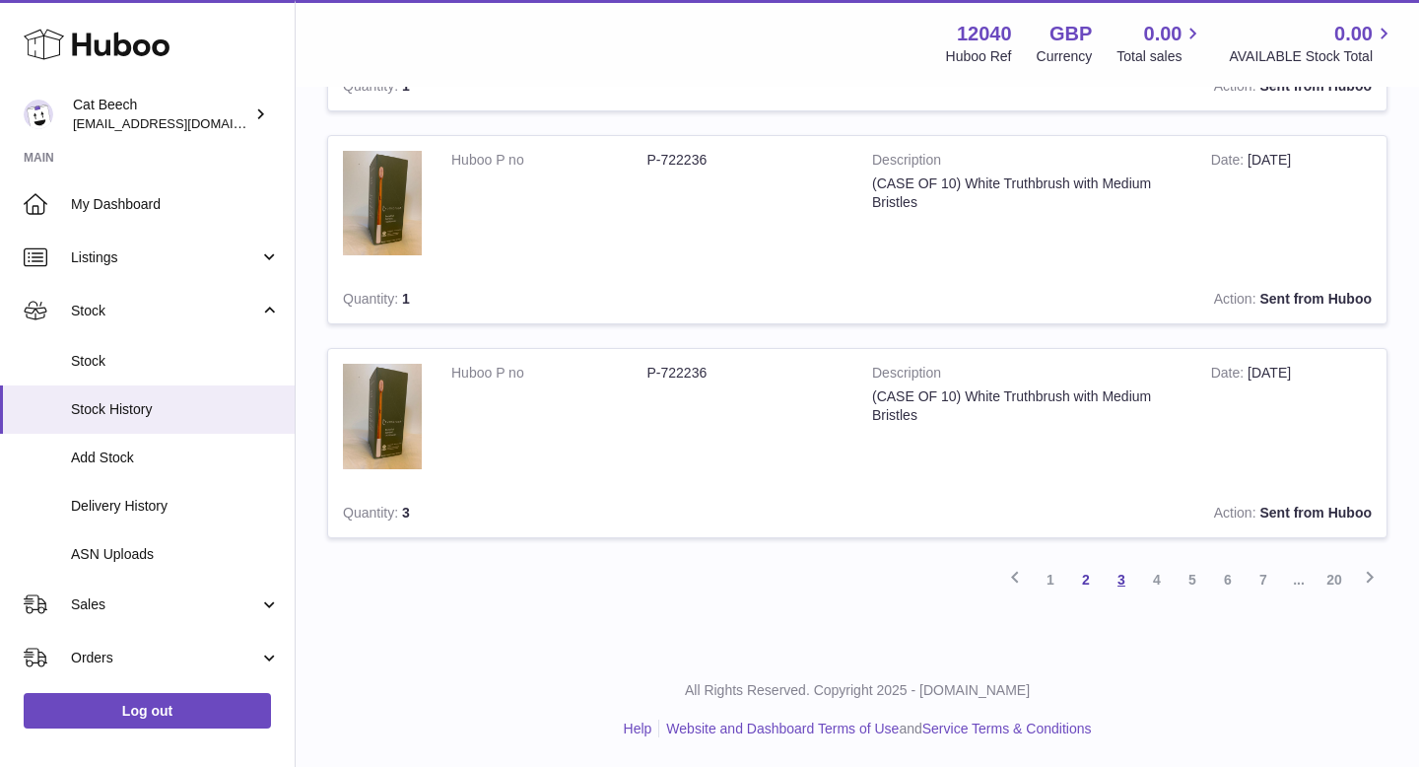
click at [1120, 582] on link "3" at bounding box center [1121, 579] width 35 height 35
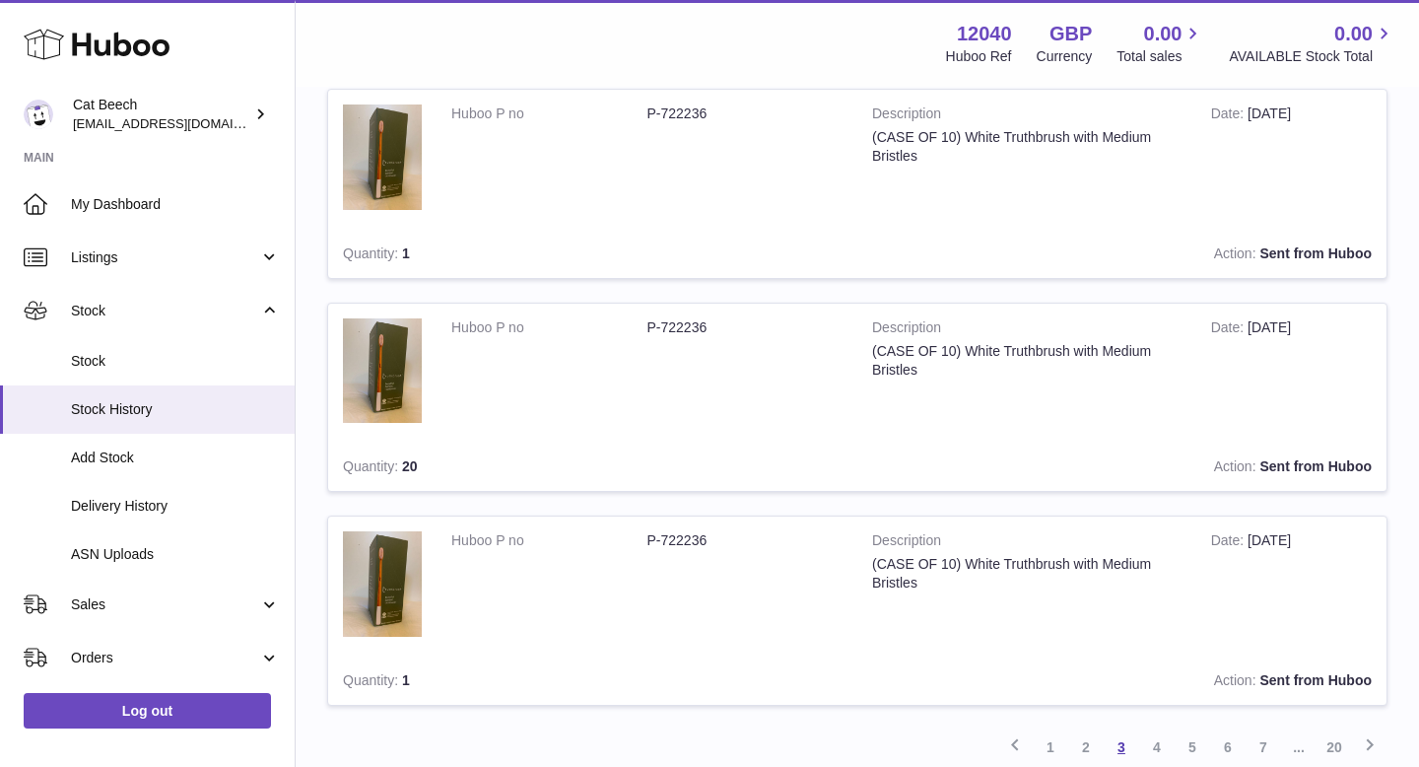
scroll to position [1912, 0]
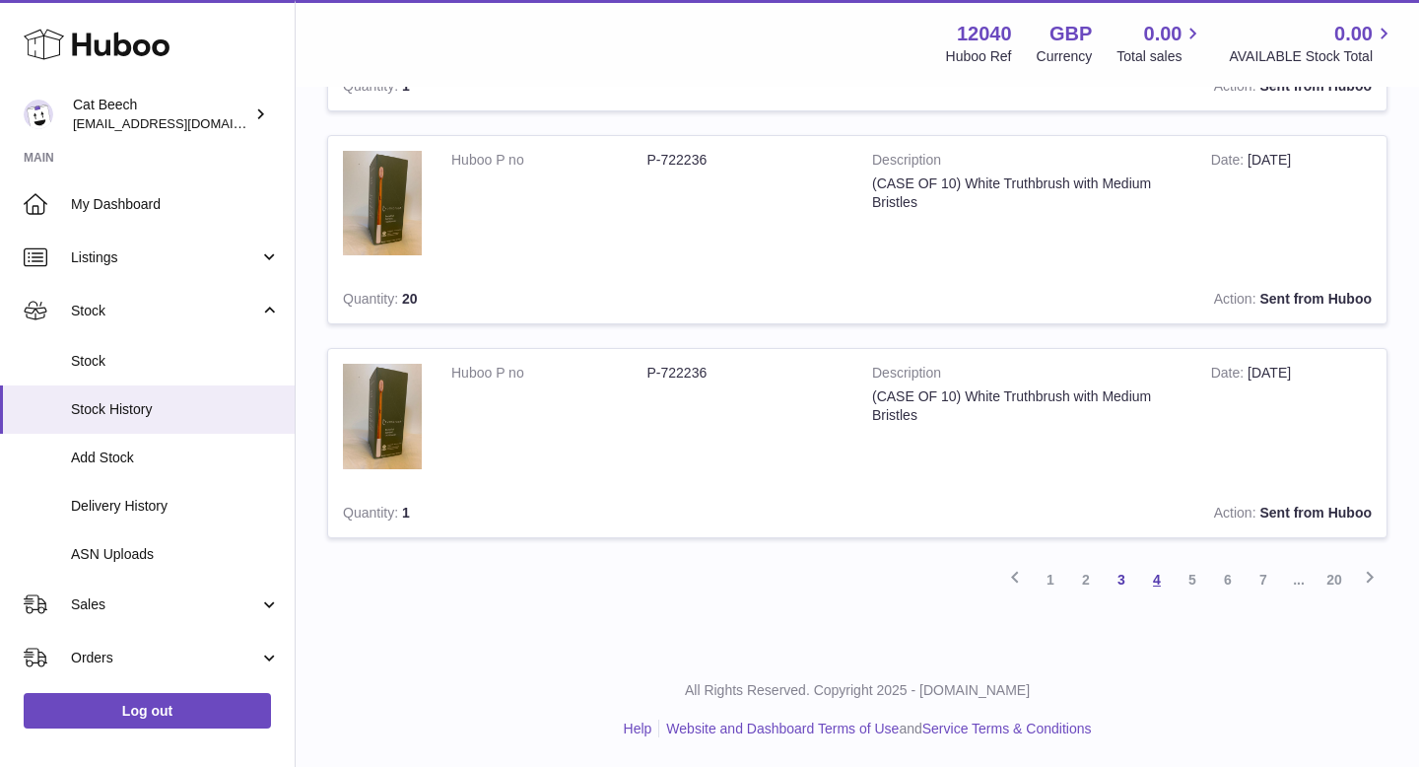
click at [1148, 577] on link "4" at bounding box center [1156, 579] width 35 height 35
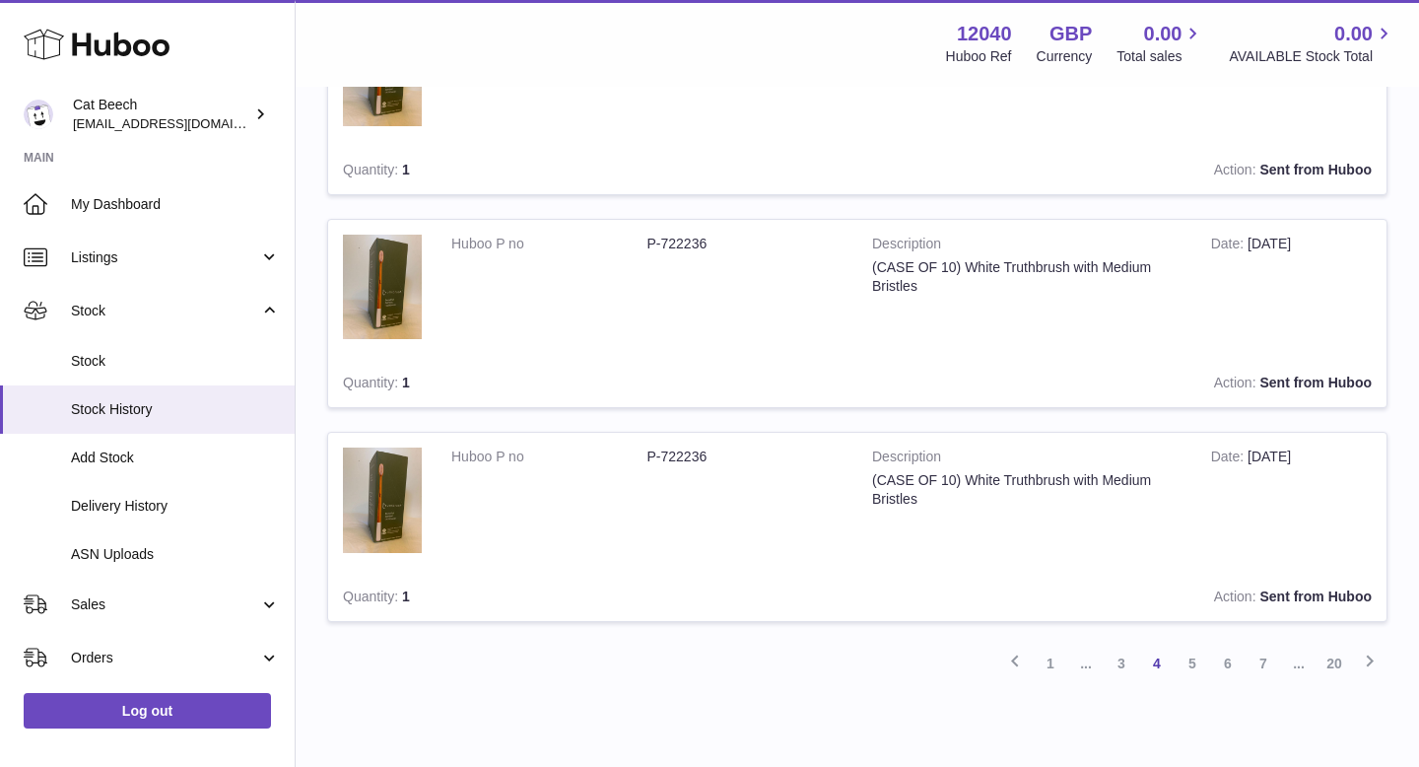
scroll to position [1912, 0]
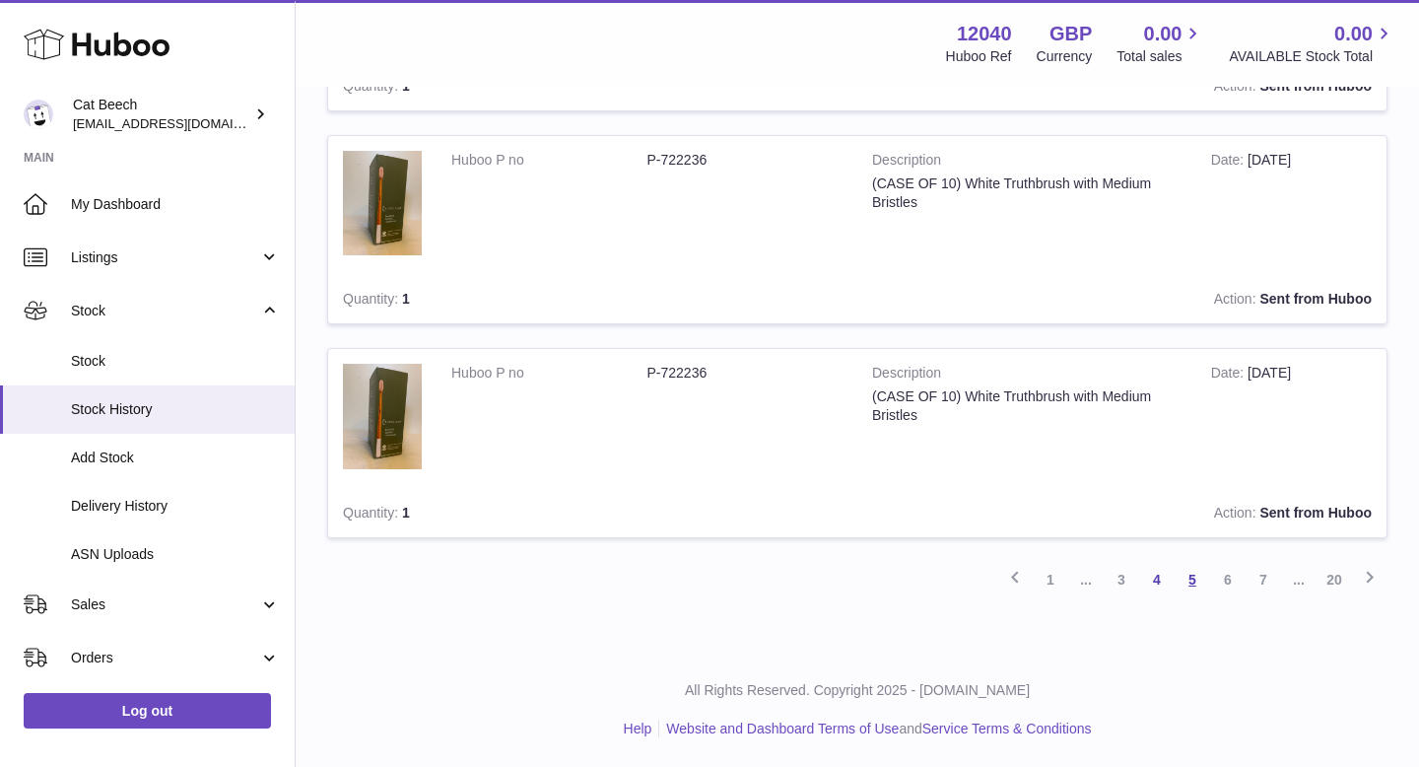
click at [1183, 586] on link "5" at bounding box center [1192, 579] width 35 height 35
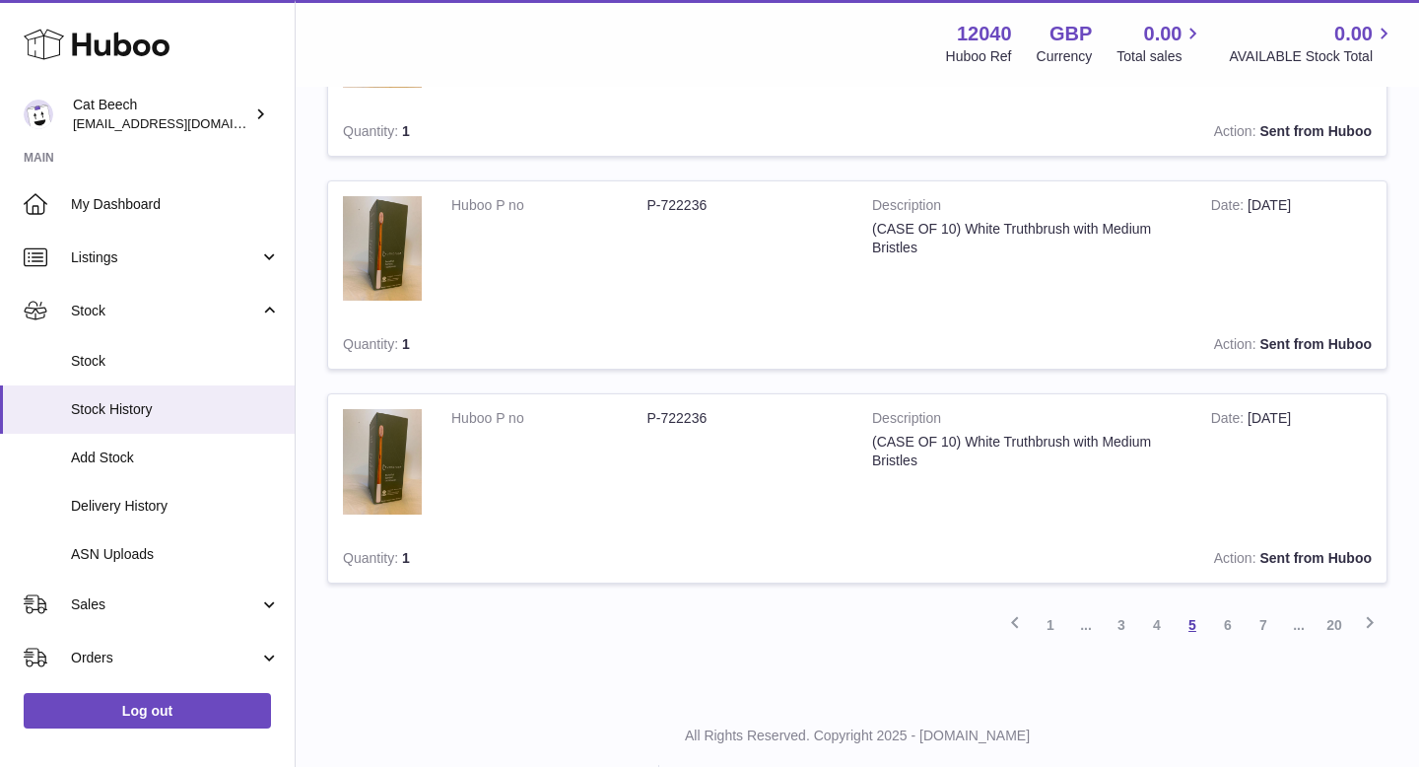
scroll to position [1912, 0]
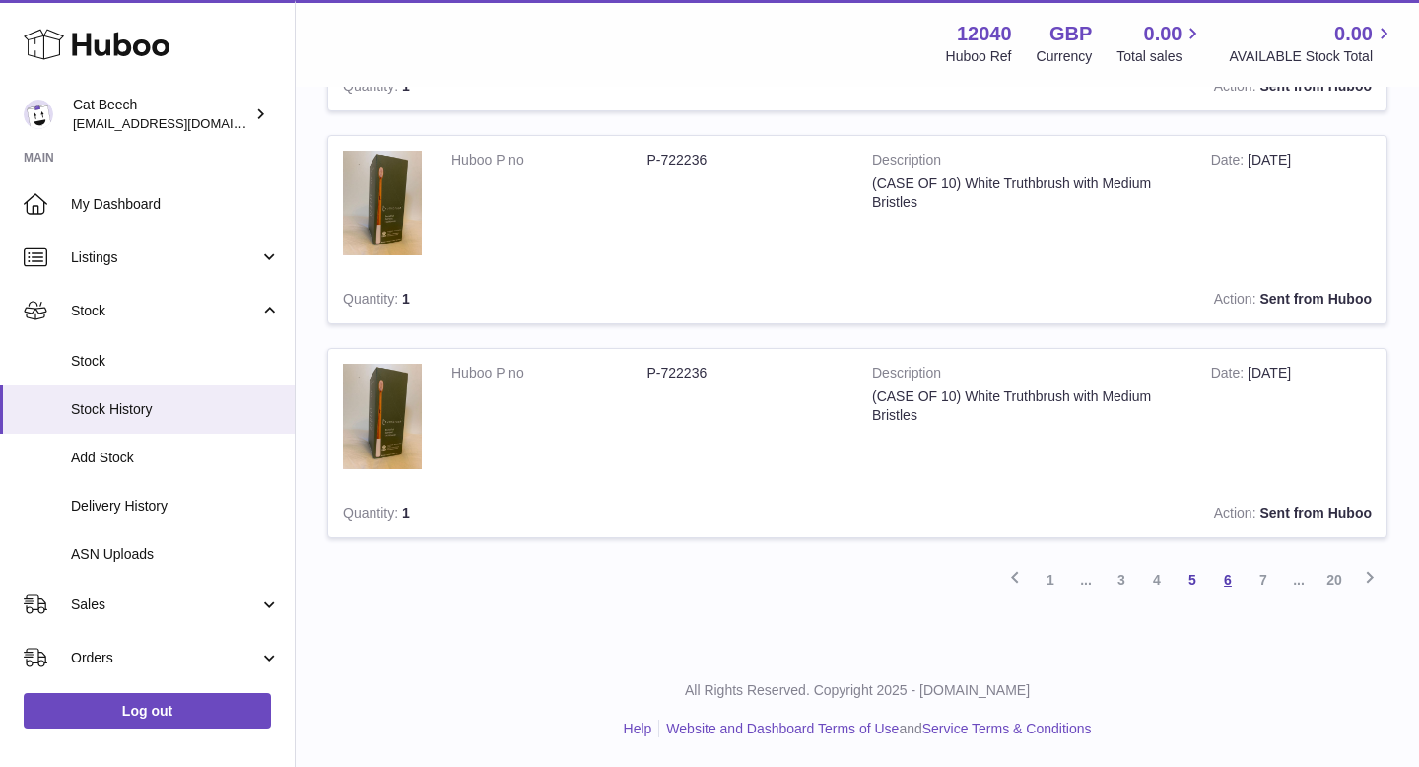
click at [1225, 589] on link "6" at bounding box center [1227, 579] width 35 height 35
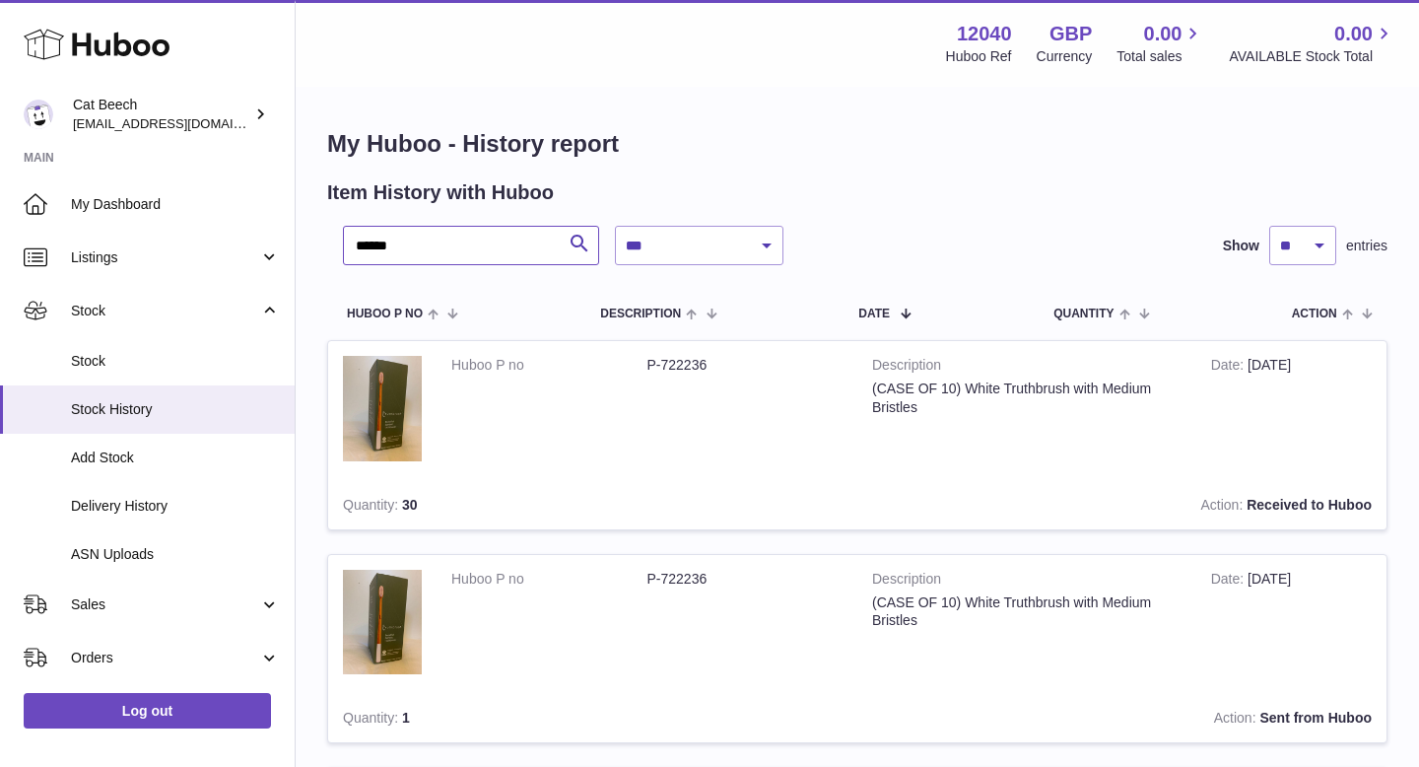
drag, startPoint x: 445, startPoint y: 247, endPoint x: 301, endPoint y: 247, distance: 143.9
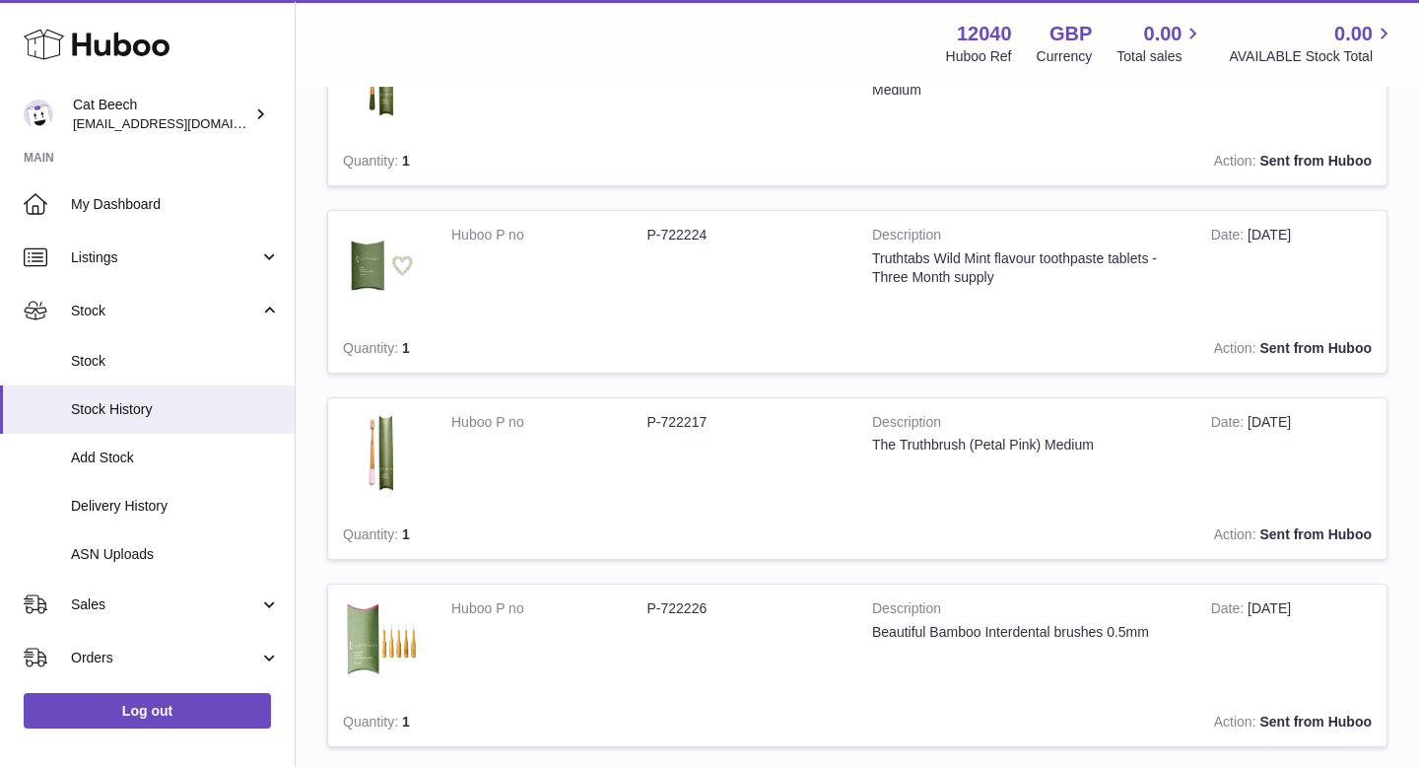
scroll to position [1698, 0]
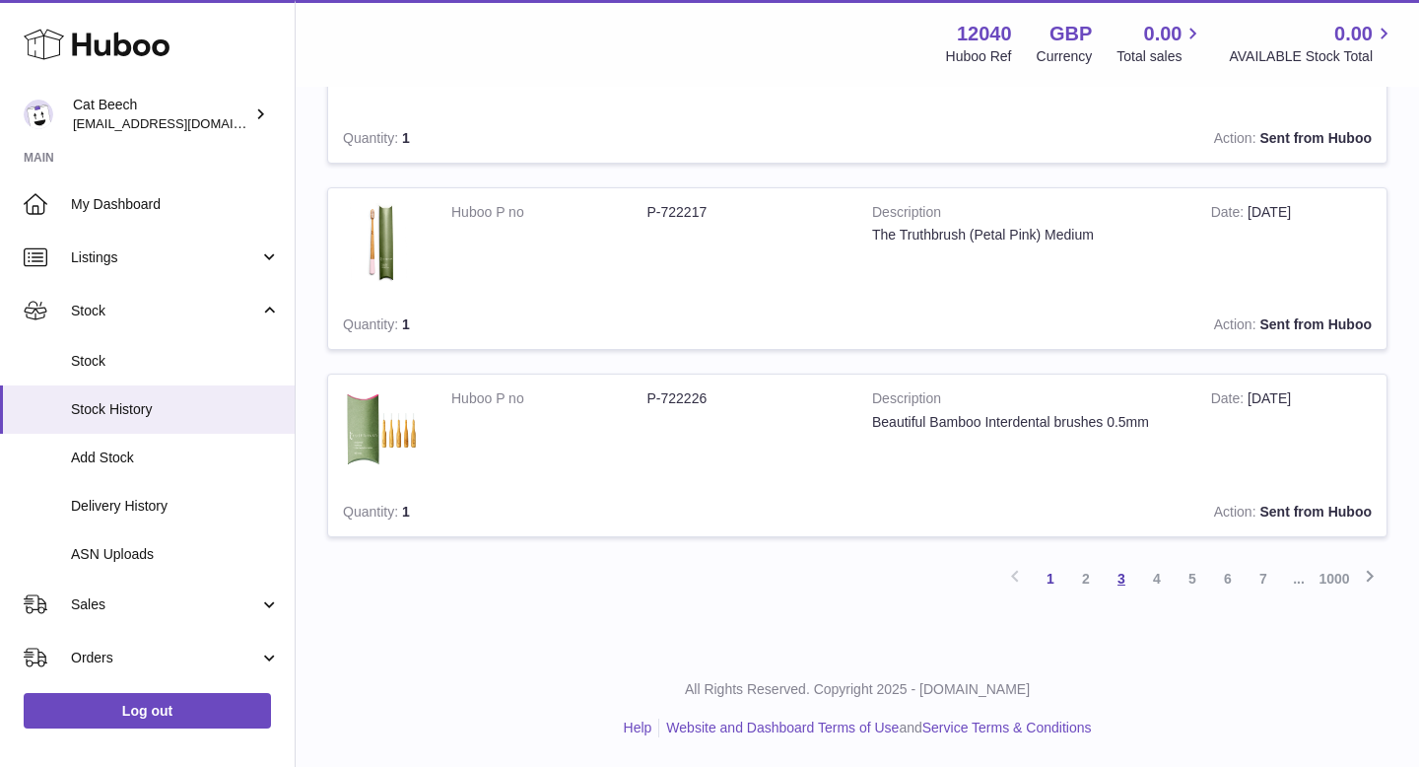
click at [1122, 579] on link "3" at bounding box center [1121, 578] width 35 height 35
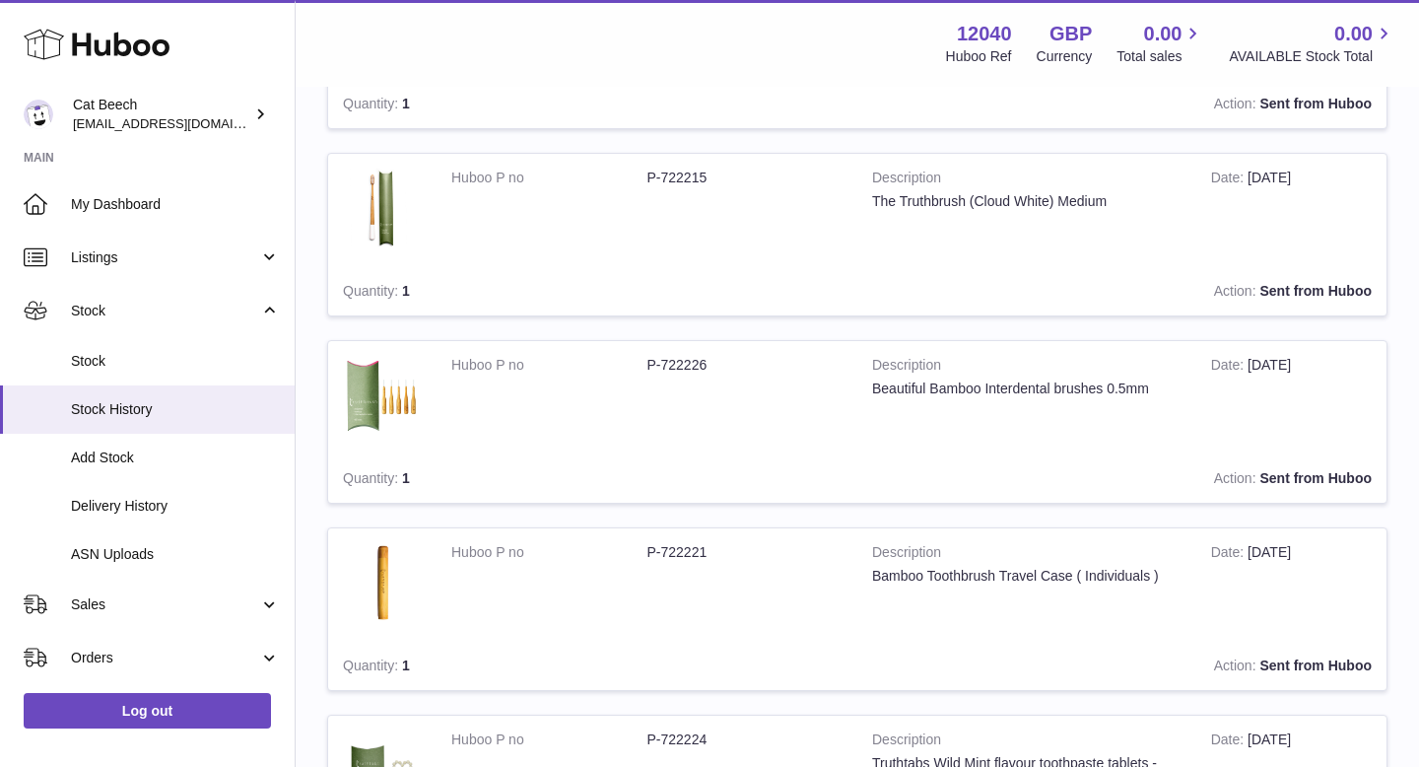
scroll to position [1527, 0]
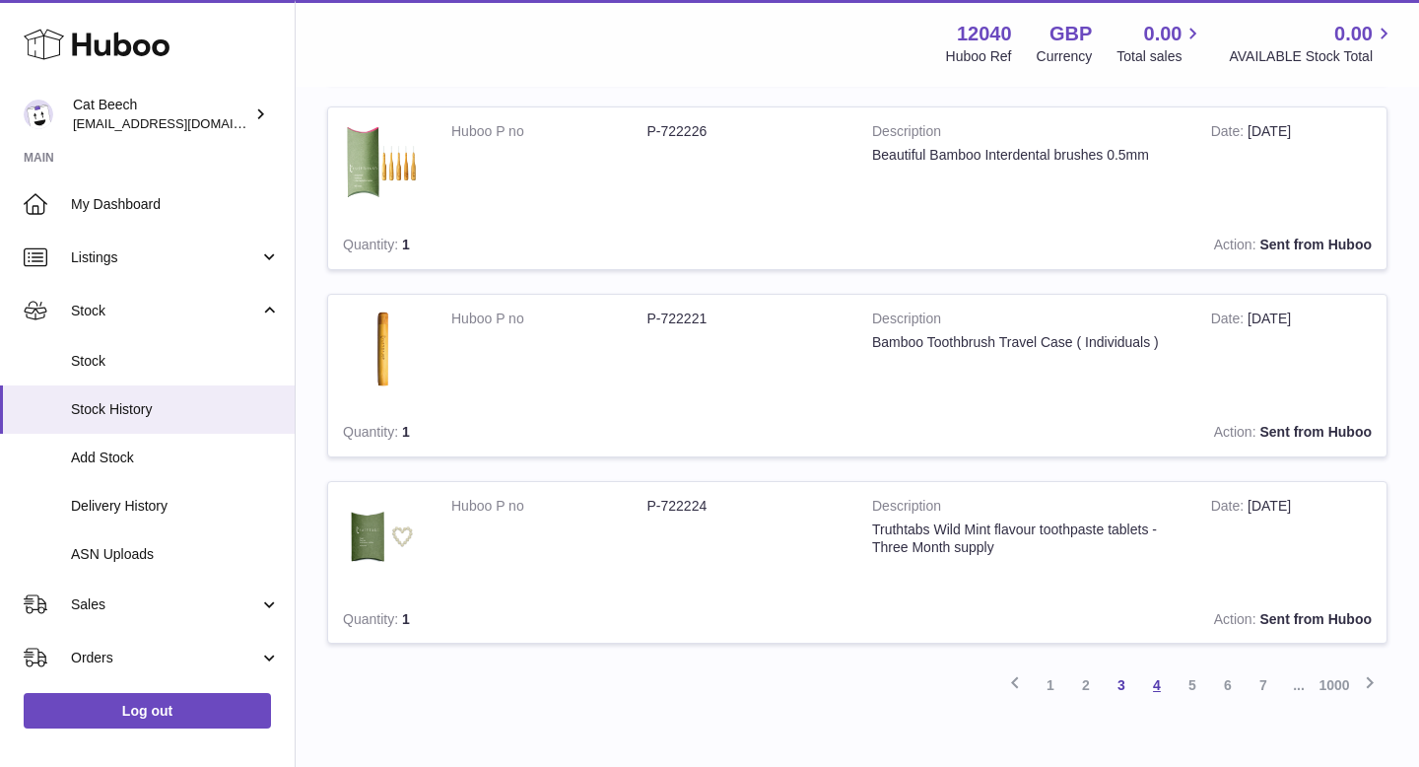
click at [1158, 686] on link "4" at bounding box center [1156, 684] width 35 height 35
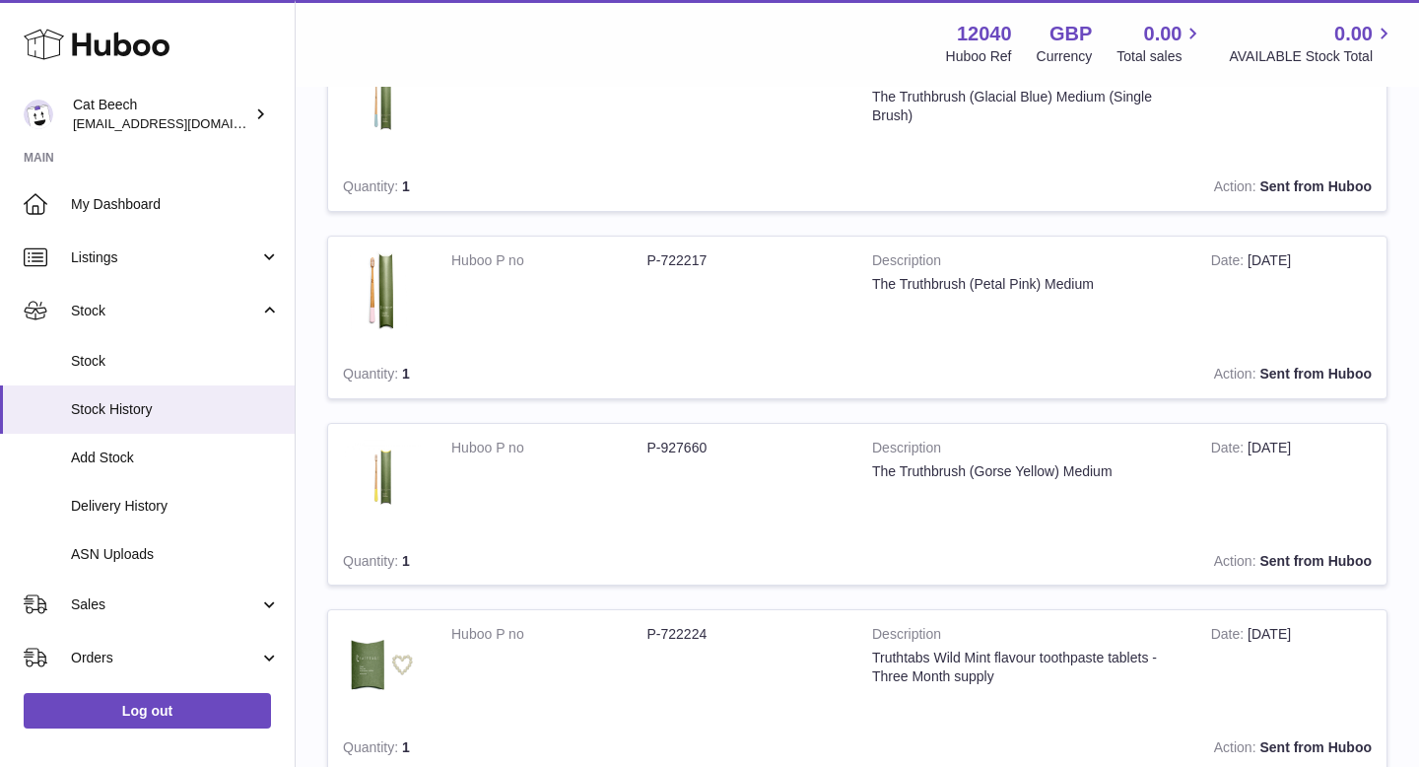
scroll to position [1598, 0]
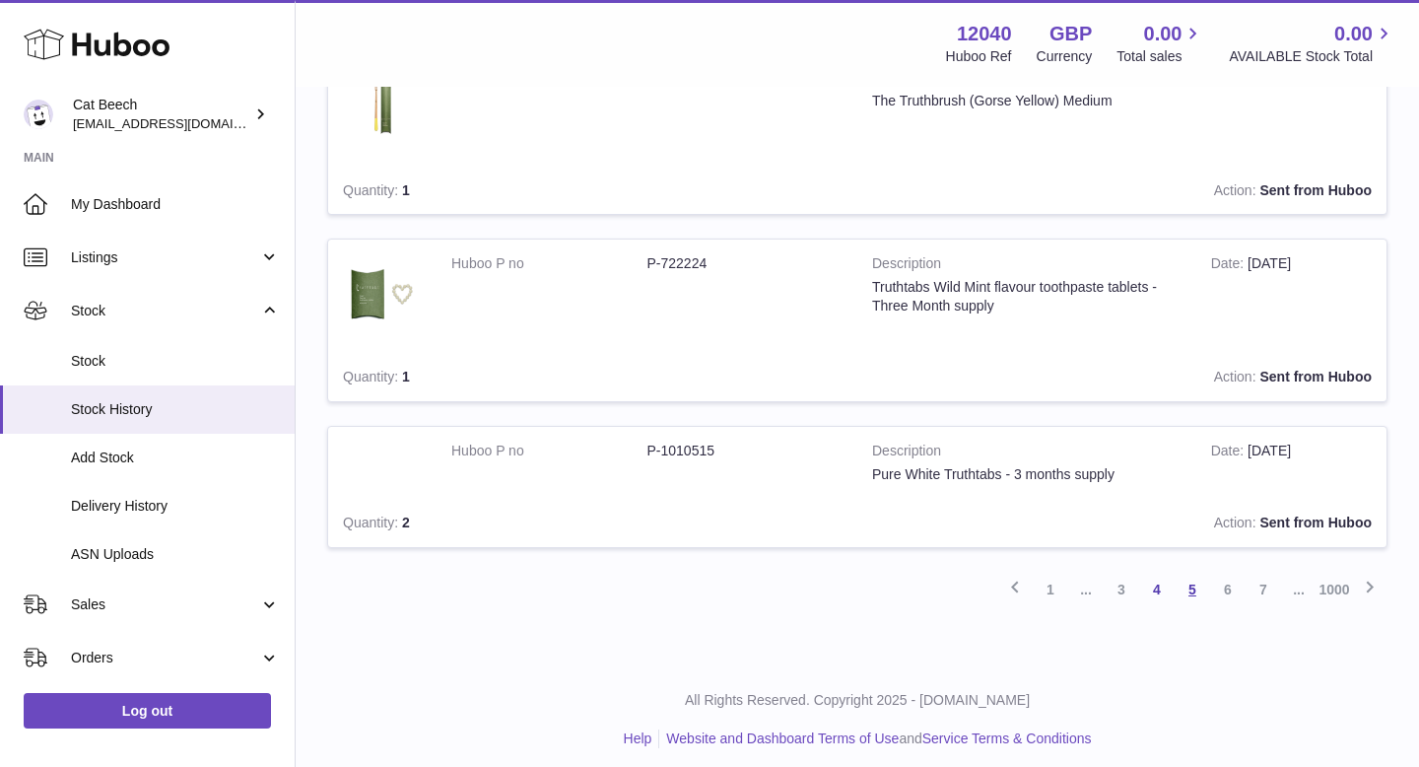
click at [1190, 596] on link "5" at bounding box center [1192, 589] width 35 height 35
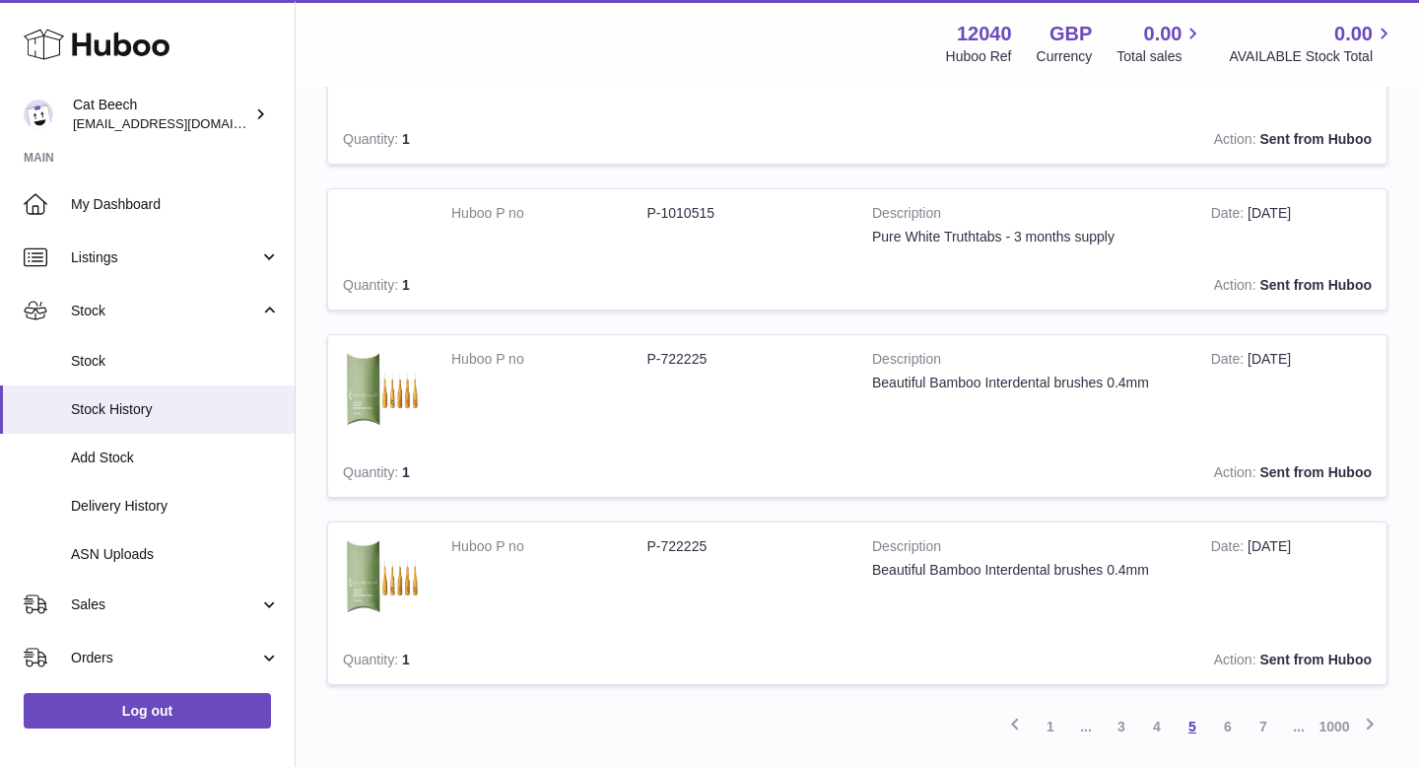
scroll to position [1634, 0]
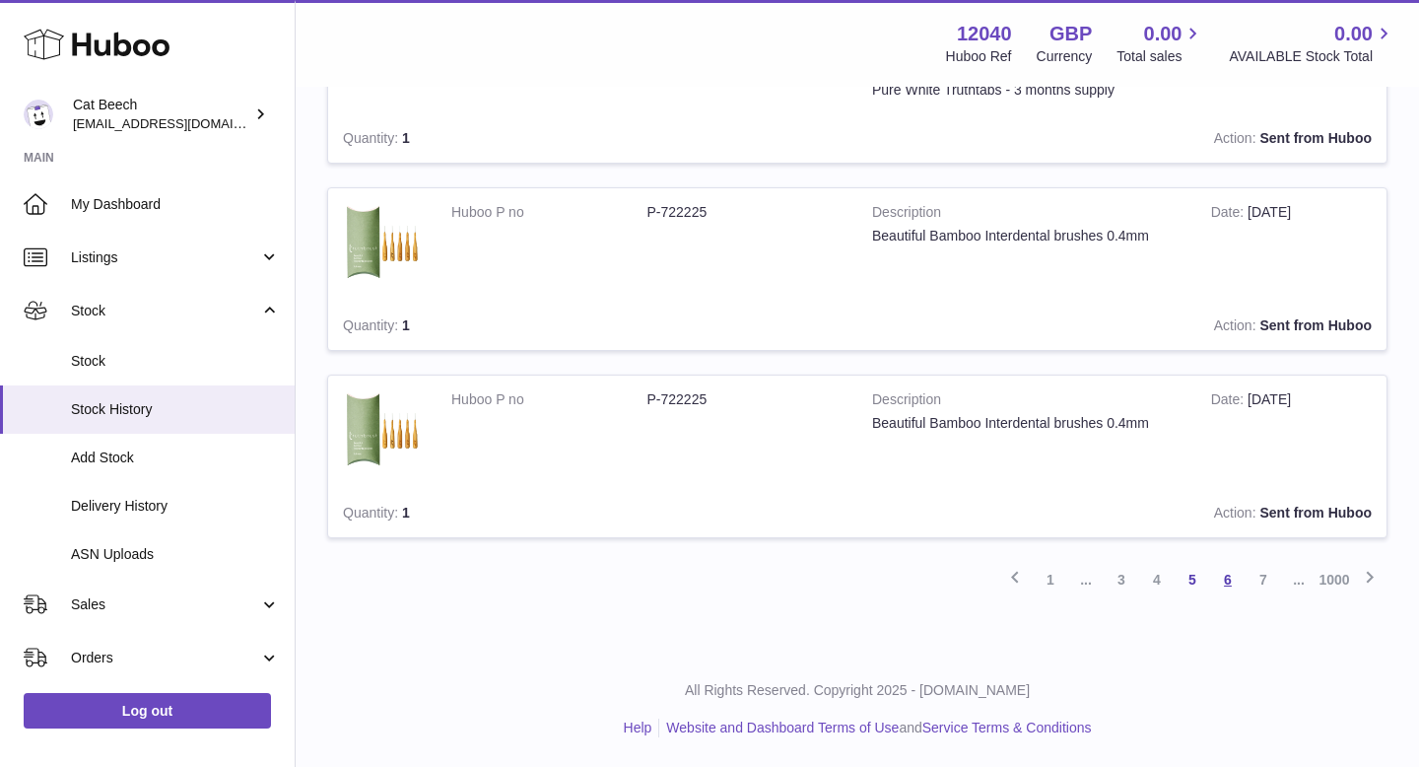
click at [1237, 577] on link "6" at bounding box center [1227, 579] width 35 height 35
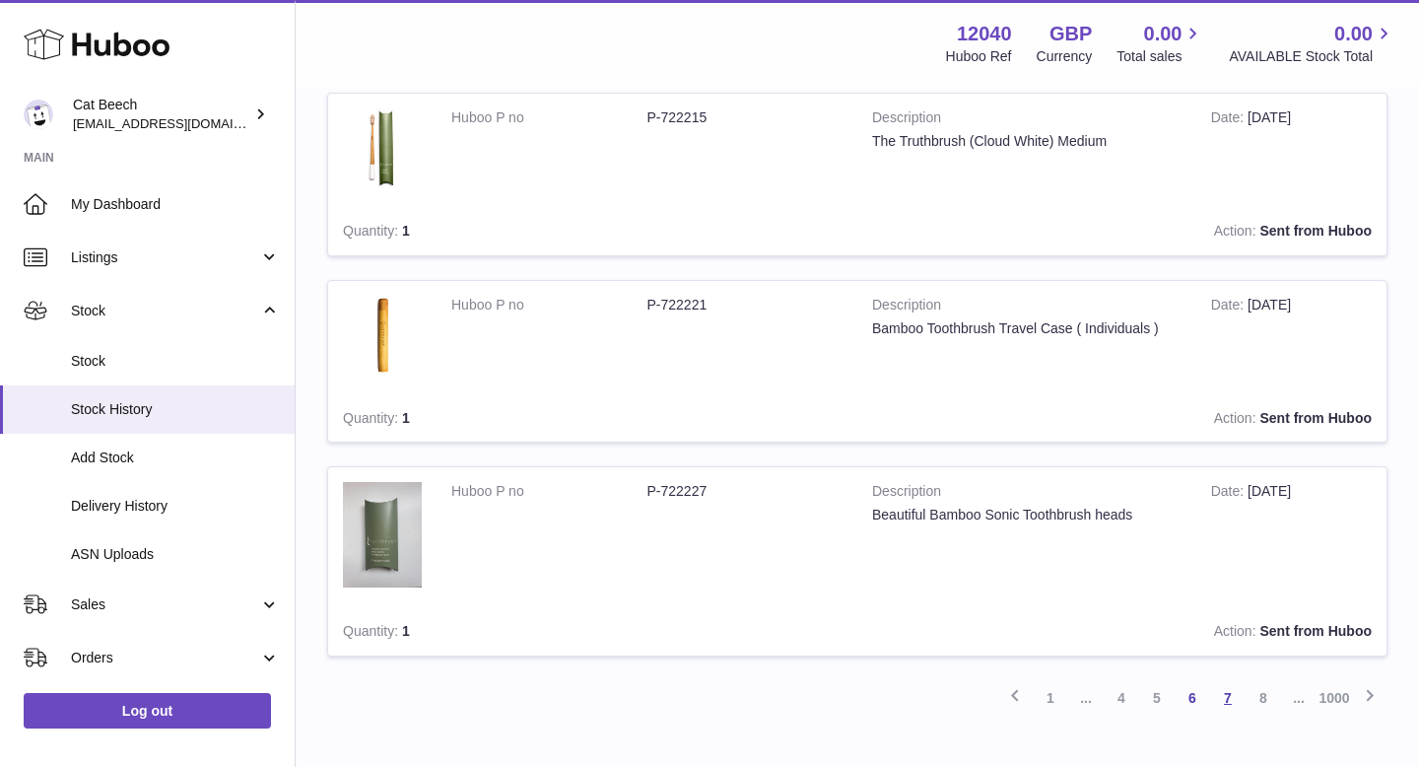
scroll to position [1786, 0]
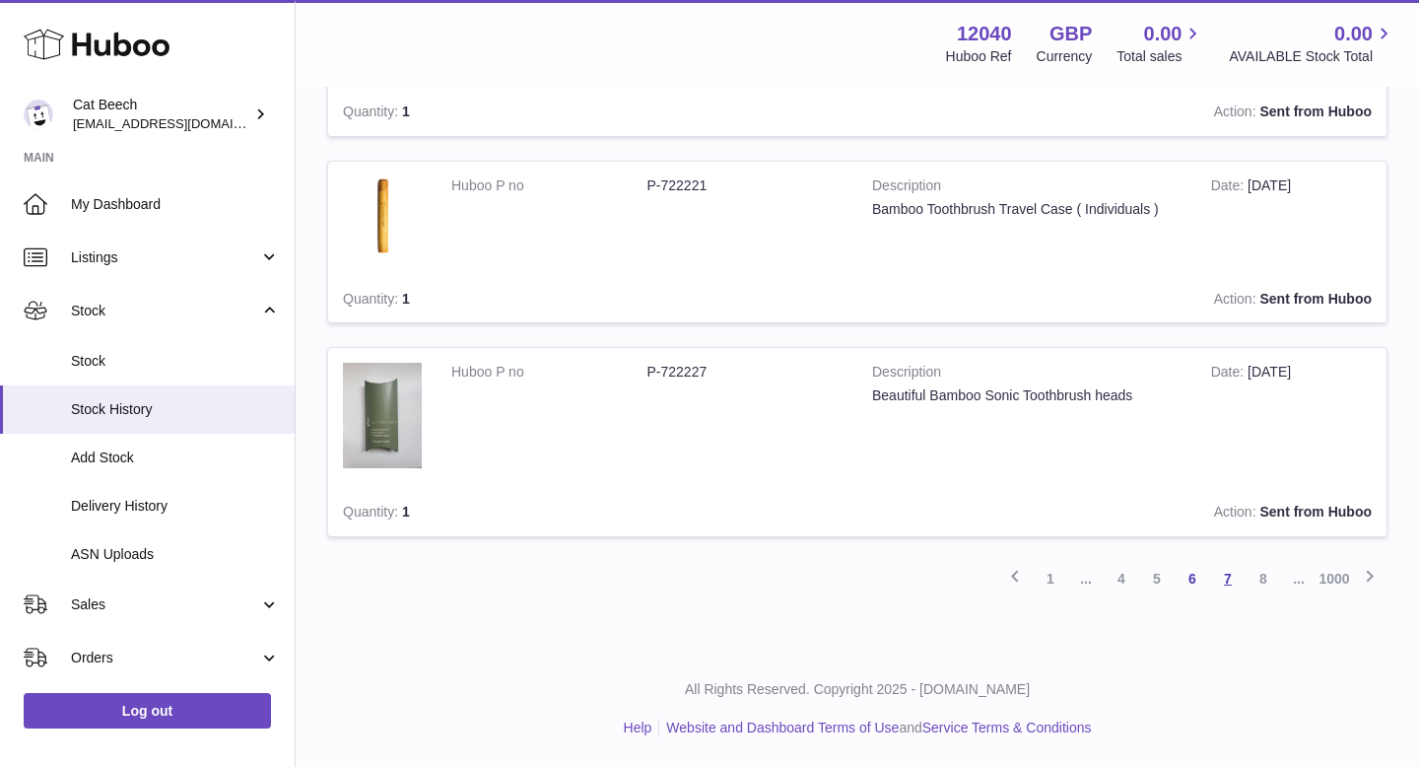
click at [1232, 572] on link "7" at bounding box center [1227, 578] width 35 height 35
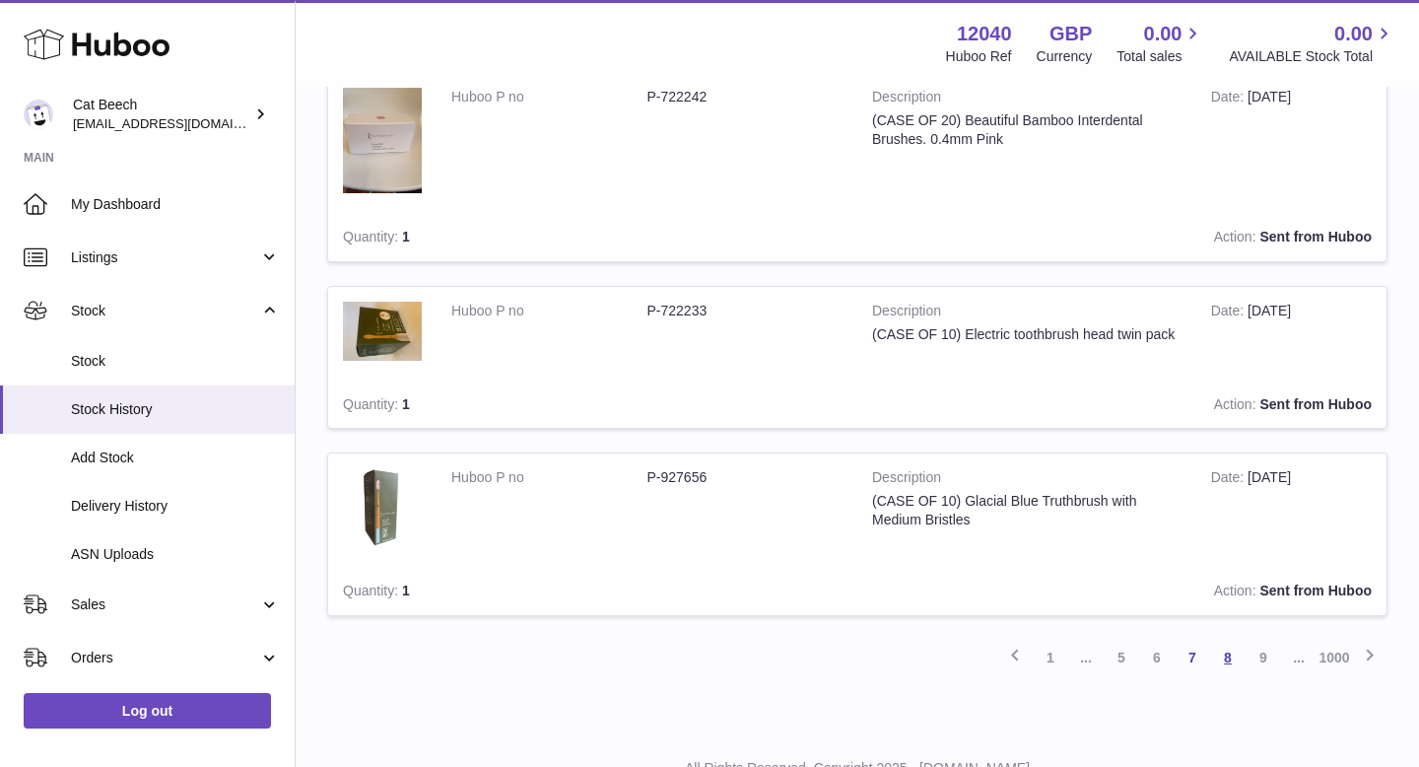
scroll to position [1543, 0]
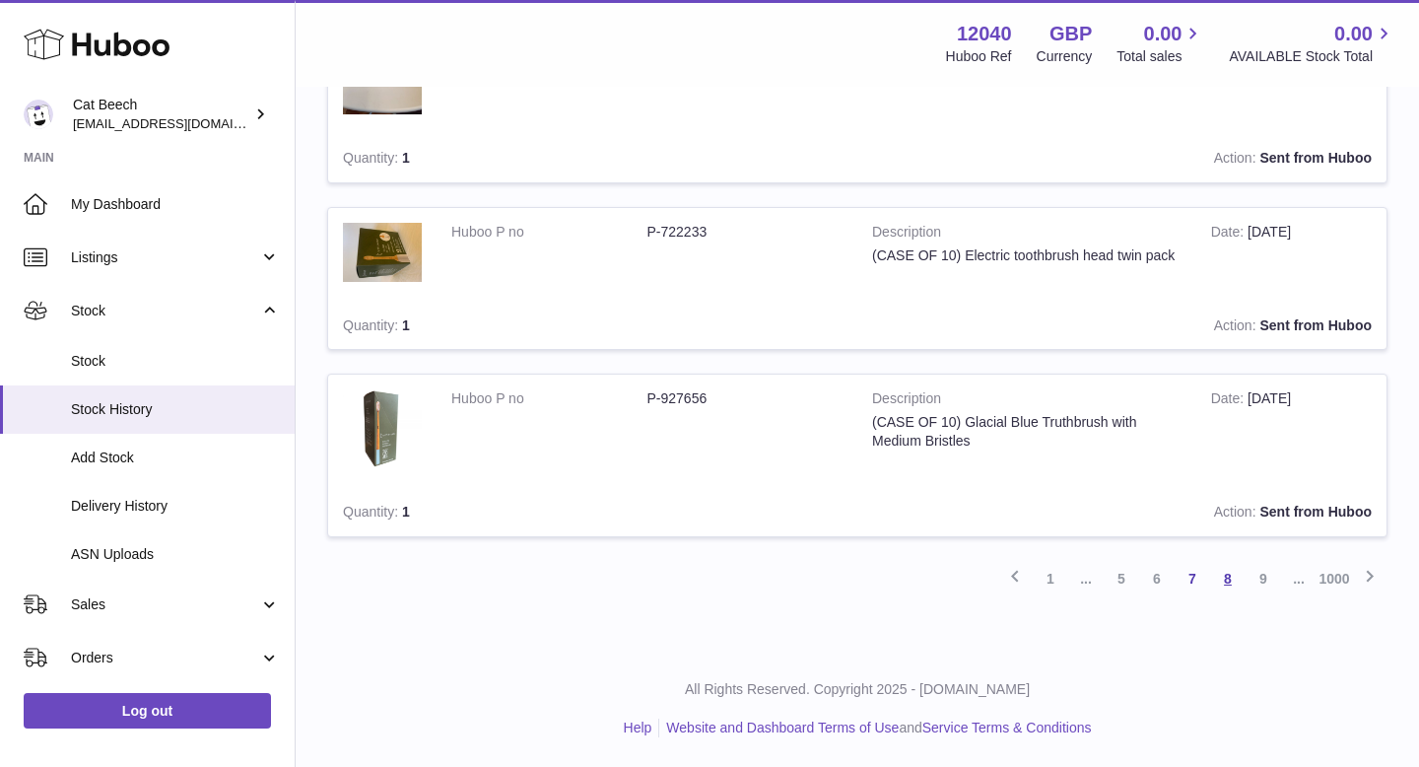
click at [1229, 577] on link "8" at bounding box center [1227, 578] width 35 height 35
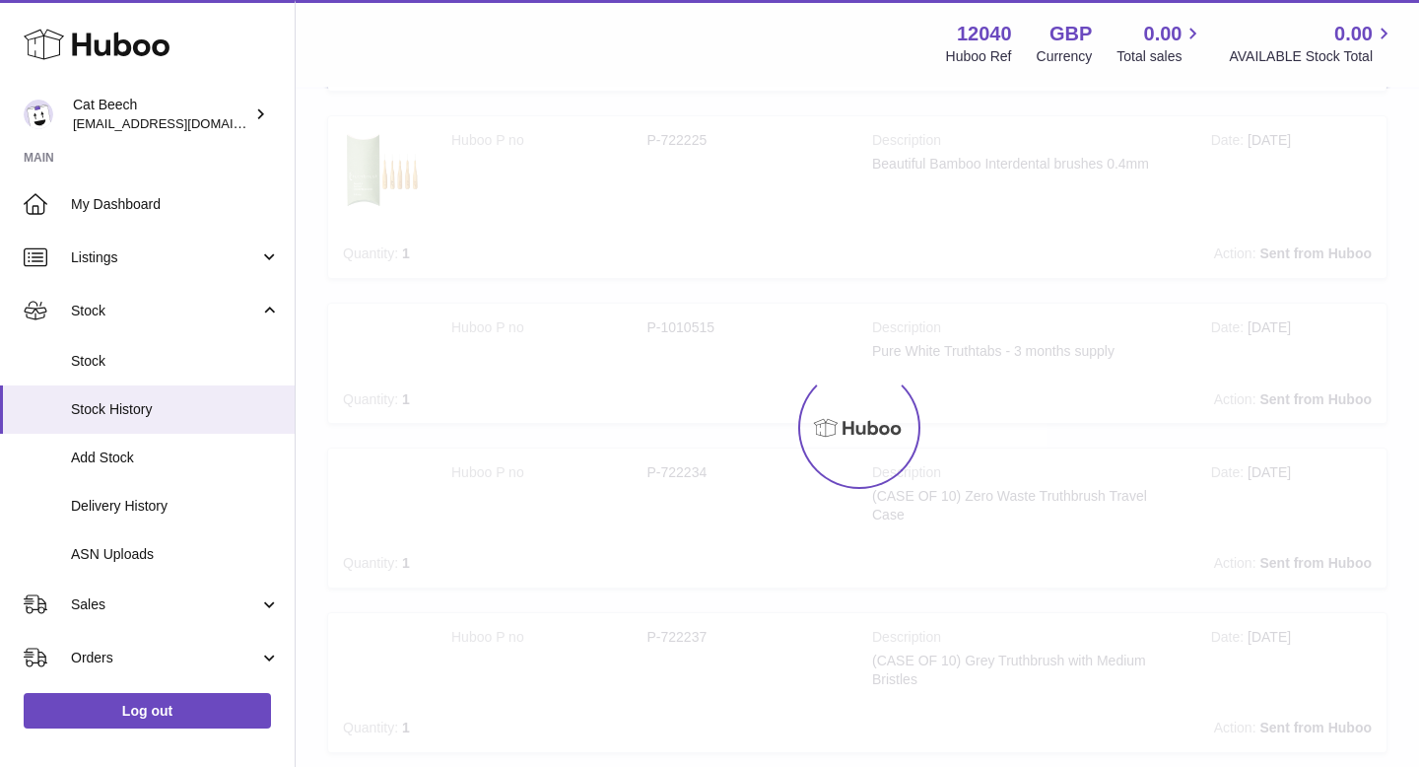
scroll to position [89, 0]
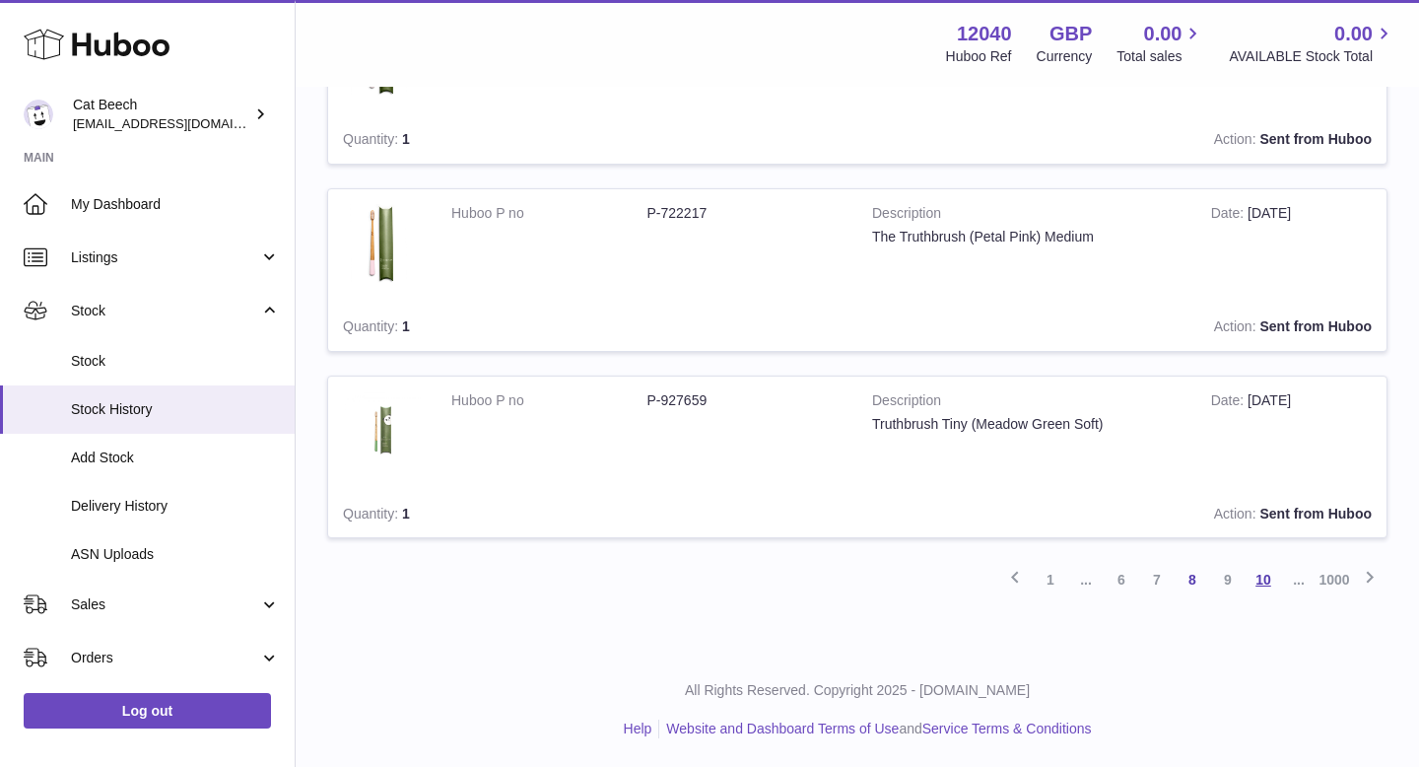
click at [1265, 584] on link "10" at bounding box center [1263, 579] width 35 height 35
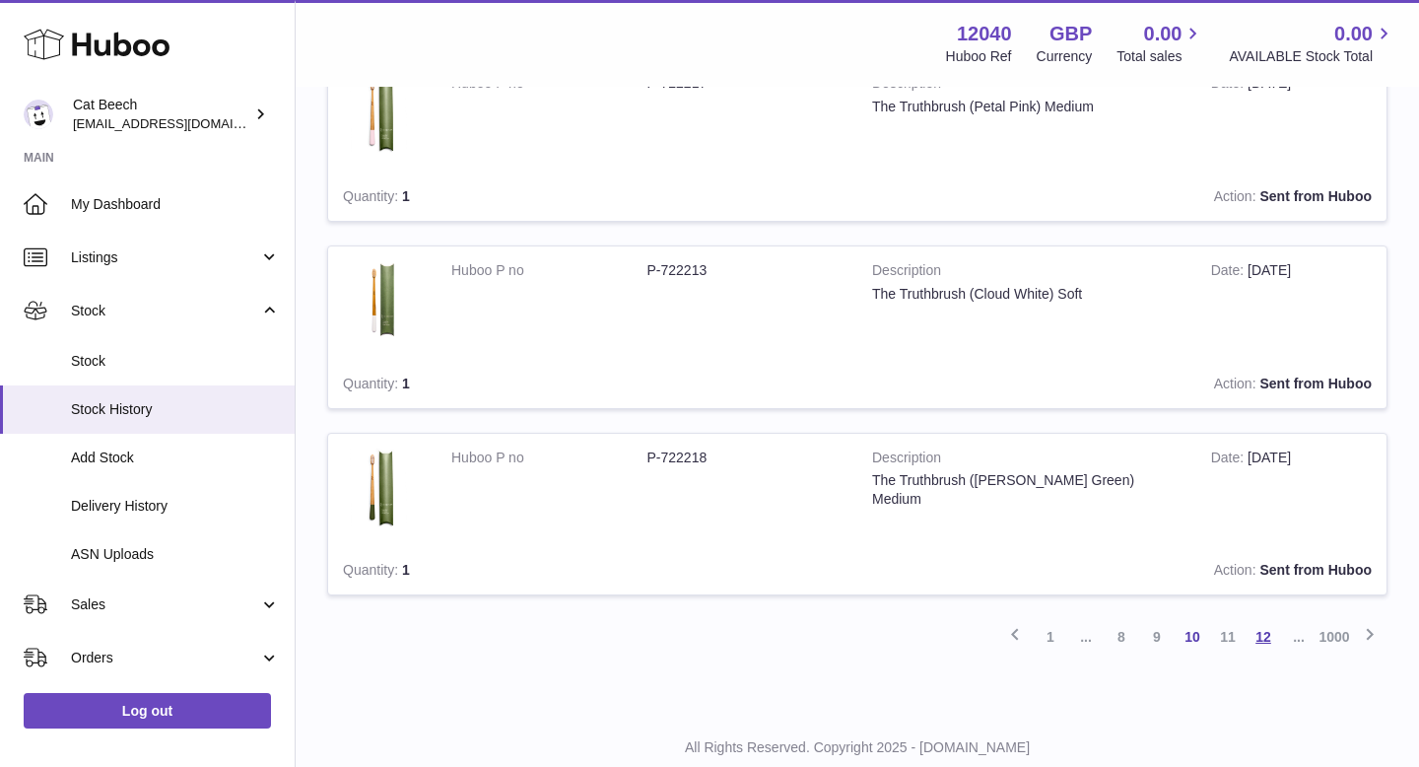
scroll to position [1702, 0]
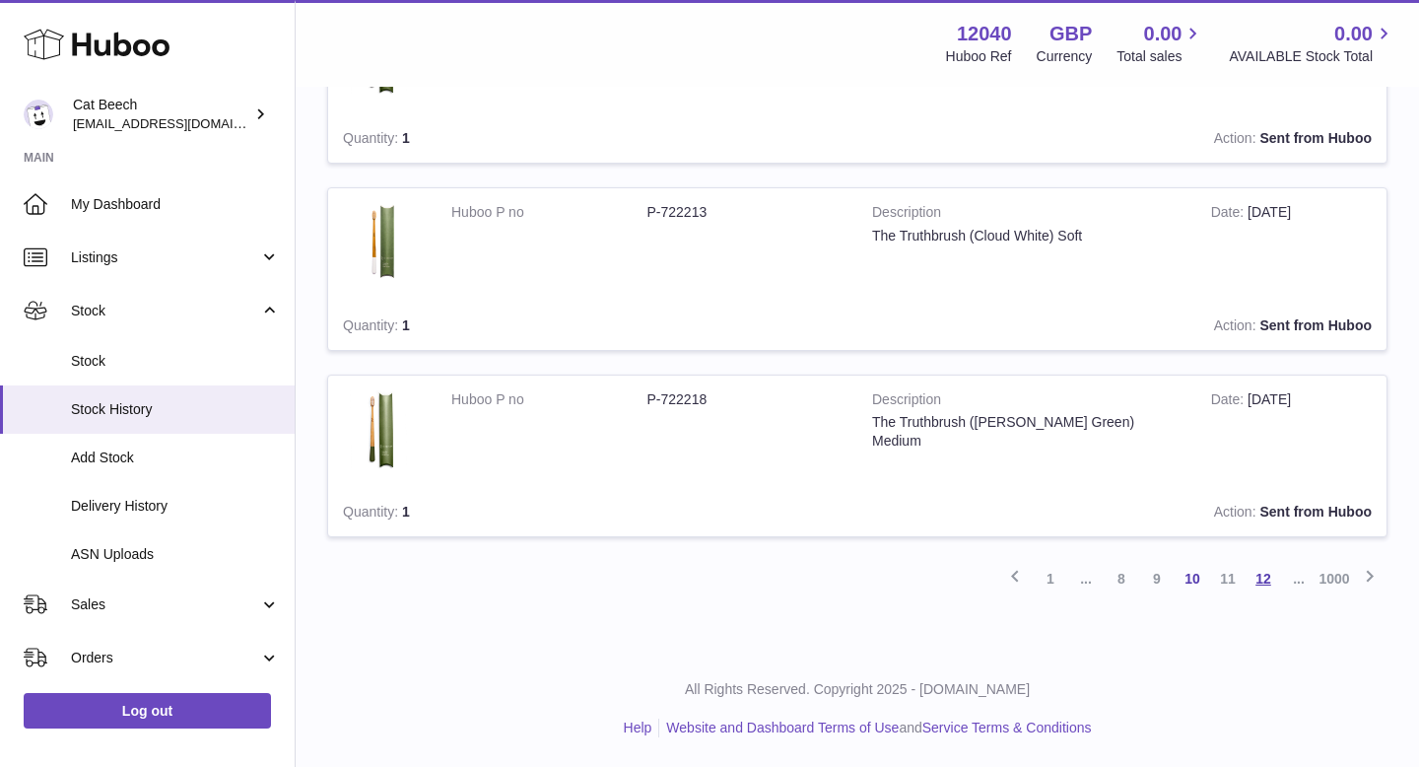
click at [1266, 583] on link "12" at bounding box center [1263, 578] width 35 height 35
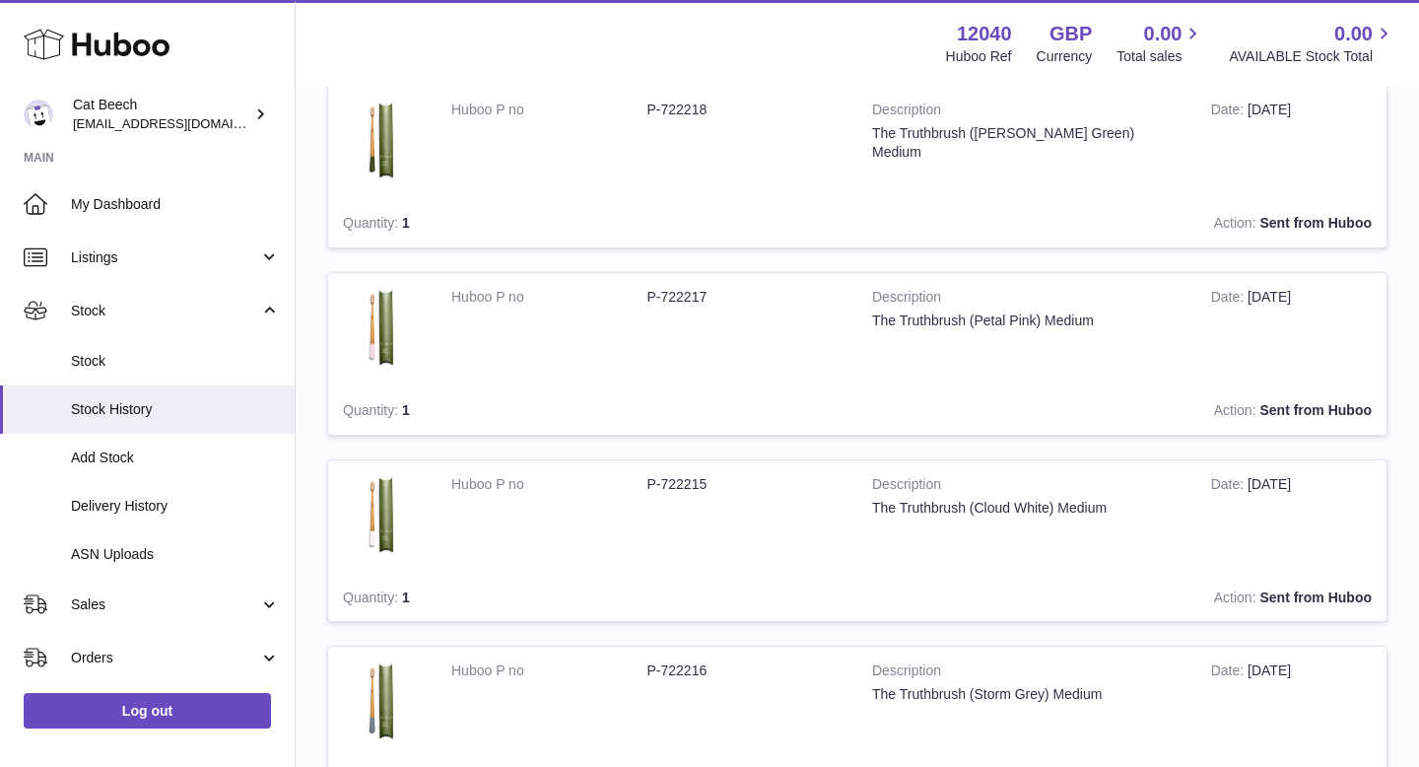
scroll to position [1247, 0]
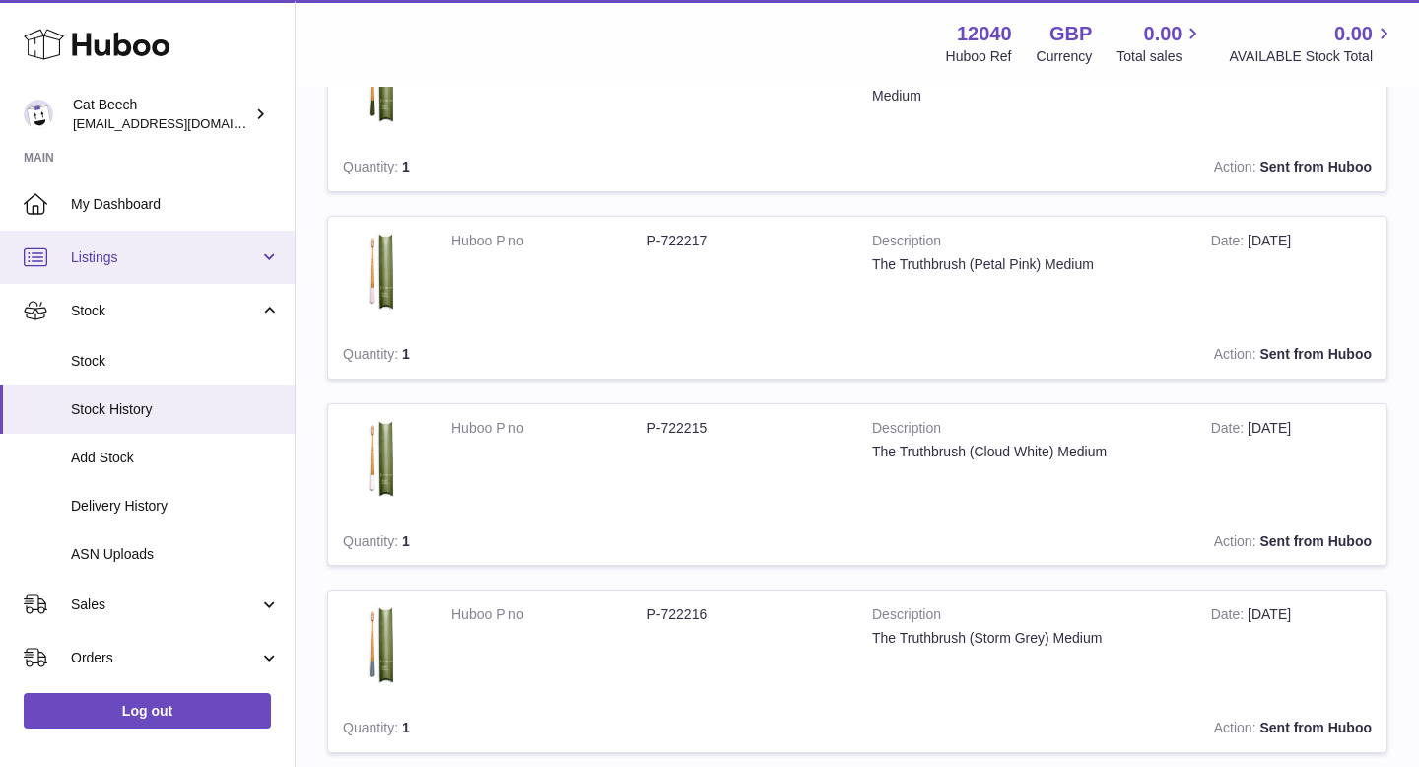
click at [180, 269] on link "Listings" at bounding box center [147, 257] width 295 height 53
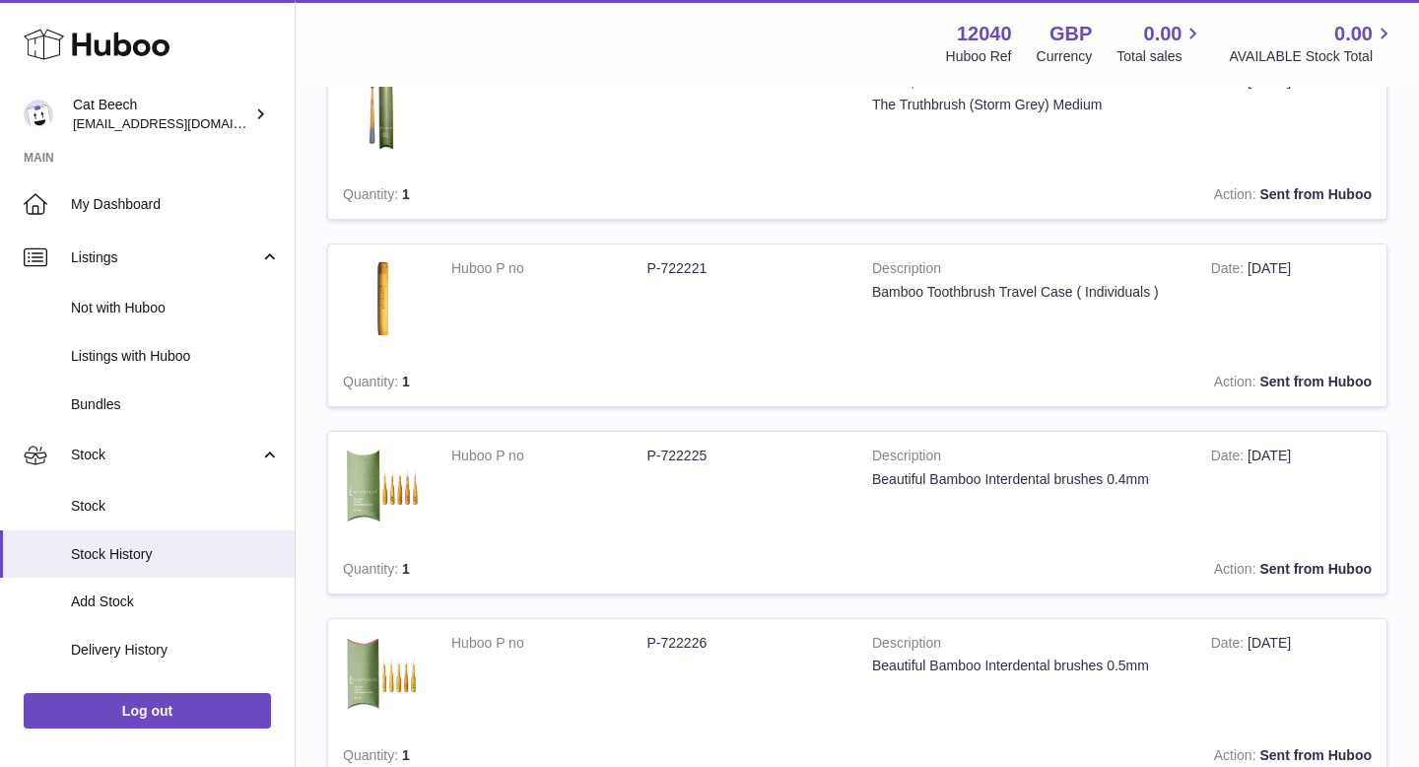
scroll to position [0, 0]
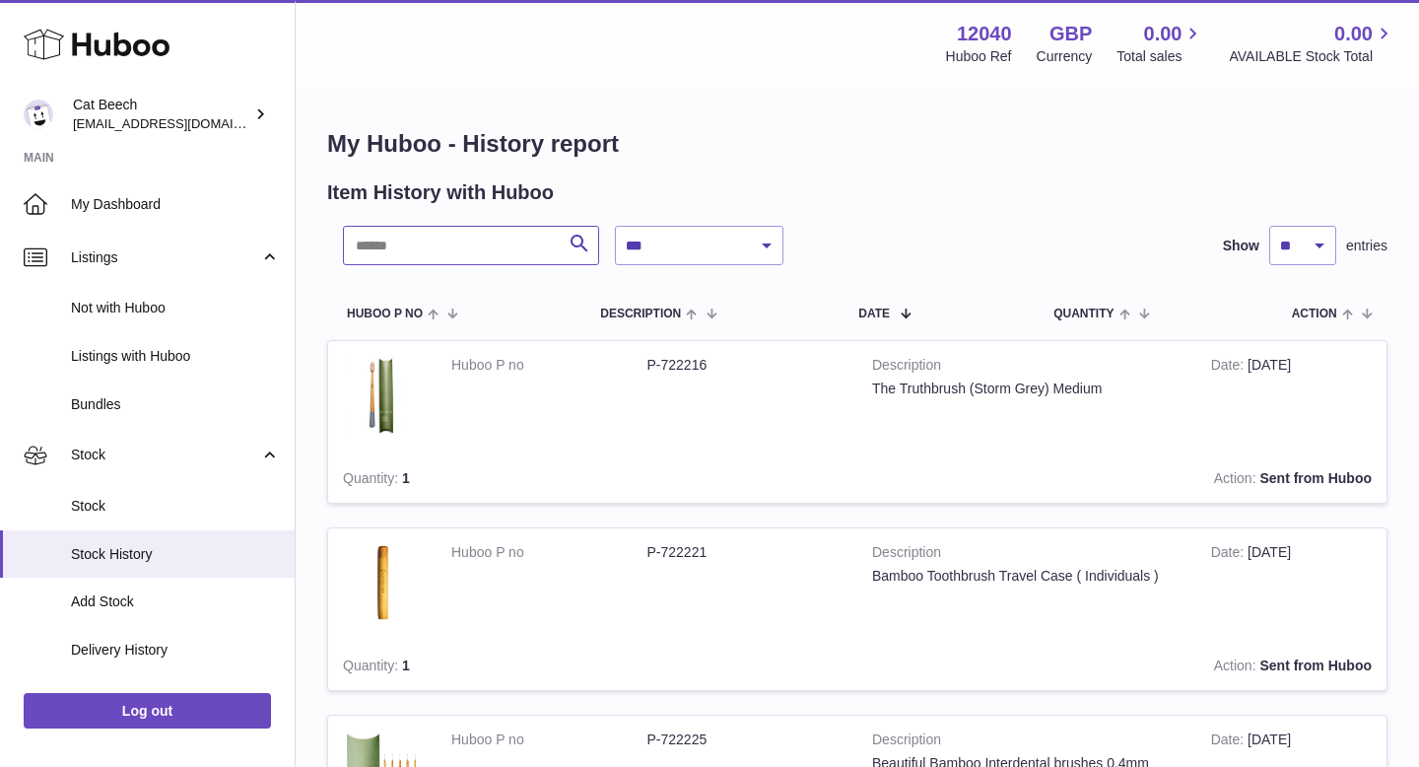
click at [487, 241] on input "text" at bounding box center [471, 245] width 256 height 39
type input "****"
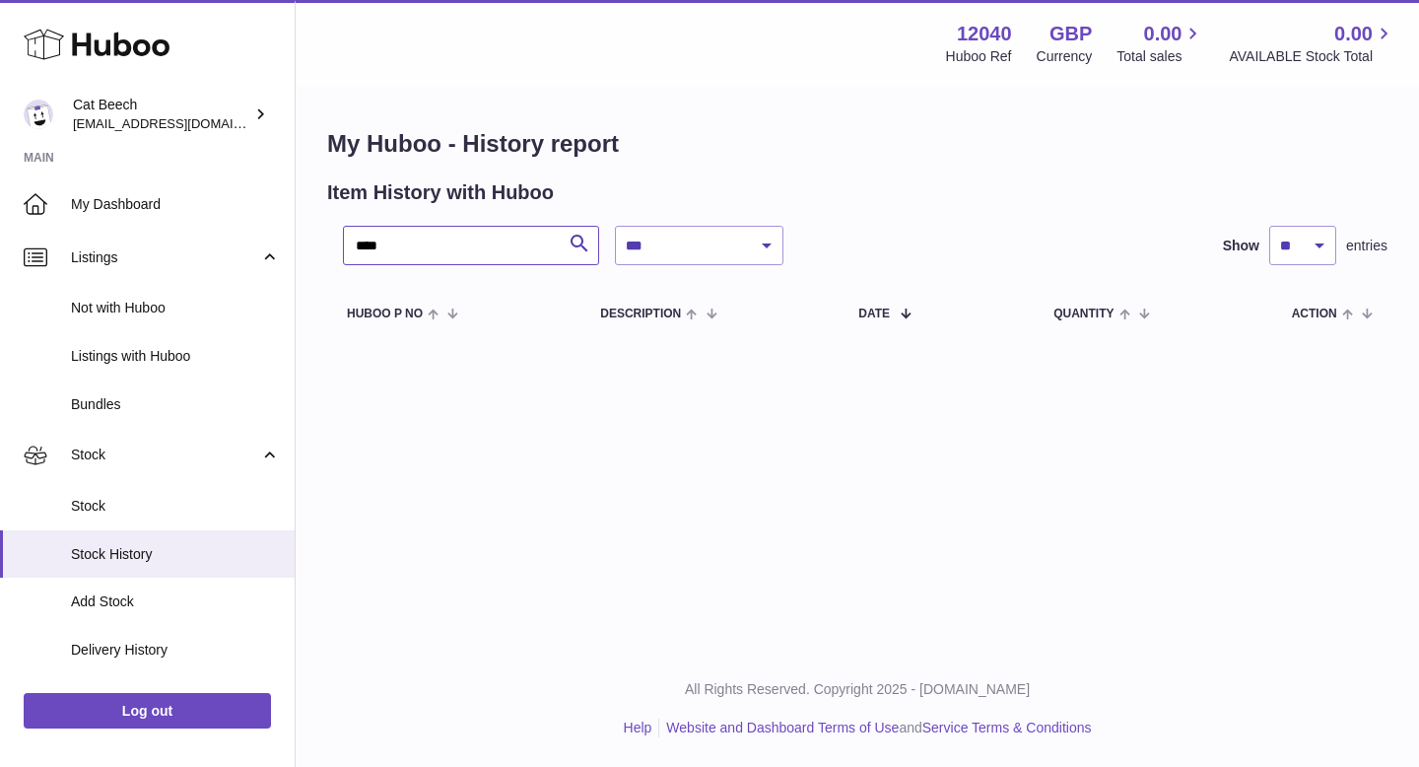
drag, startPoint x: 420, startPoint y: 254, endPoint x: 351, endPoint y: 253, distance: 69.0
click at [351, 253] on input "****" at bounding box center [471, 245] width 256 height 39
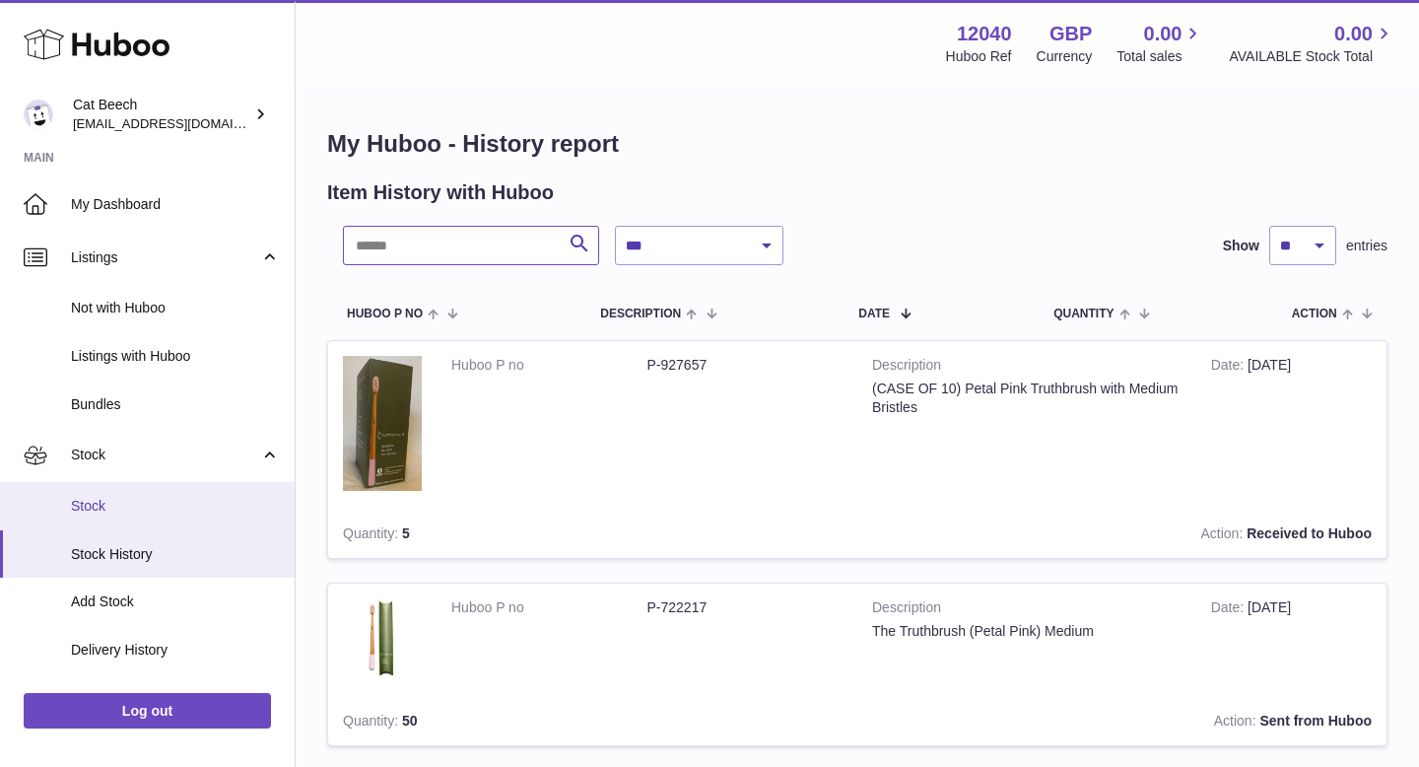
scroll to position [415, 0]
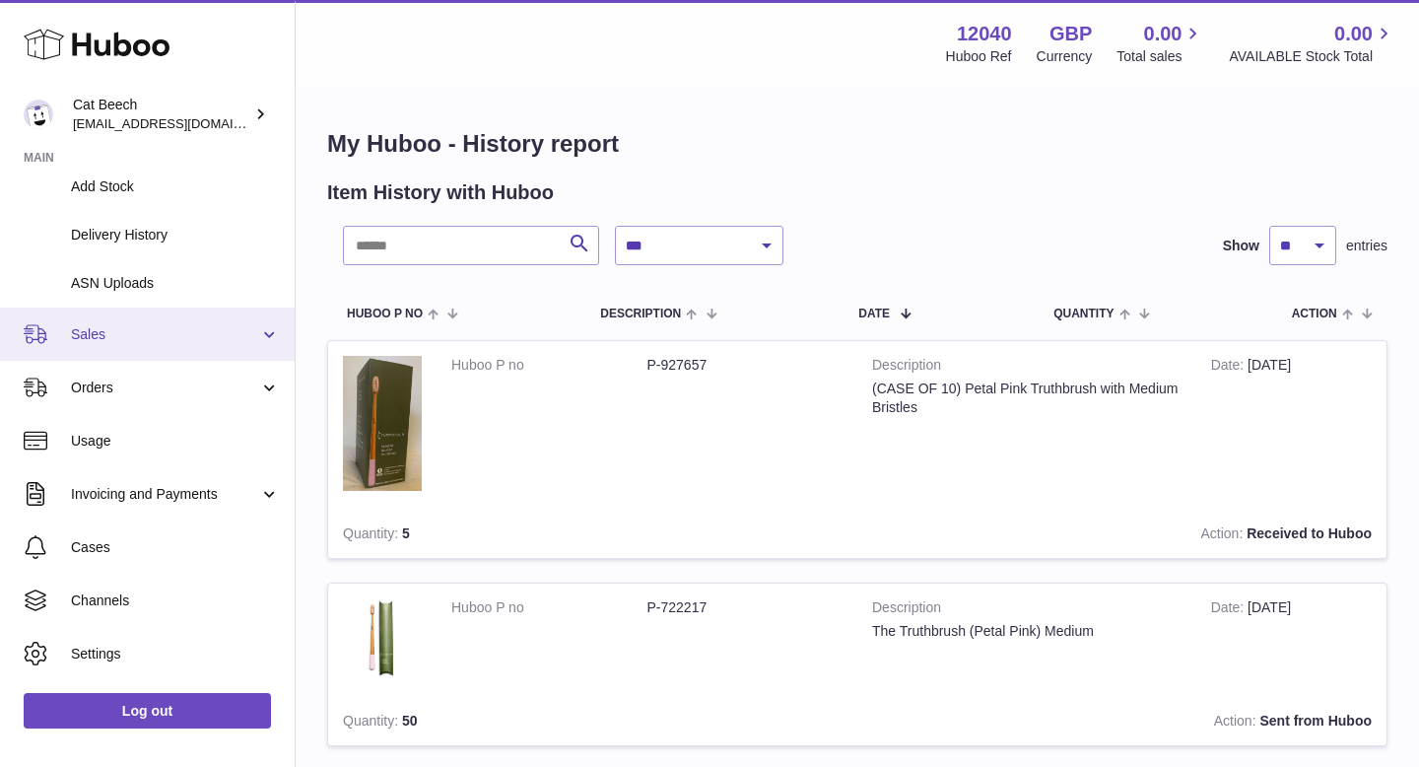
click at [187, 327] on span "Sales" at bounding box center [165, 334] width 188 height 19
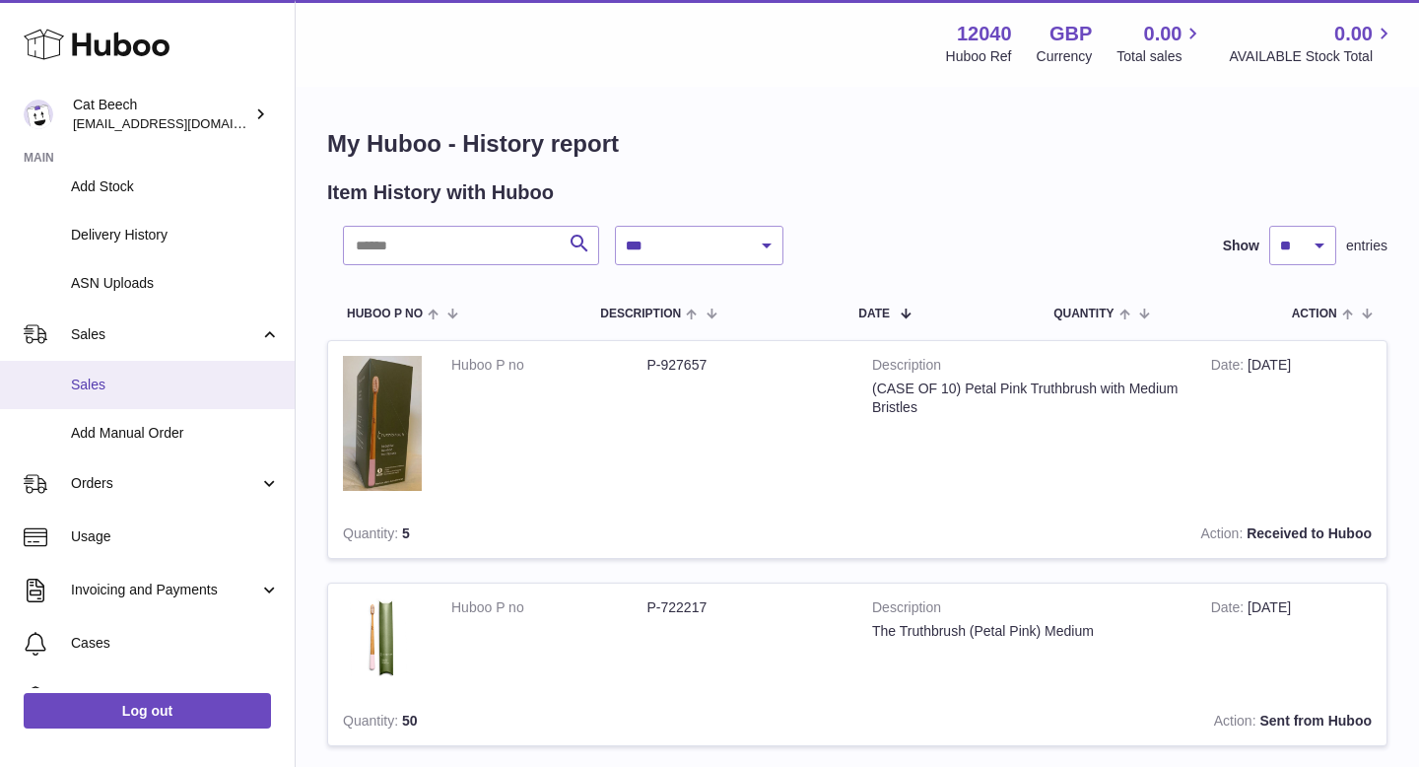
click at [134, 381] on span "Sales" at bounding box center [175, 385] width 209 height 19
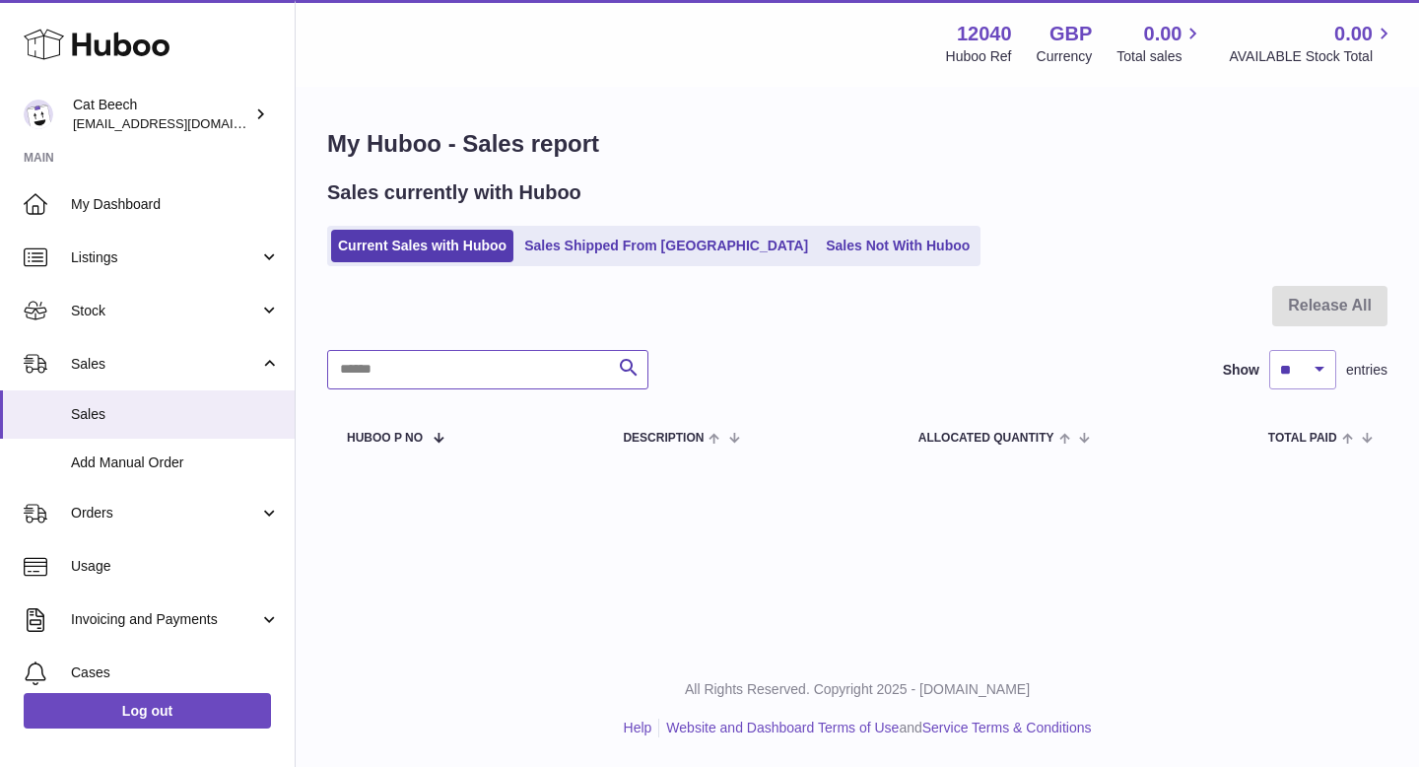
click at [467, 381] on input "text" at bounding box center [487, 369] width 321 height 39
type input "****"
click at [680, 244] on link "Sales Shipped From Huboo" at bounding box center [666, 246] width 298 height 33
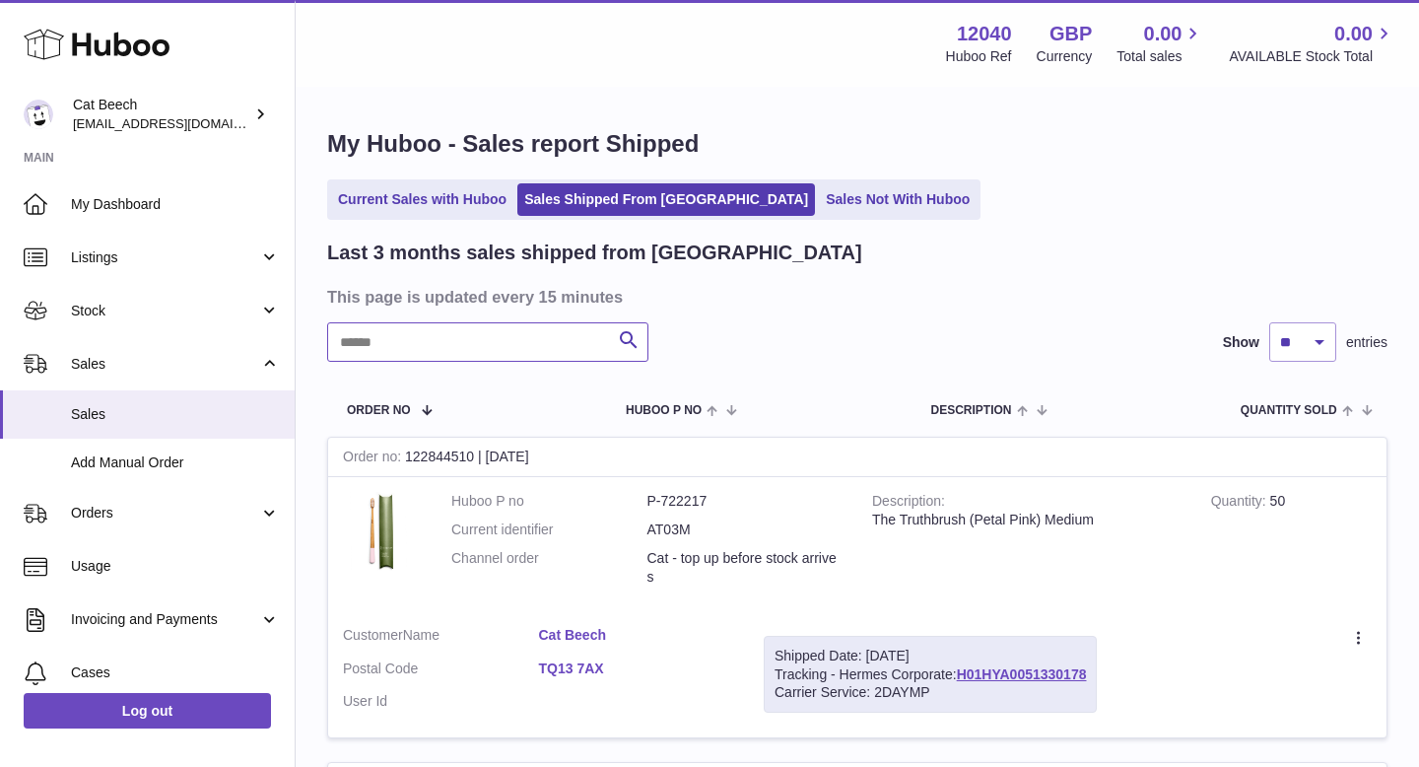
click at [434, 341] on input "text" at bounding box center [487, 341] width 321 height 39
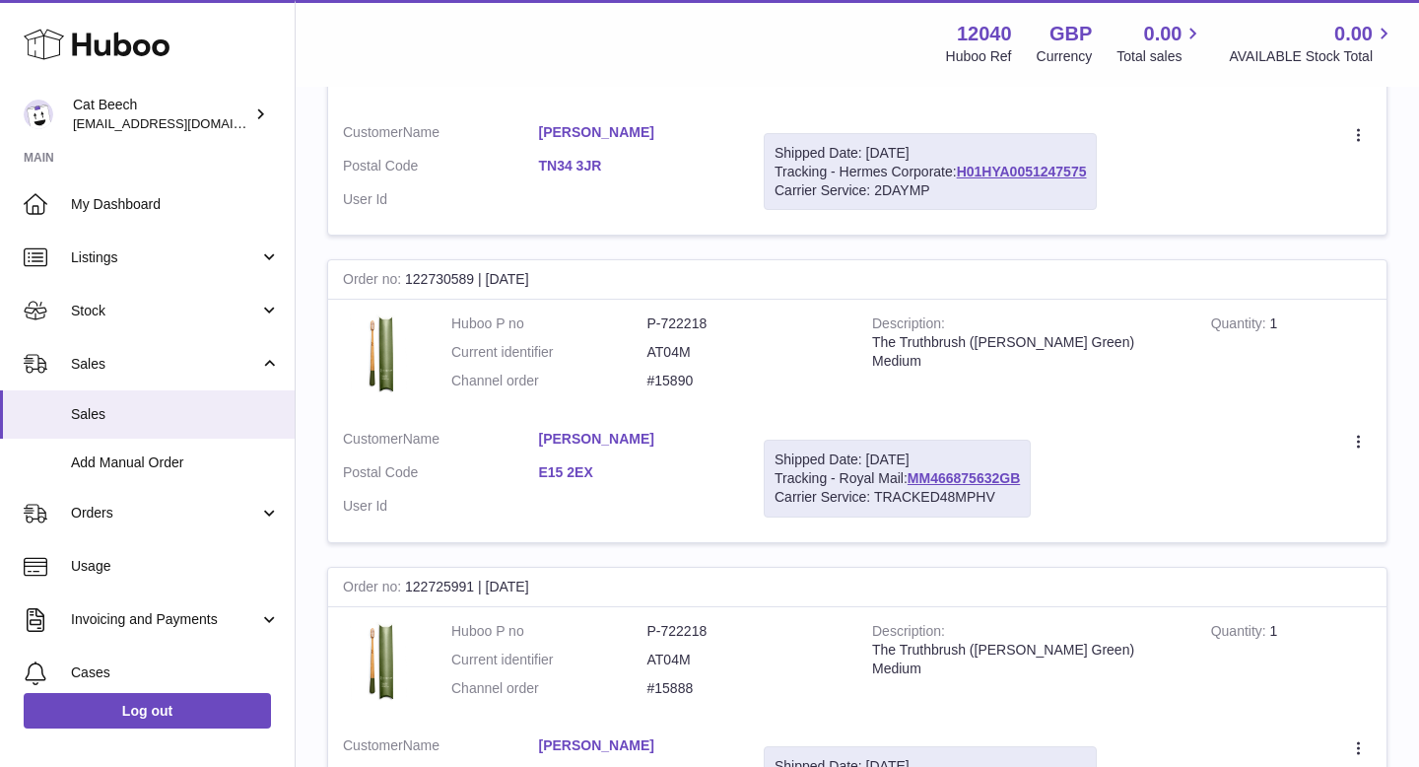
scroll to position [178, 0]
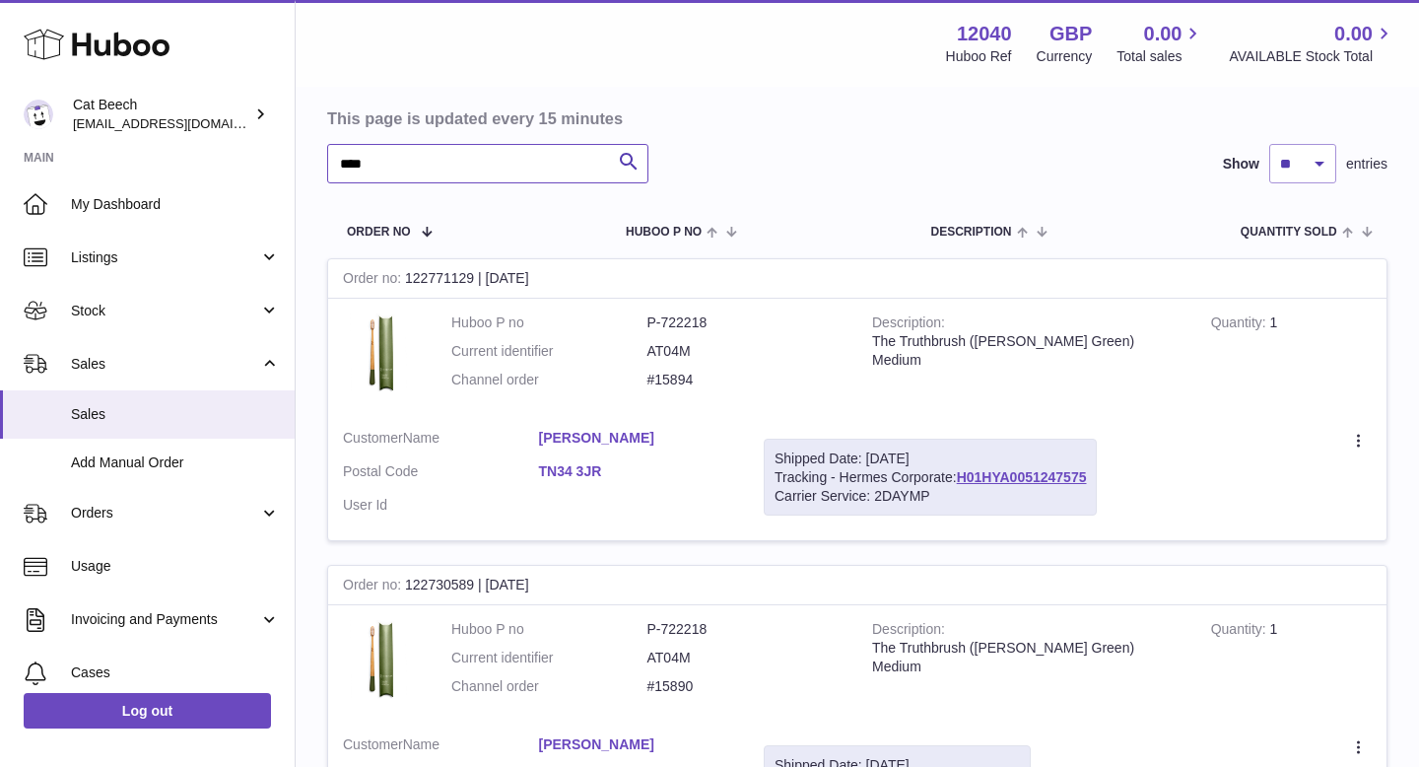
click at [340, 167] on input "****" at bounding box center [487, 163] width 321 height 39
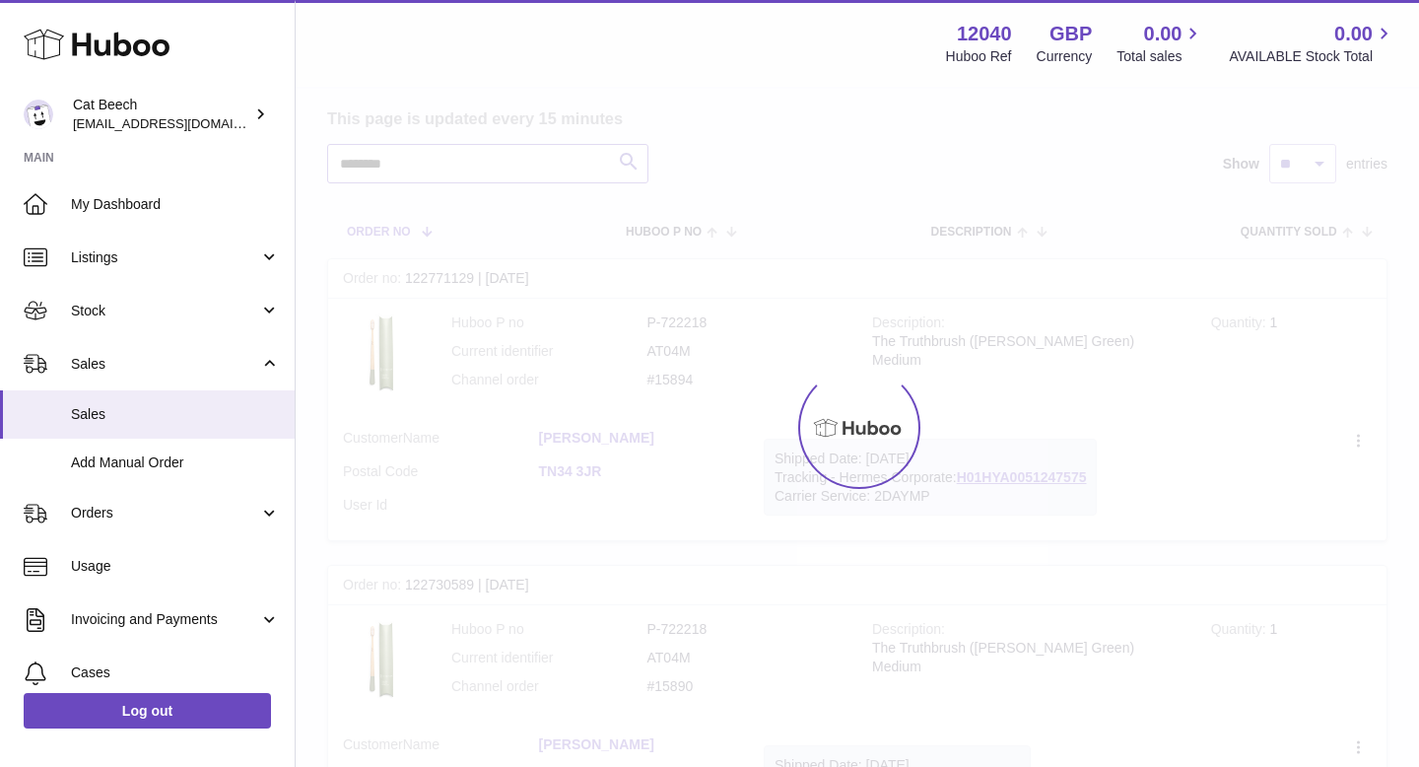
scroll to position [132, 0]
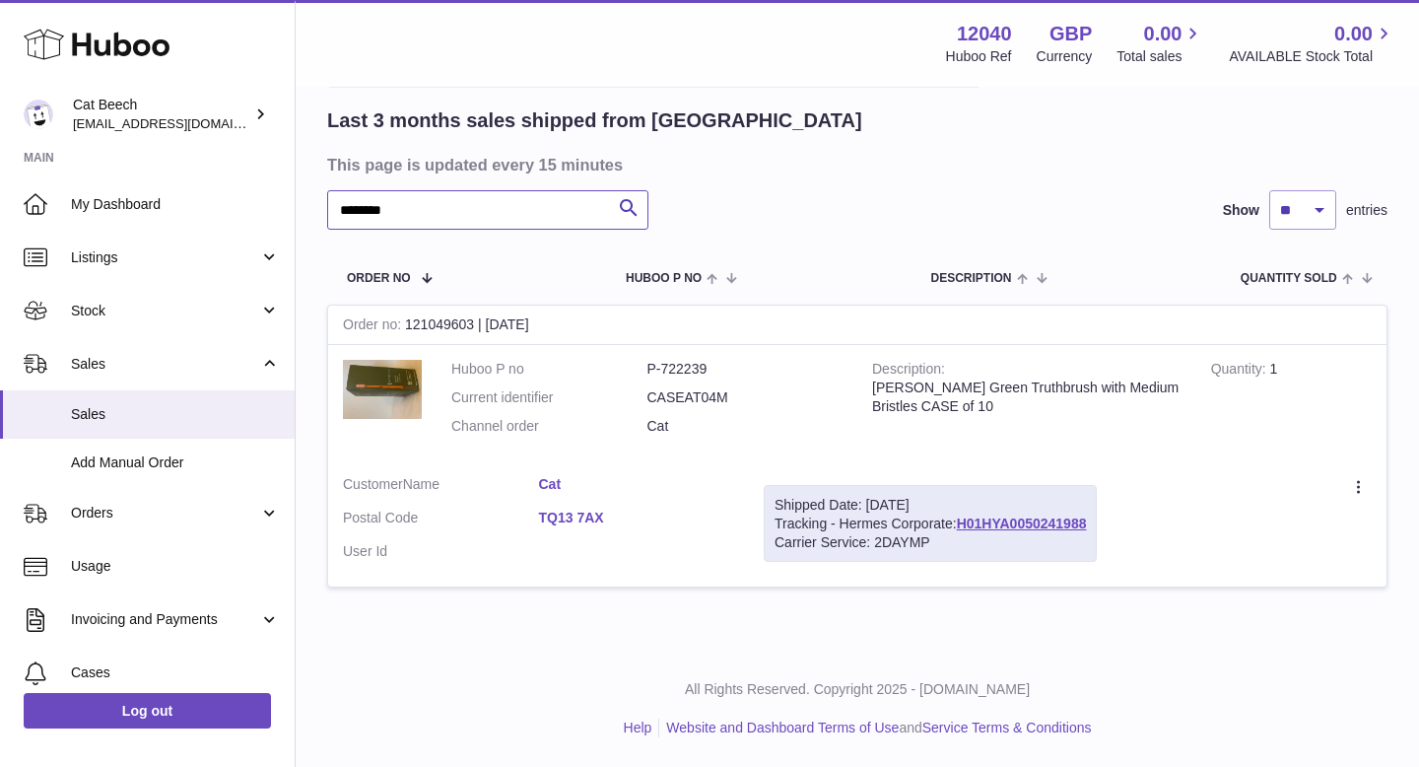
type input "********"
drag, startPoint x: 711, startPoint y: 366, endPoint x: 662, endPoint y: 364, distance: 48.3
click at [662, 364] on dd "P-722239" at bounding box center [746, 369] width 196 height 19
copy dd "722239"
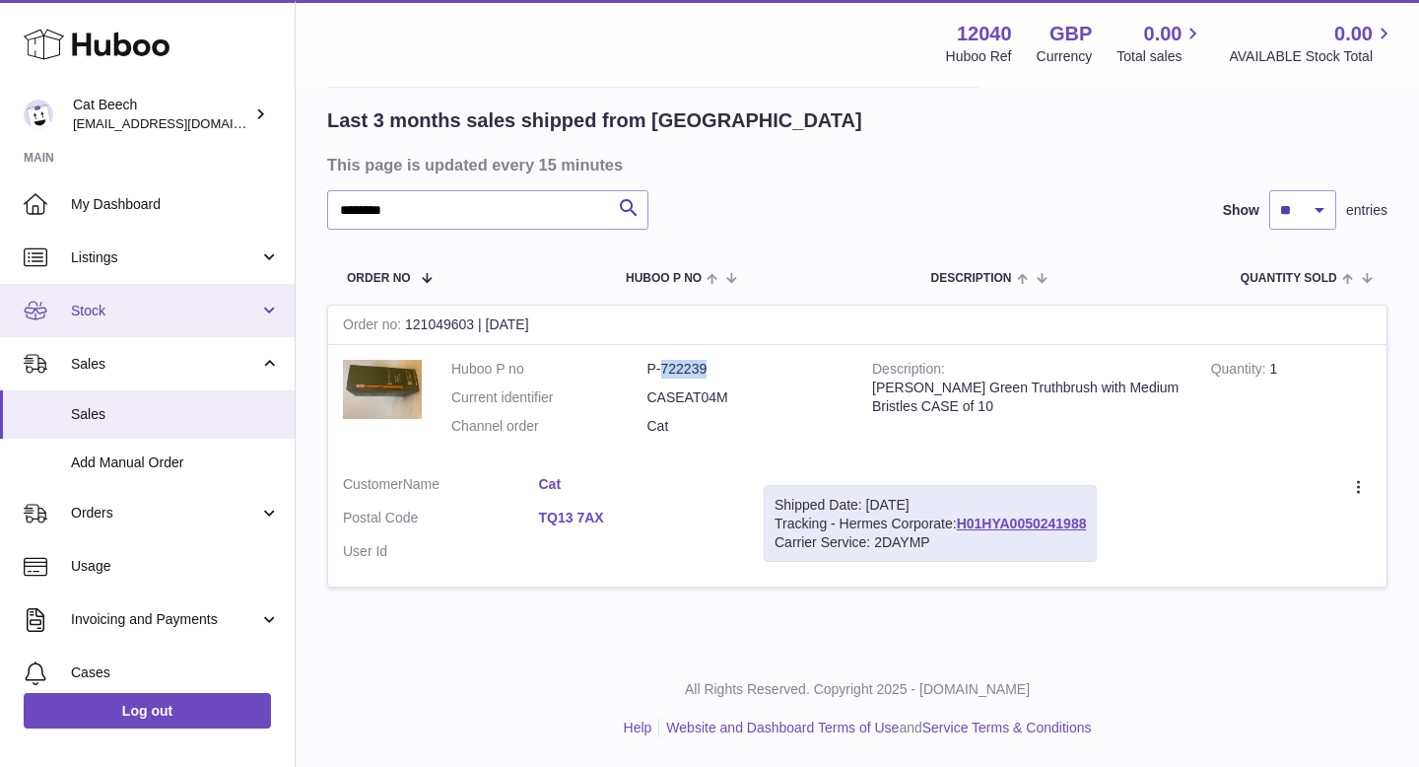
click at [123, 304] on span "Stock" at bounding box center [165, 311] width 188 height 19
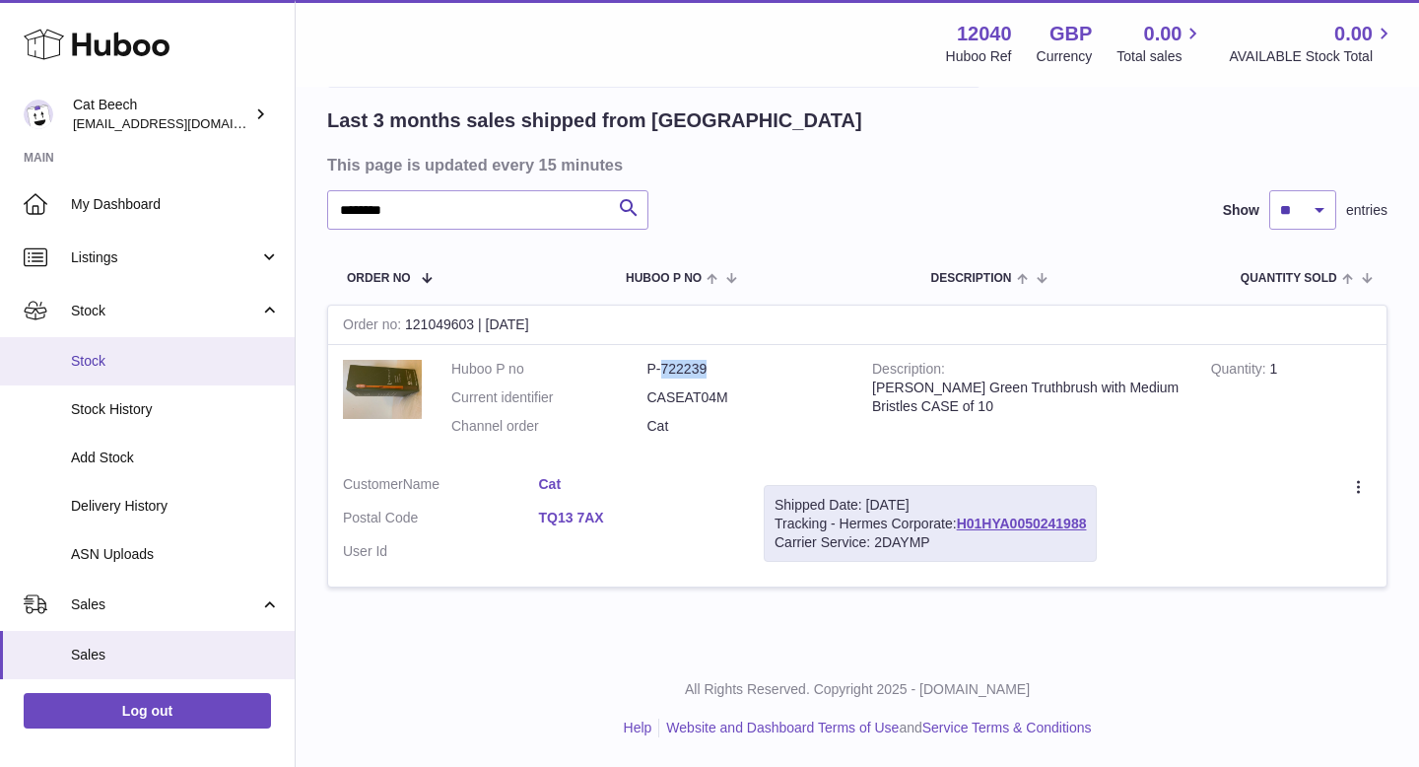
click at [146, 375] on link "Stock" at bounding box center [147, 361] width 295 height 48
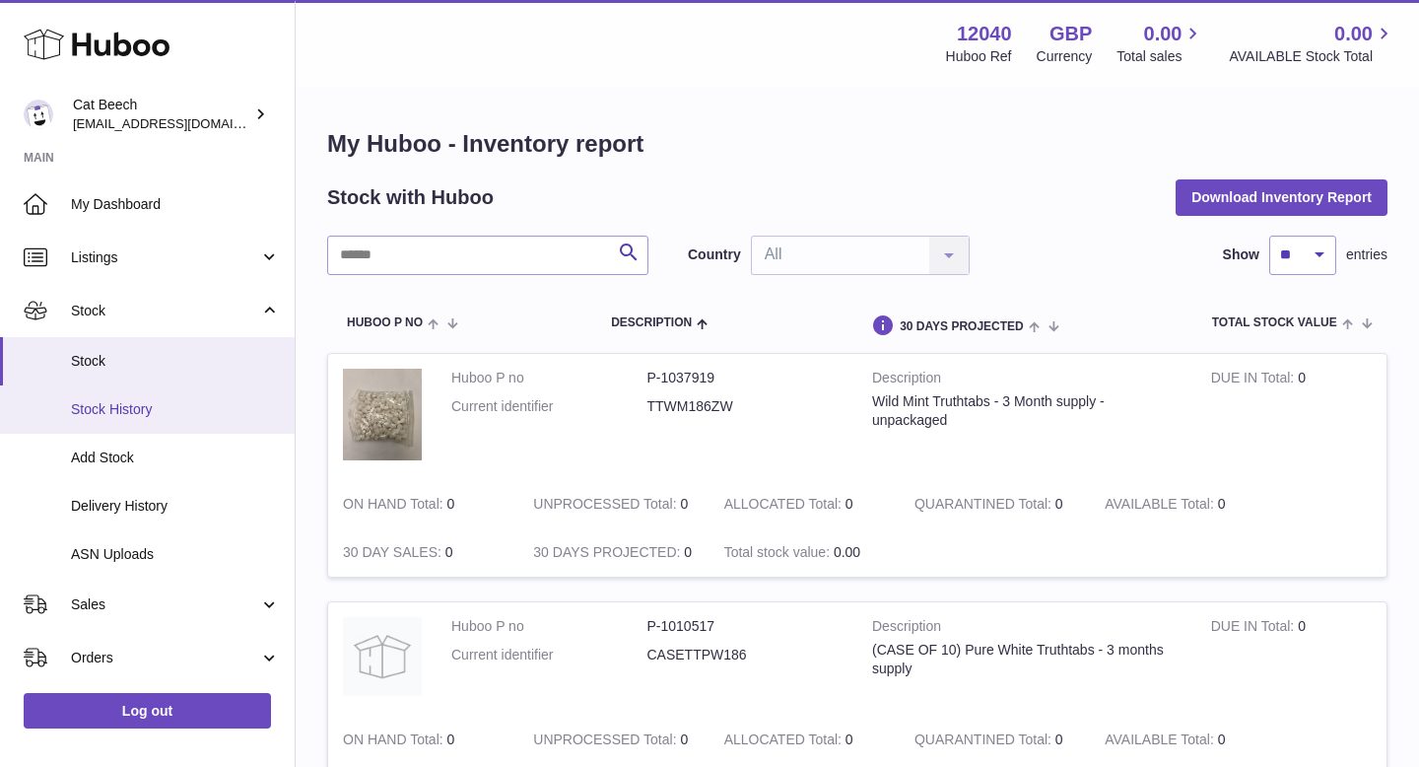
click at [144, 416] on span "Stock History" at bounding box center [175, 409] width 209 height 19
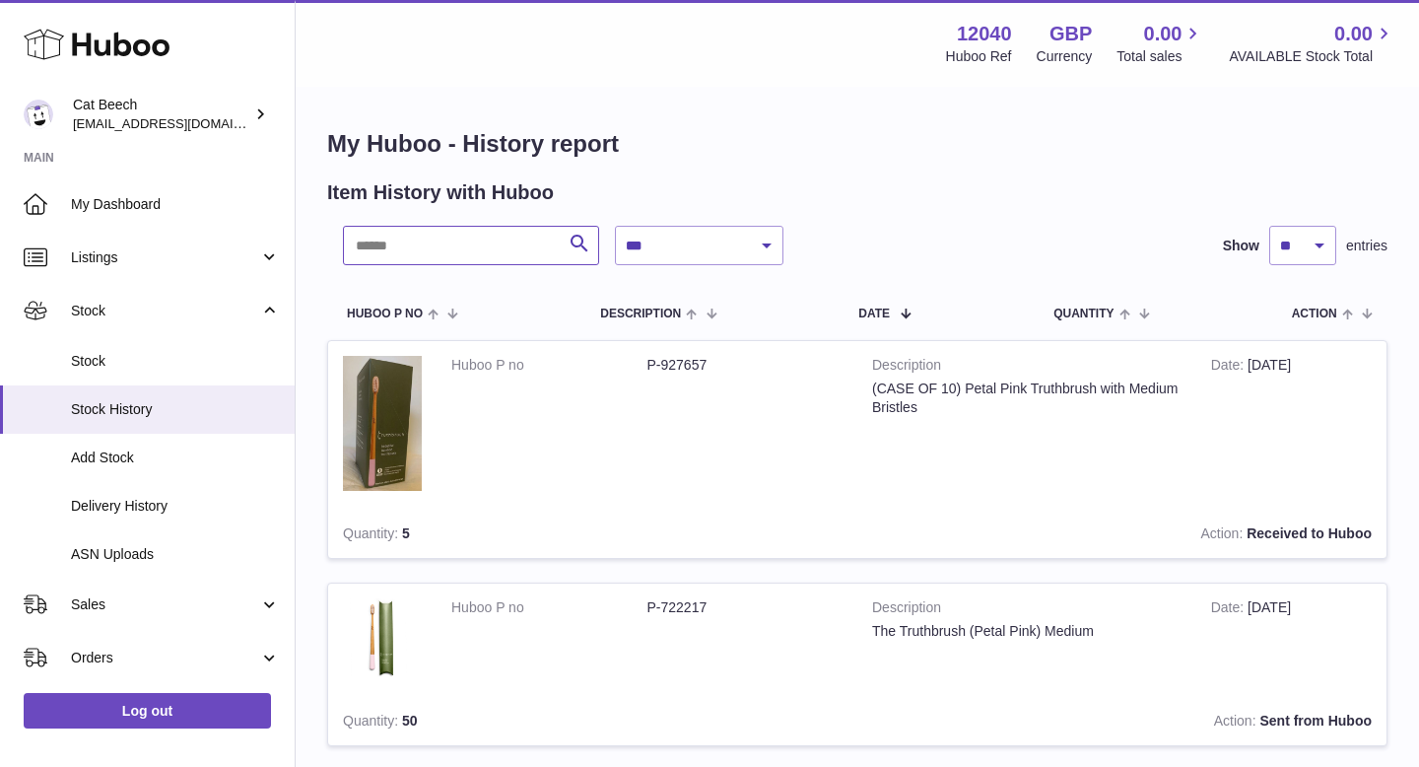
click at [390, 243] on input "text" at bounding box center [471, 245] width 256 height 39
paste input "******"
type input "******"
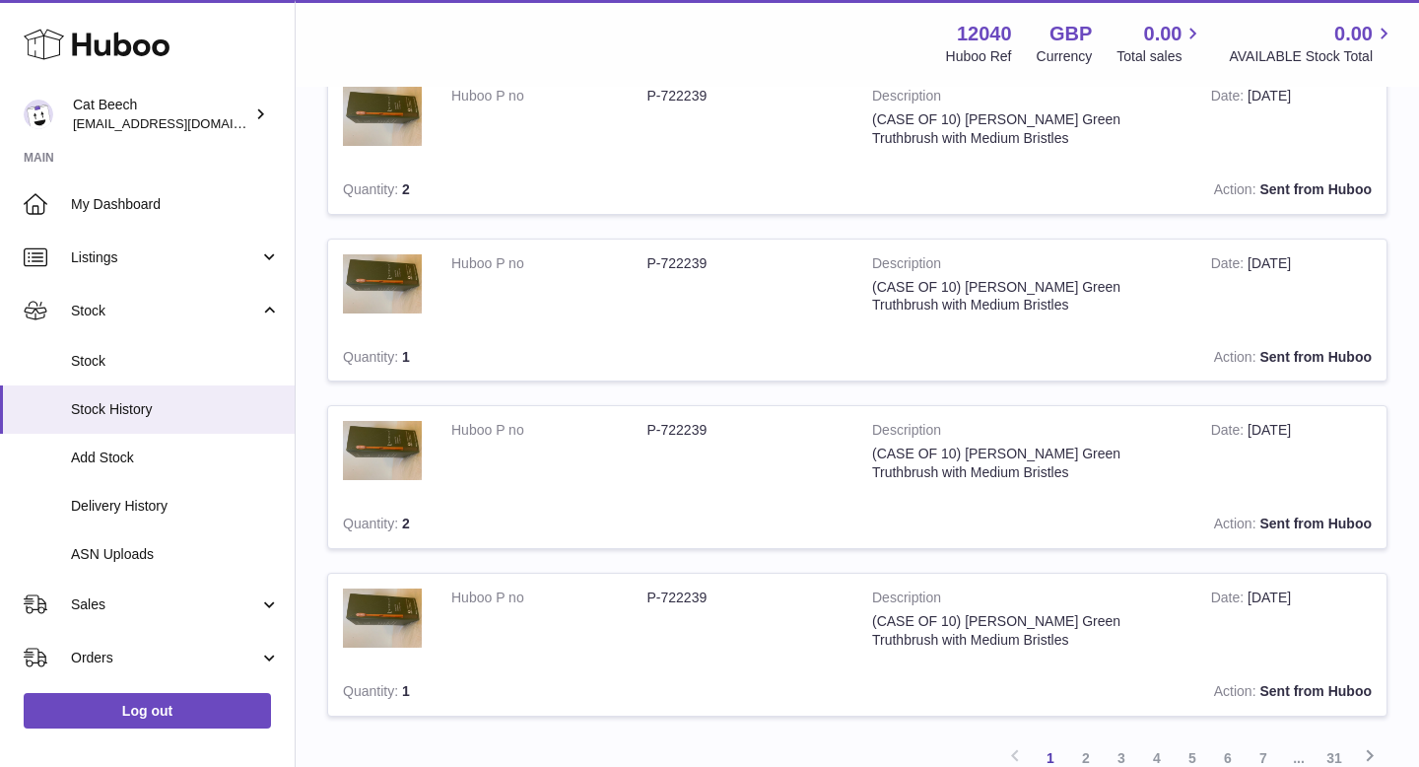
scroll to position [1339, 0]
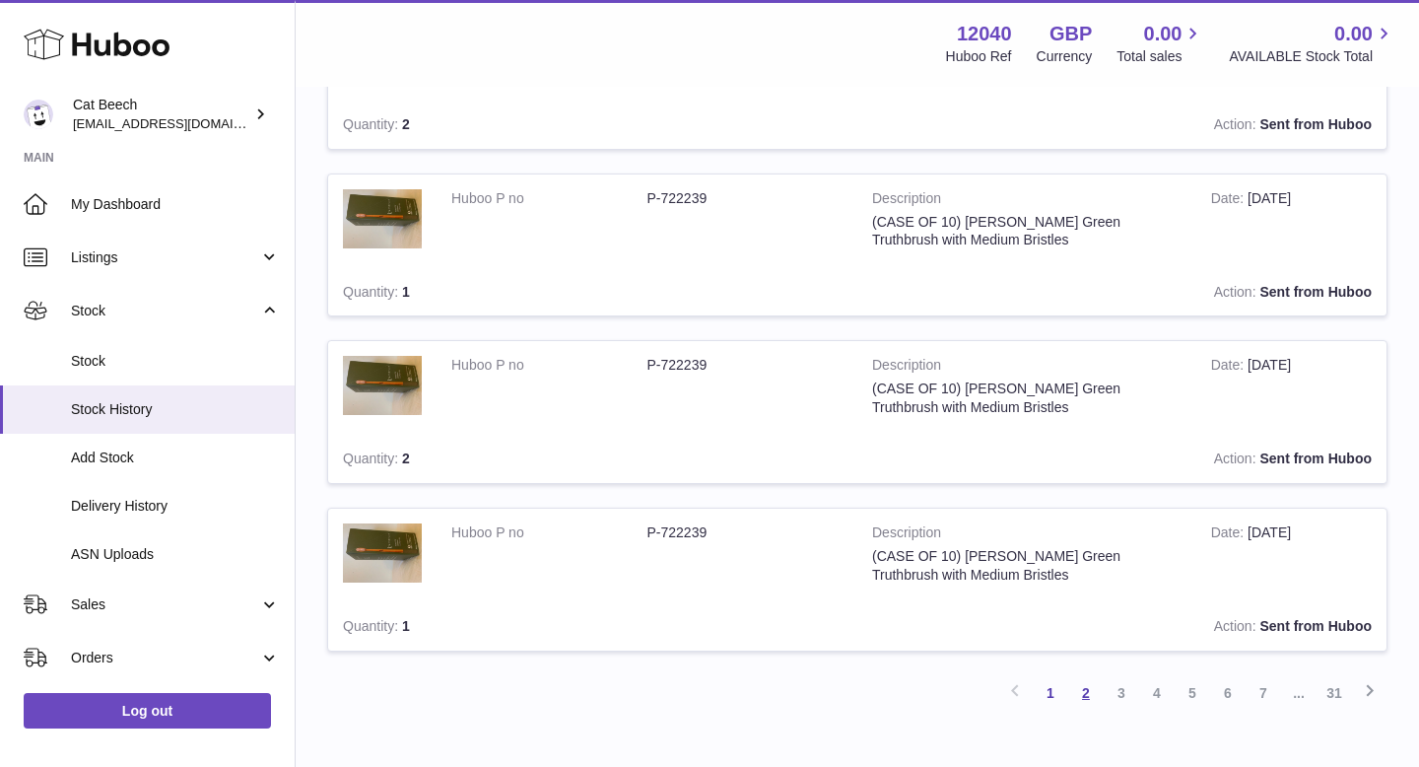
click at [1086, 686] on link "2" at bounding box center [1085, 692] width 35 height 35
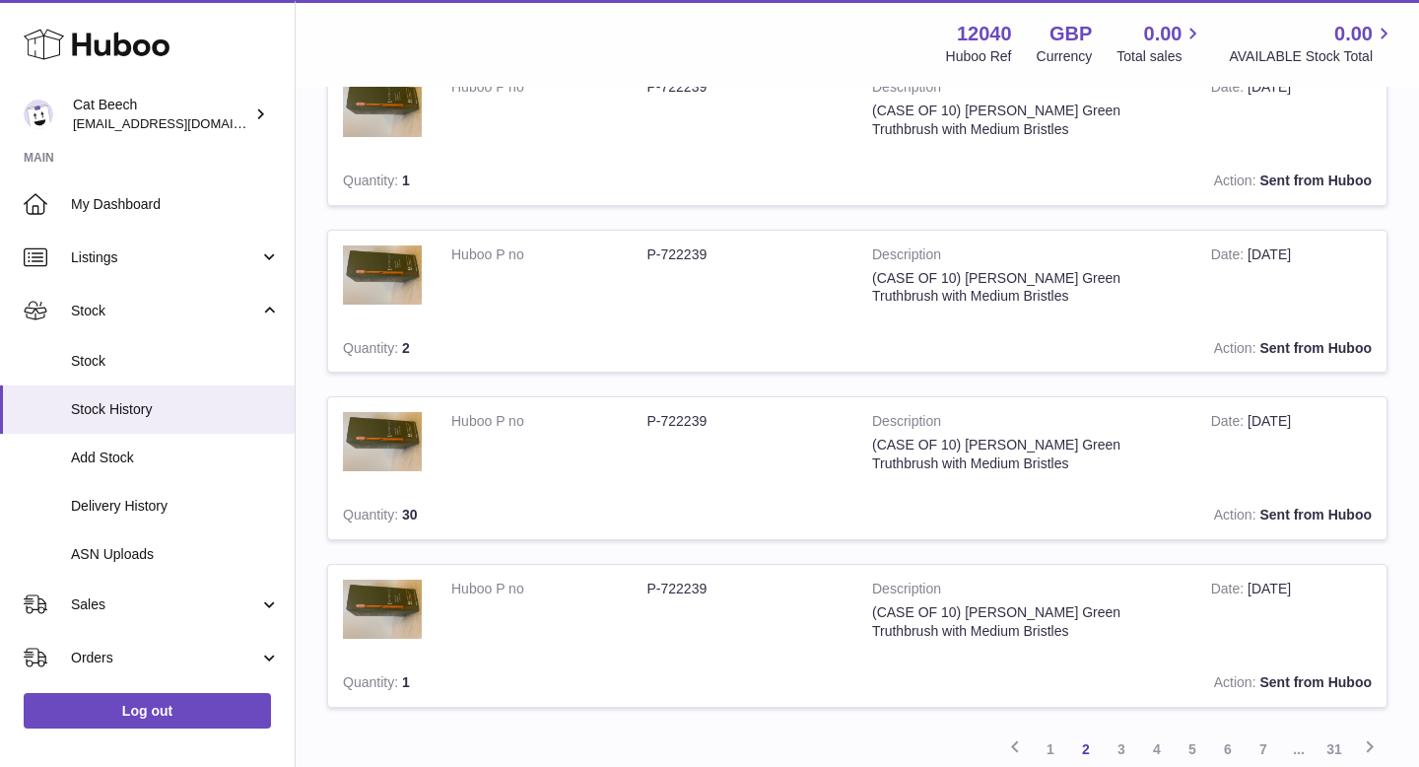
scroll to position [1453, 0]
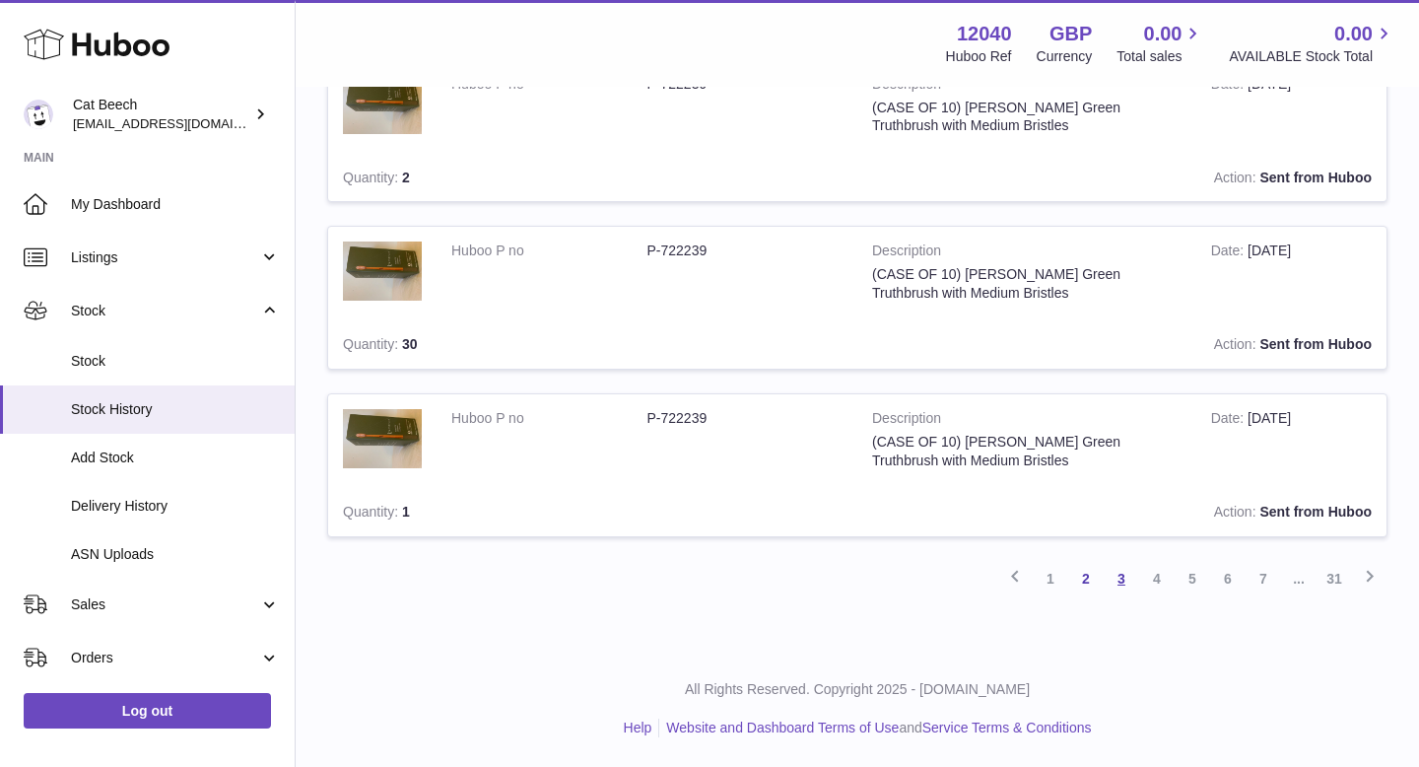
click at [1121, 573] on link "3" at bounding box center [1121, 578] width 35 height 35
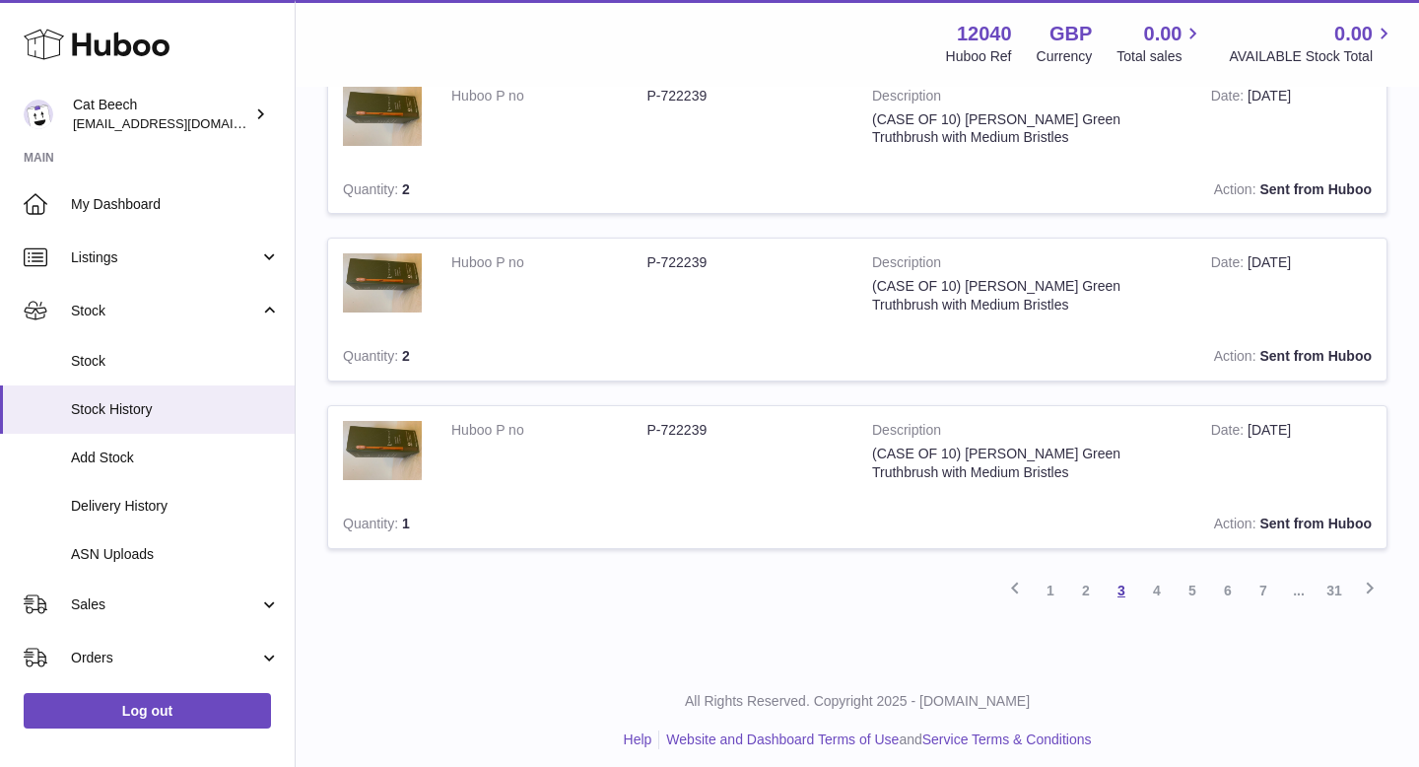
scroll to position [1445, 0]
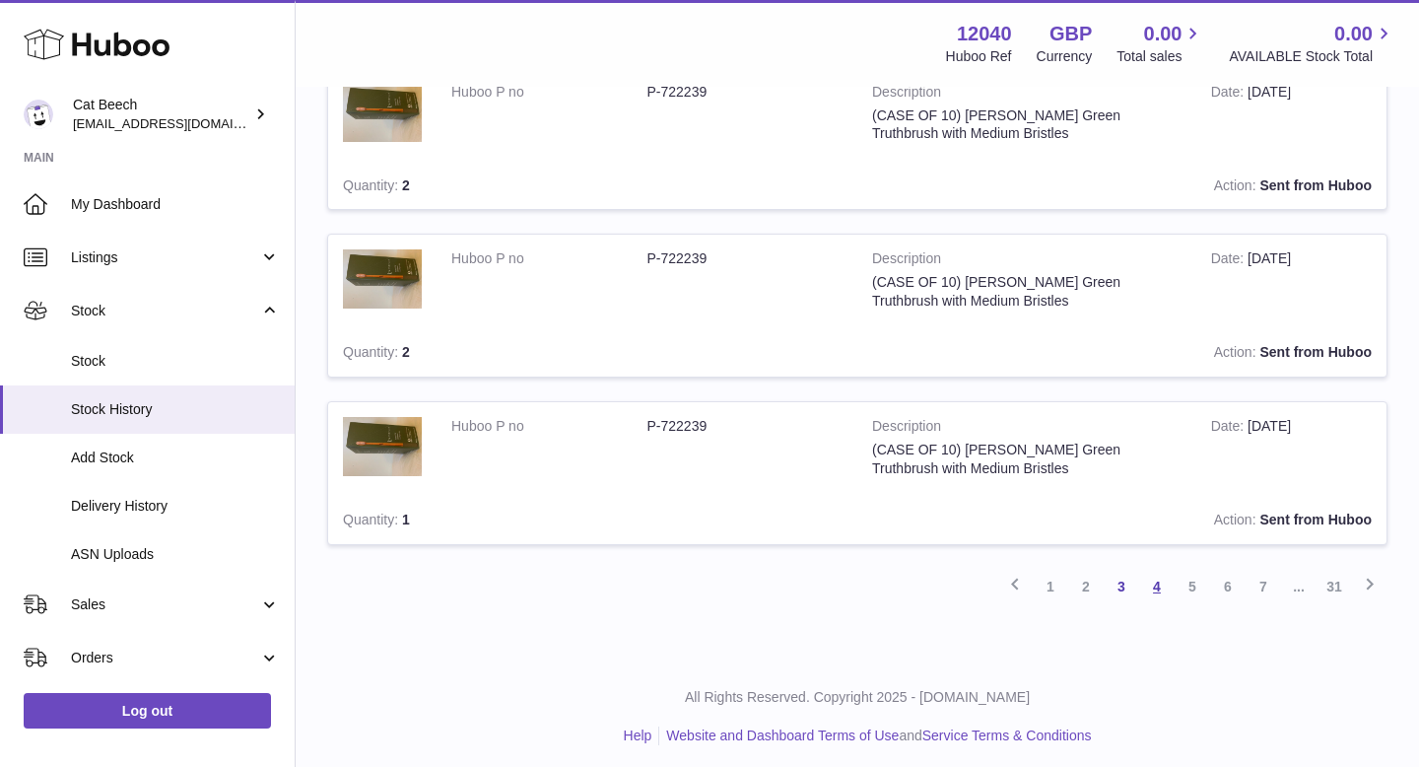
click at [1155, 586] on link "4" at bounding box center [1156, 586] width 35 height 35
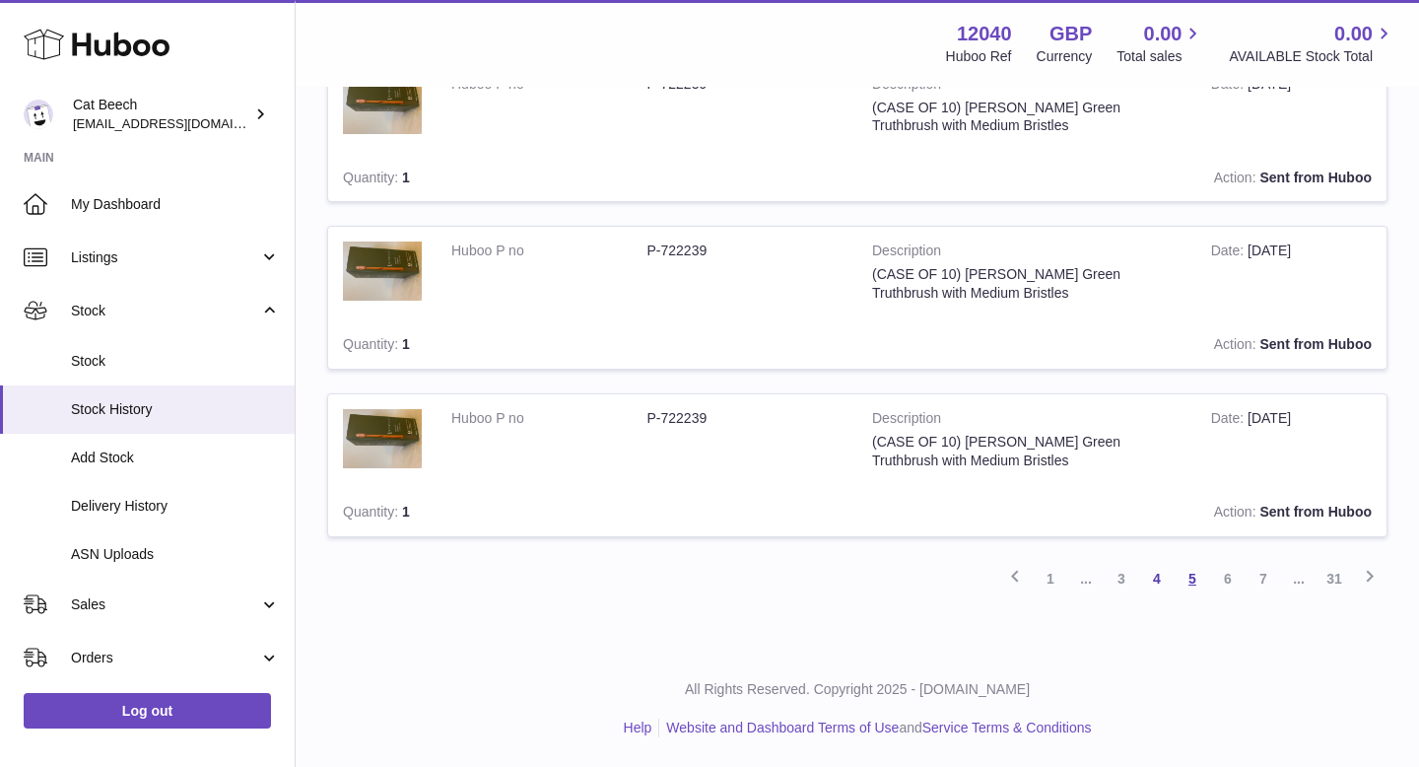
click at [1192, 587] on link "5" at bounding box center [1192, 578] width 35 height 35
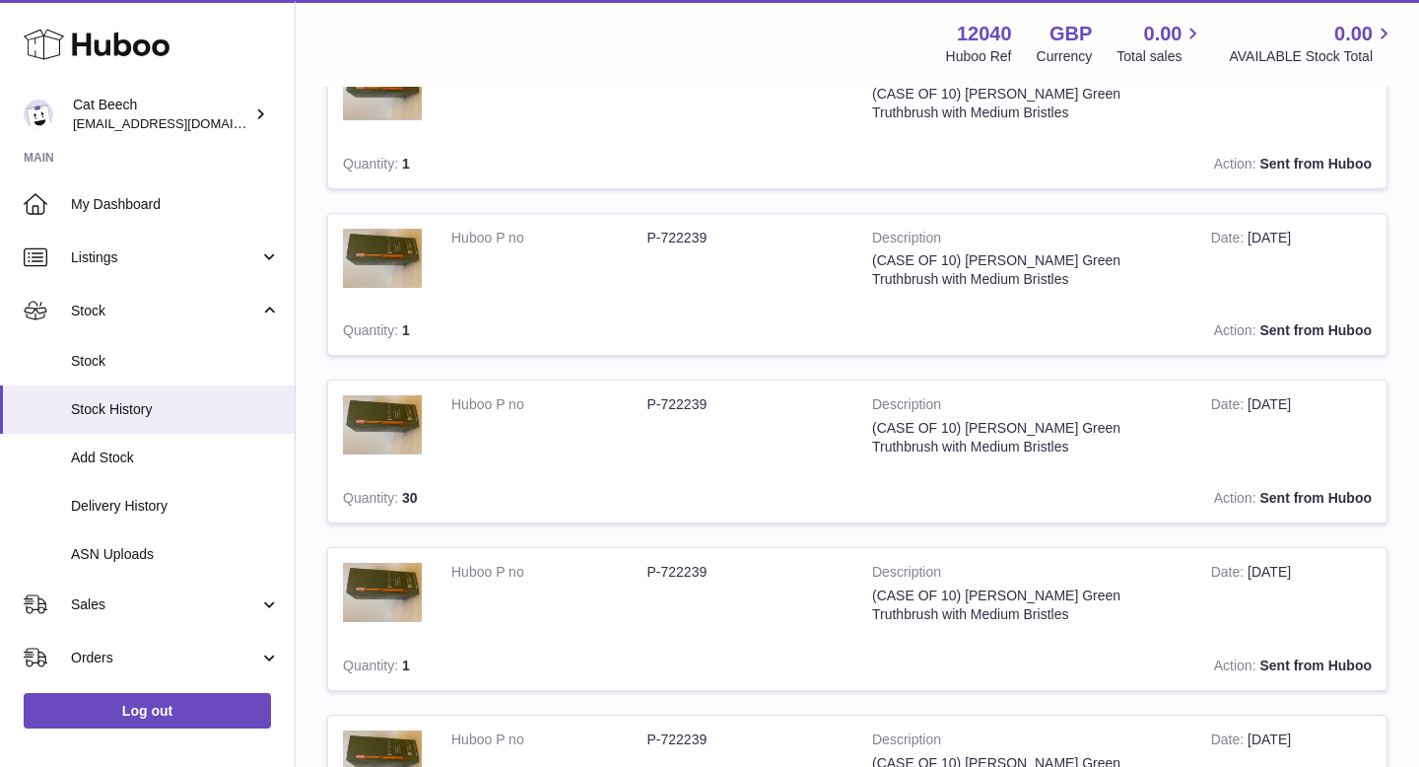
scroll to position [765, 0]
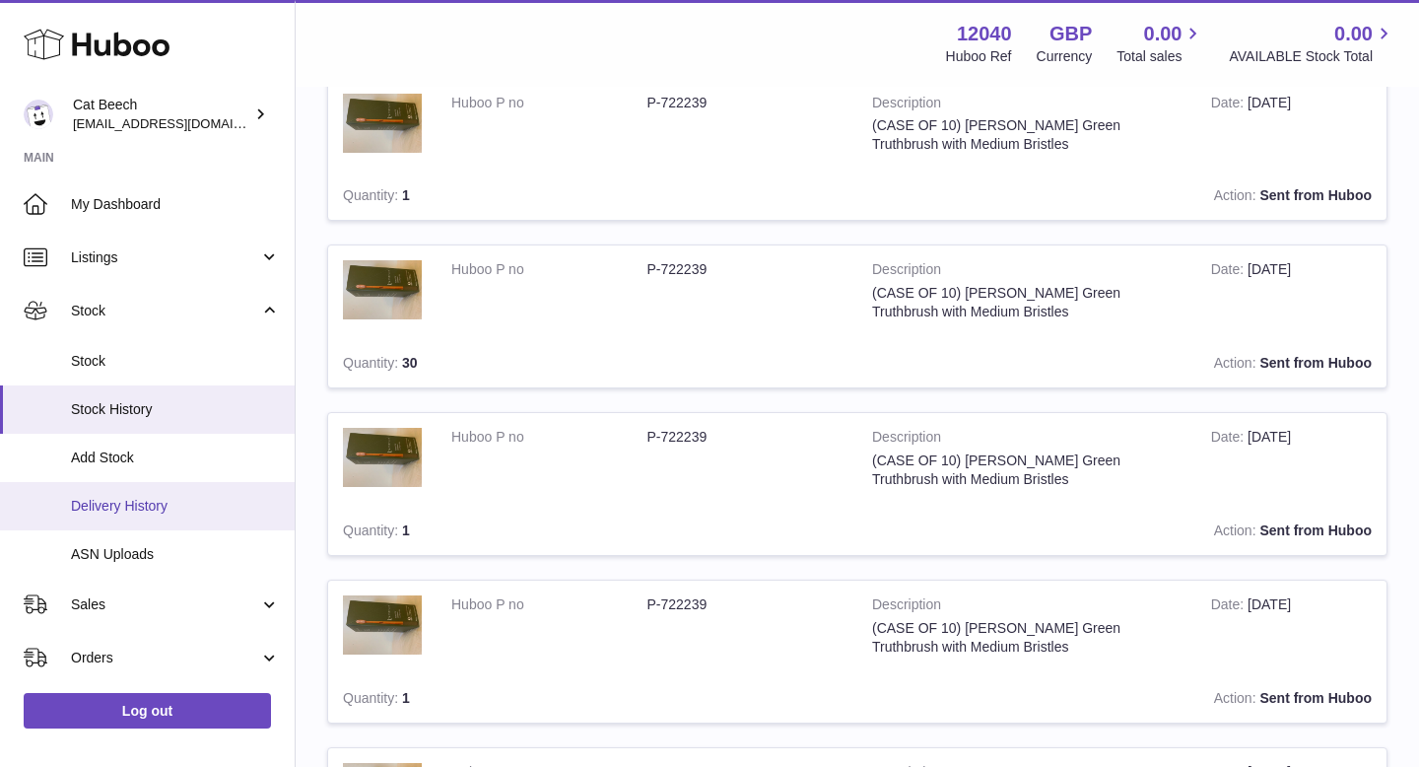
click at [172, 510] on span "Delivery History" at bounding box center [175, 506] width 209 height 19
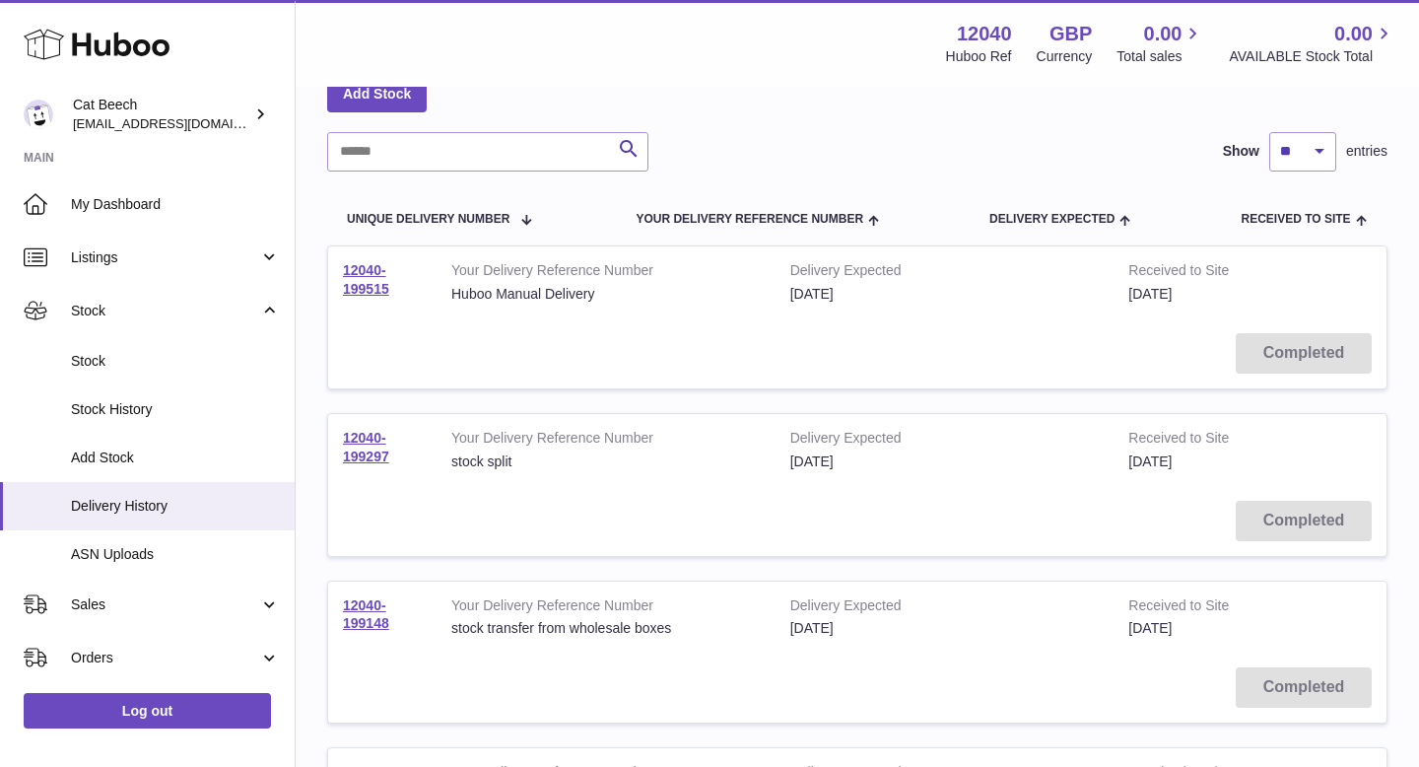
scroll to position [259, 0]
